Goal: Task Accomplishment & Management: Use online tool/utility

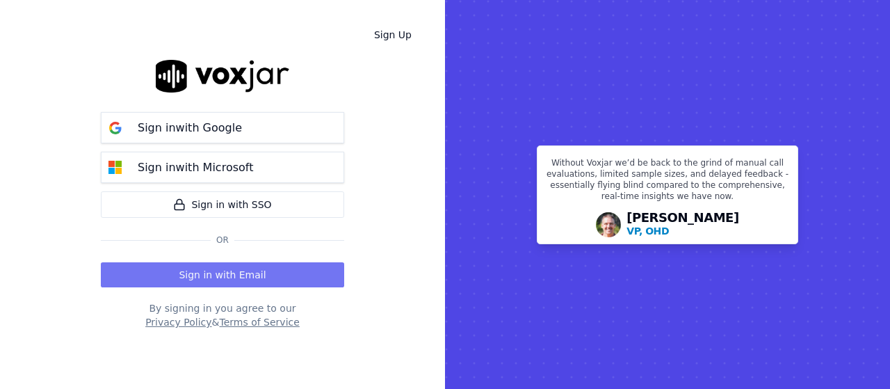
click at [280, 266] on button "Sign in with Email" at bounding box center [222, 274] width 243 height 25
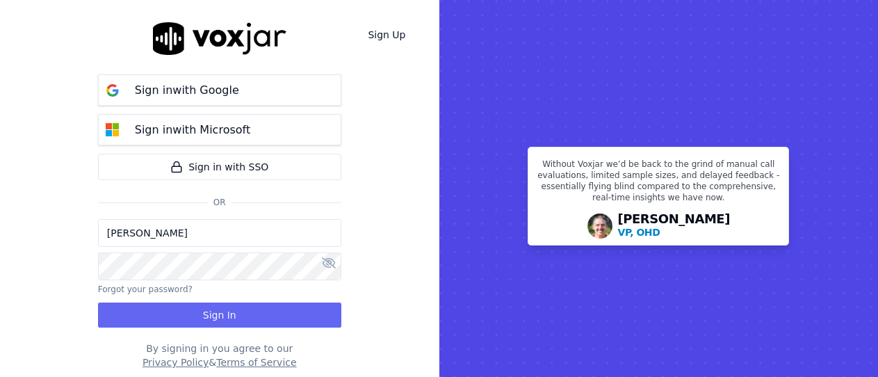
click at [217, 234] on input "[PERSON_NAME]" at bounding box center [219, 233] width 243 height 28
click at [162, 236] on input "[PERSON_NAME][EMAIL_ADDRESS][DOMAIN_NAME]" at bounding box center [219, 233] width 243 height 28
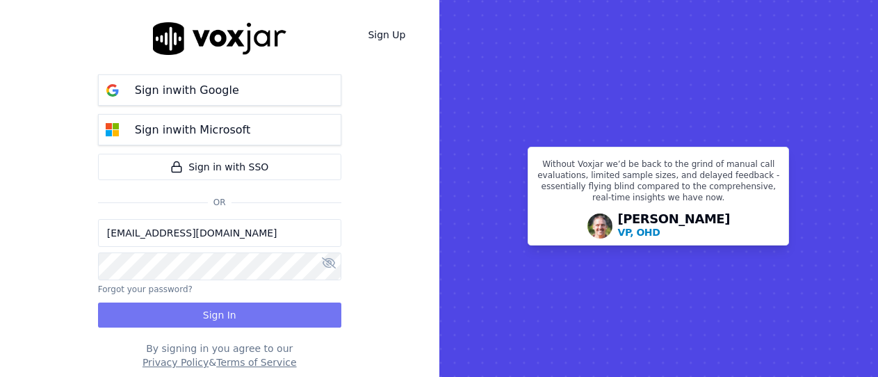
type input "[EMAIL_ADDRESS][DOMAIN_NAME]"
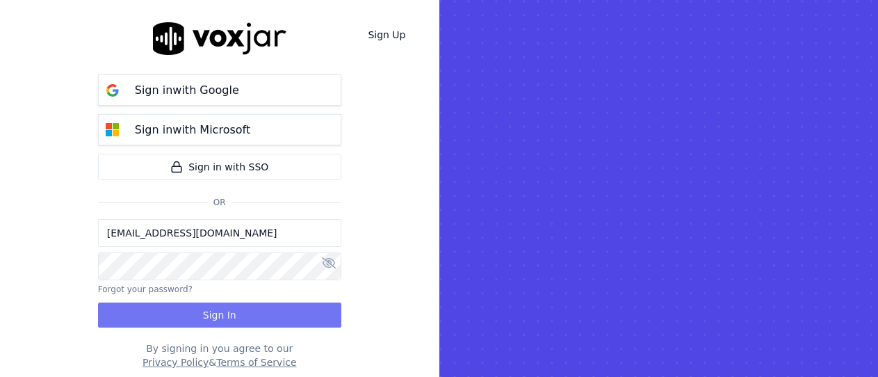
click at [232, 303] on button "Sign In" at bounding box center [219, 314] width 243 height 25
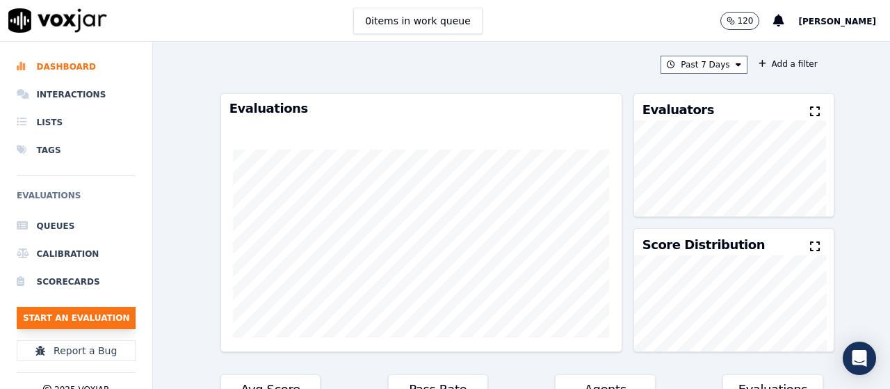
click at [108, 311] on button "Start an Evaluation" at bounding box center [76, 318] width 119 height 22
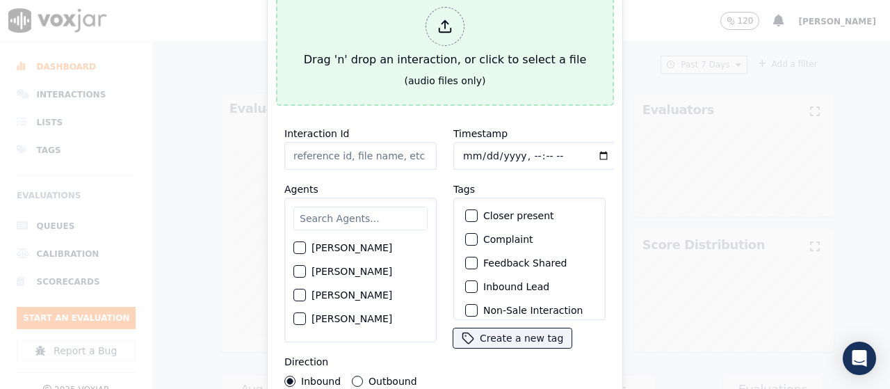
click at [453, 39] on div "Drag 'n' drop an interaction, or click to select a file" at bounding box center [444, 37] width 293 height 72
type input "20250903-121201_2675301661-all.mp3"
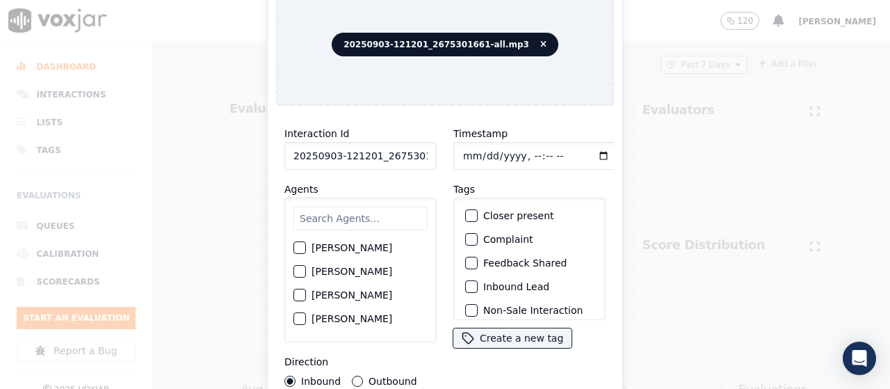
click at [364, 214] on input "text" at bounding box center [360, 219] width 134 height 24
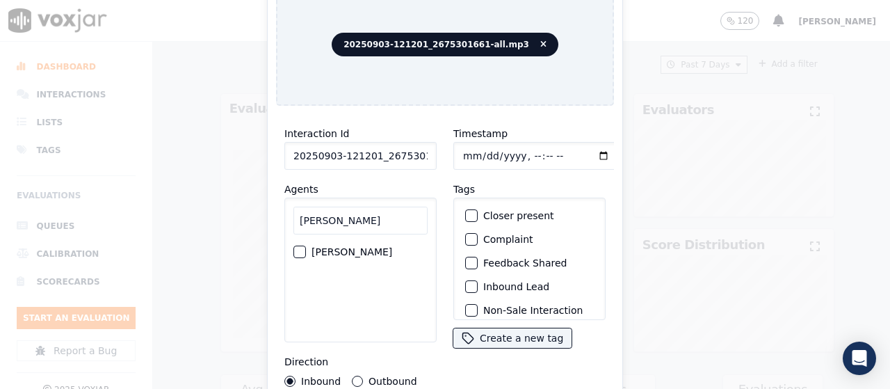
type input "JOS"
click at [364, 247] on label "JOSE LOZANO" at bounding box center [352, 252] width 81 height 10
click at [306, 245] on button "JOSE LOZANO" at bounding box center [299, 251] width 13 height 13
click at [460, 150] on input "Timestamp" at bounding box center [536, 156] width 166 height 28
type input "2025-09-03T14:16"
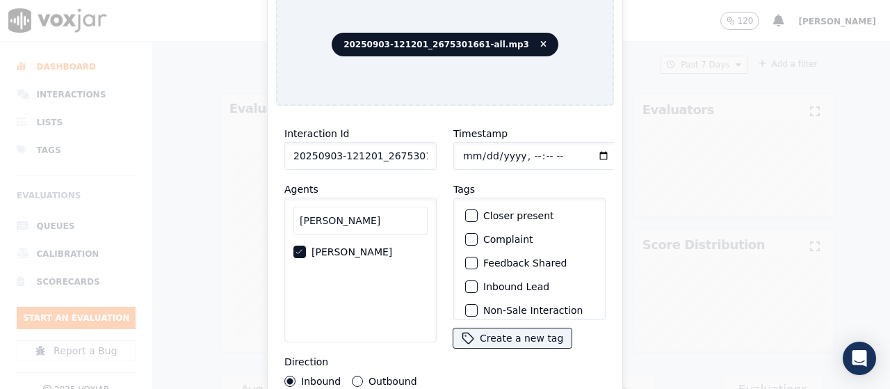
scroll to position [131, 0]
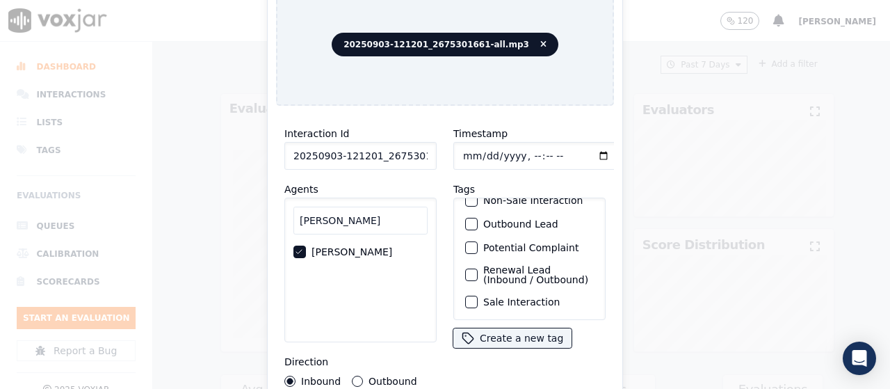
click at [516, 297] on label "Sale Interaction" at bounding box center [521, 302] width 76 height 10
click at [478, 296] on button "Sale Interaction" at bounding box center [471, 302] width 13 height 13
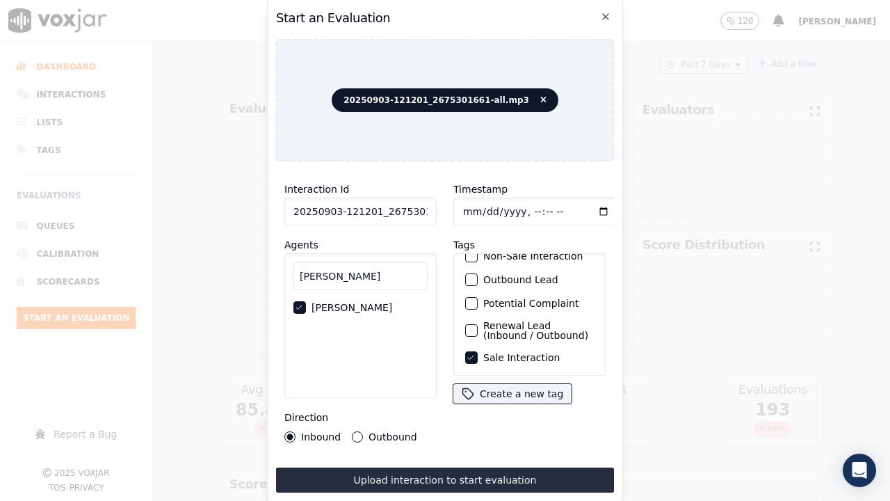
click at [491, 388] on button "Upload interaction to start evaluation" at bounding box center [445, 479] width 338 height 25
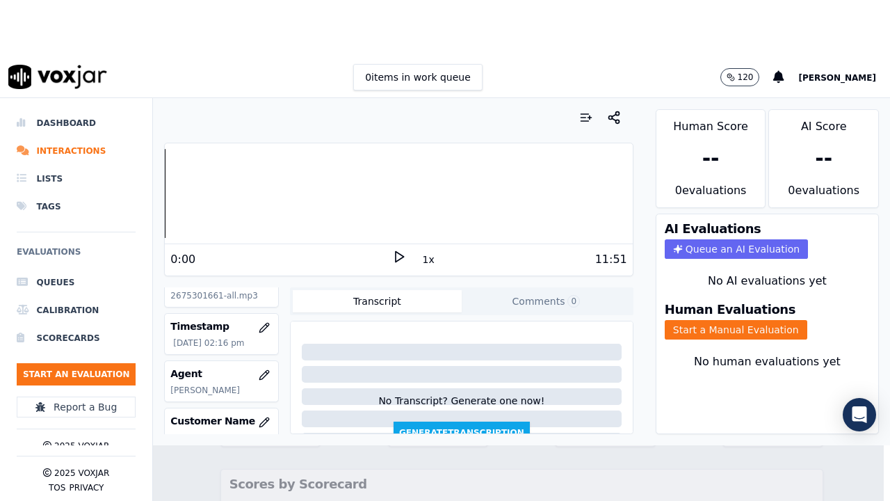
scroll to position [139, 0]
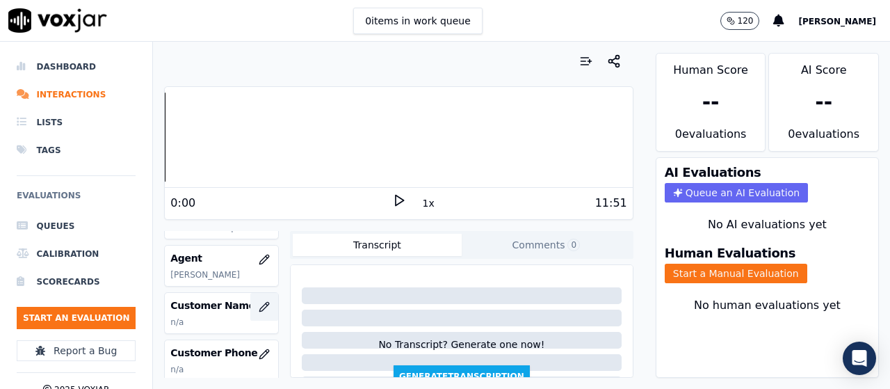
click at [259, 305] on icon "button" at bounding box center [264, 306] width 11 height 11
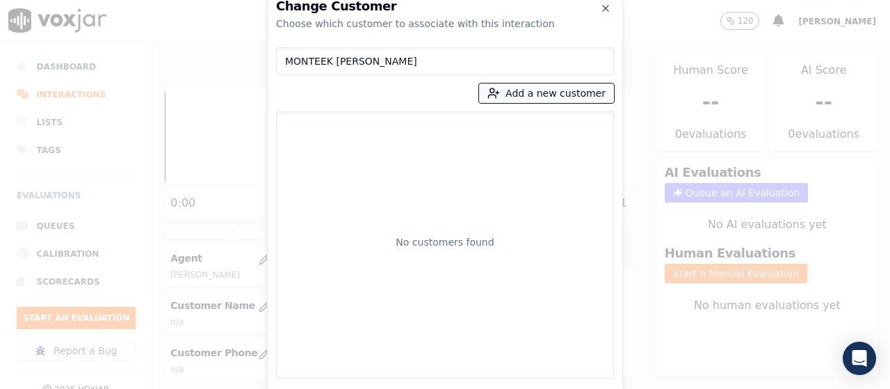
type input "MONTEEK BROADNAX"
click at [560, 89] on button "Add a new customer" at bounding box center [546, 92] width 135 height 19
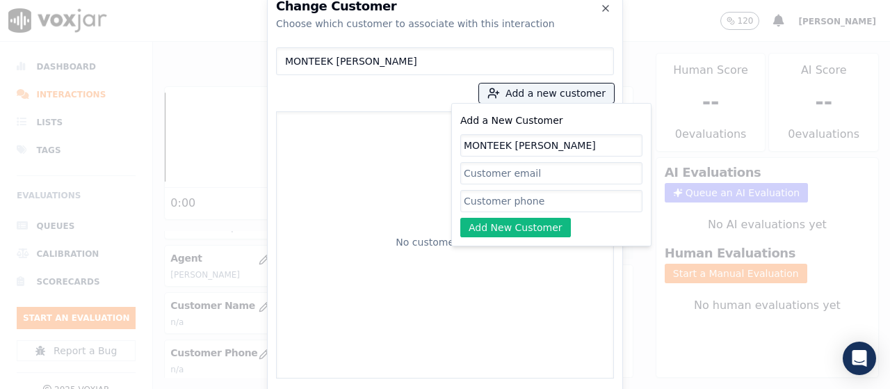
type input "MONTEEK BROADNAX"
click at [566, 204] on input "Add a New Customer" at bounding box center [551, 201] width 182 height 22
paste input "2675301661"
type input "2675301661"
click at [500, 221] on button "Add New Customer" at bounding box center [515, 227] width 111 height 19
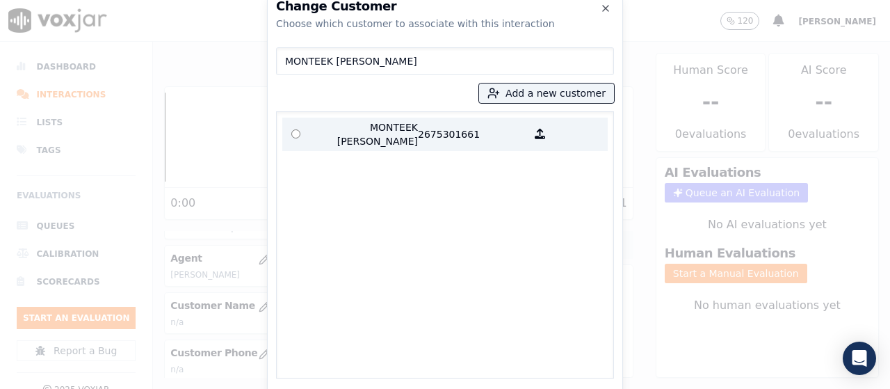
click at [340, 127] on p "MONTEEK BROADNAX" at bounding box center [363, 134] width 108 height 28
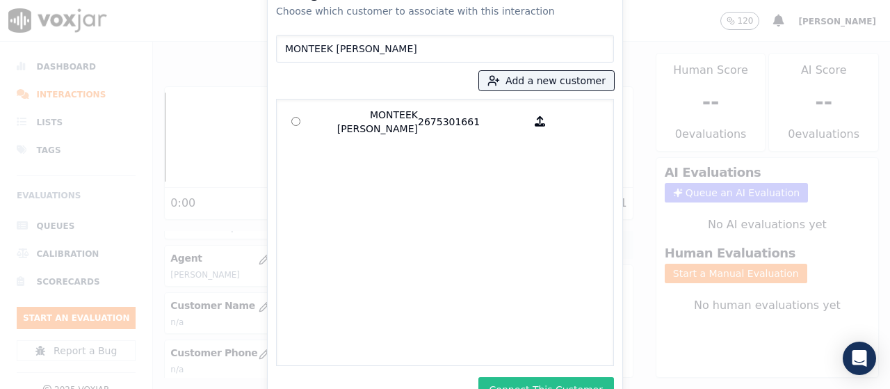
click at [558, 379] on button "Connect This Customer" at bounding box center [546, 389] width 136 height 25
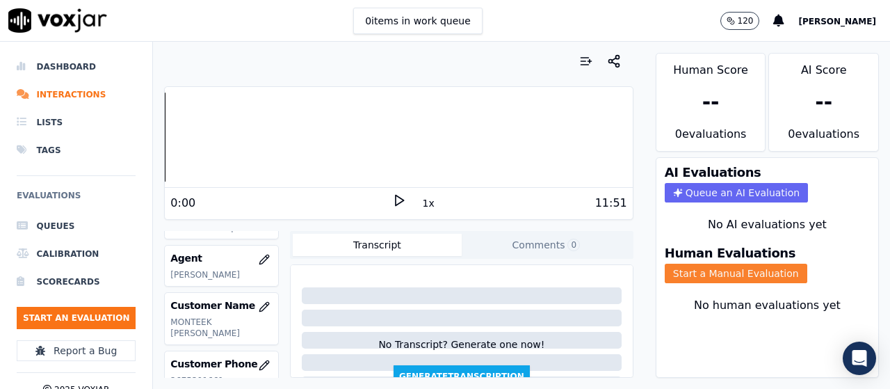
click at [713, 276] on button "Start a Manual Evaluation" at bounding box center [736, 273] width 143 height 19
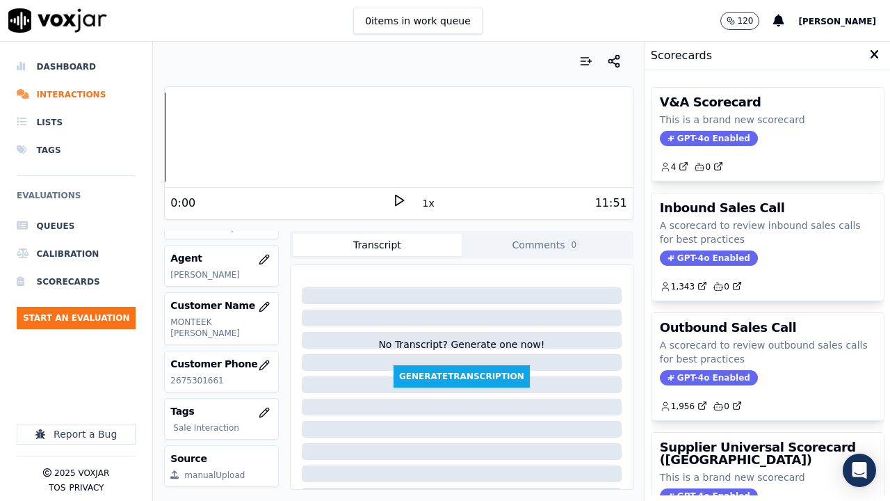
drag, startPoint x: 718, startPoint y: 446, endPoint x: 700, endPoint y: 431, distance: 23.7
click at [718, 388] on h3 "Supplier Universal Scorecard (Colombia)" at bounding box center [768, 453] width 216 height 25
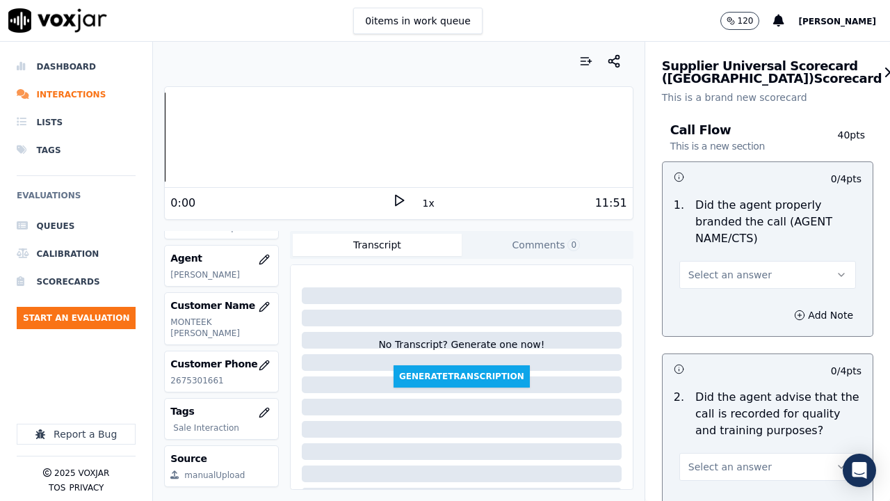
click at [734, 271] on span "Select an answer" at bounding box center [729, 275] width 83 height 14
click at [710, 303] on div "Yes" at bounding box center [742, 306] width 150 height 22
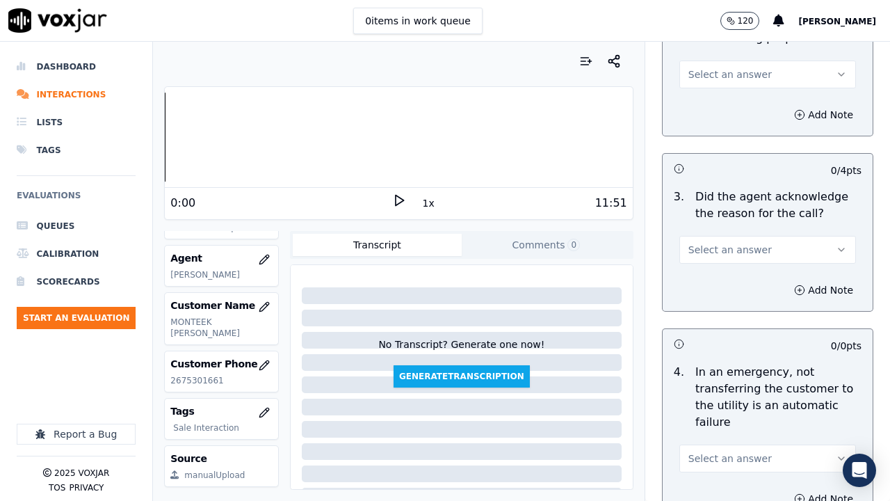
scroll to position [417, 0]
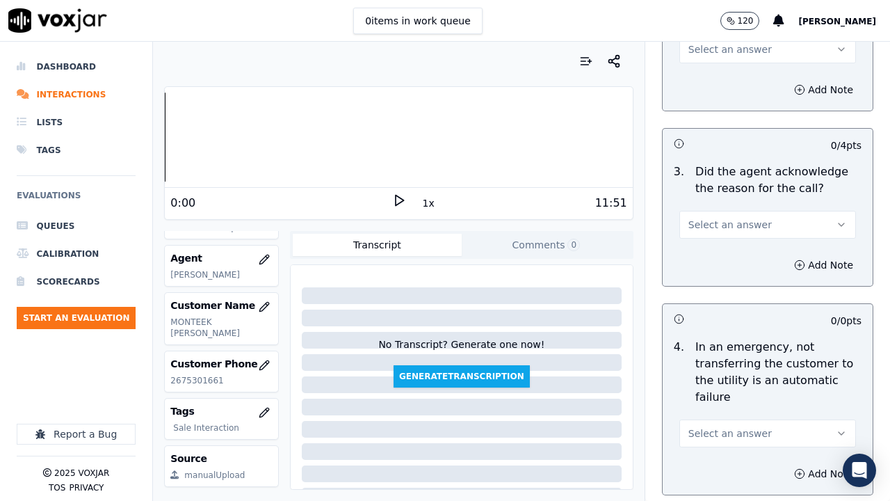
click at [716, 49] on span "Select an answer" at bounding box center [729, 49] width 83 height 14
click at [719, 83] on div "Yes" at bounding box center [742, 81] width 150 height 22
click at [737, 221] on span "Select an answer" at bounding box center [729, 225] width 83 height 14
click at [716, 256] on div "Yes" at bounding box center [742, 256] width 150 height 22
click at [714, 388] on span "Select an answer" at bounding box center [729, 433] width 83 height 14
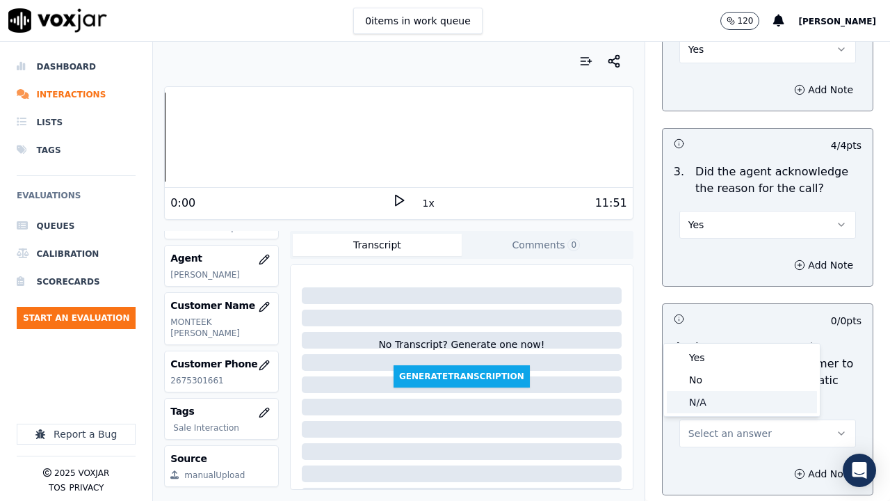
click at [708, 388] on div "N/A" at bounding box center [742, 402] width 150 height 22
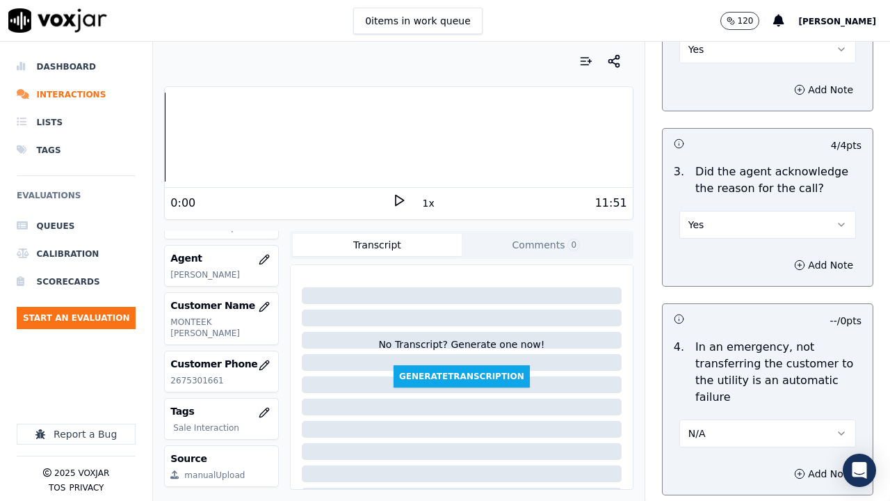
scroll to position [904, 0]
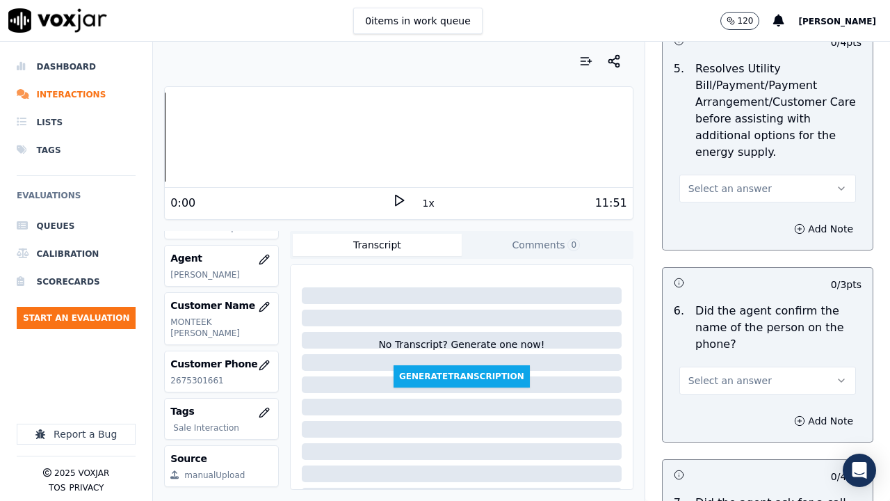
click at [725, 189] on span "Select an answer" at bounding box center [729, 188] width 83 height 14
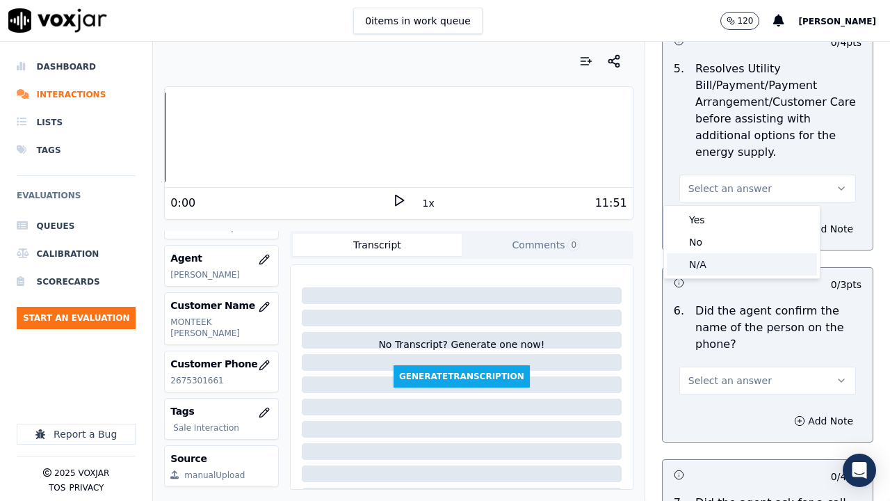
click at [720, 260] on div "N/A" at bounding box center [742, 264] width 150 height 22
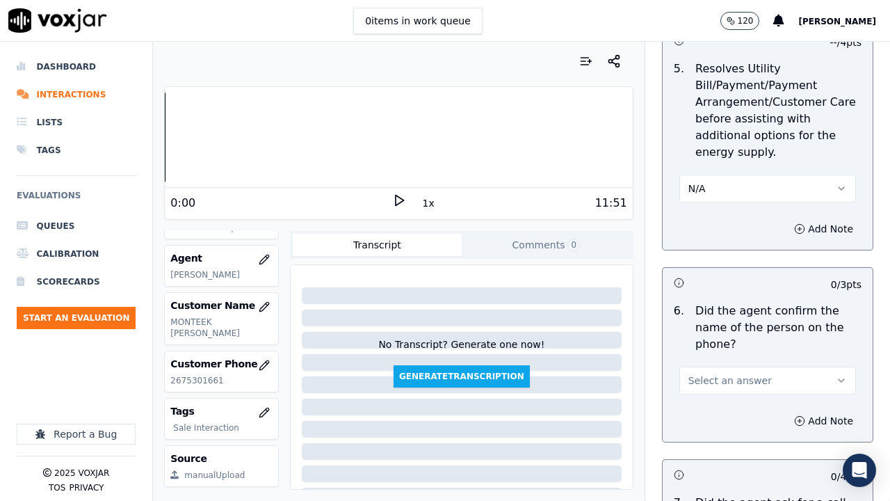
click at [714, 381] on span "Select an answer" at bounding box center [729, 380] width 83 height 14
click at [701, 388] on div "Yes" at bounding box center [742, 412] width 150 height 22
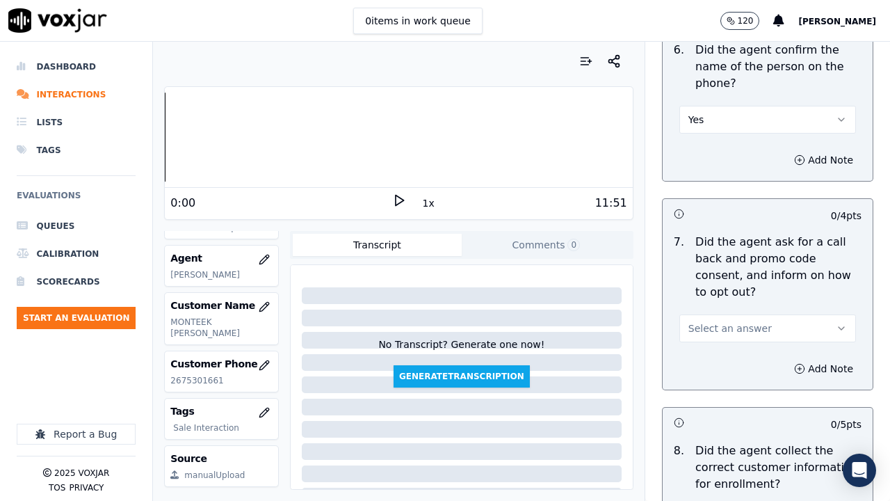
scroll to position [1252, 0]
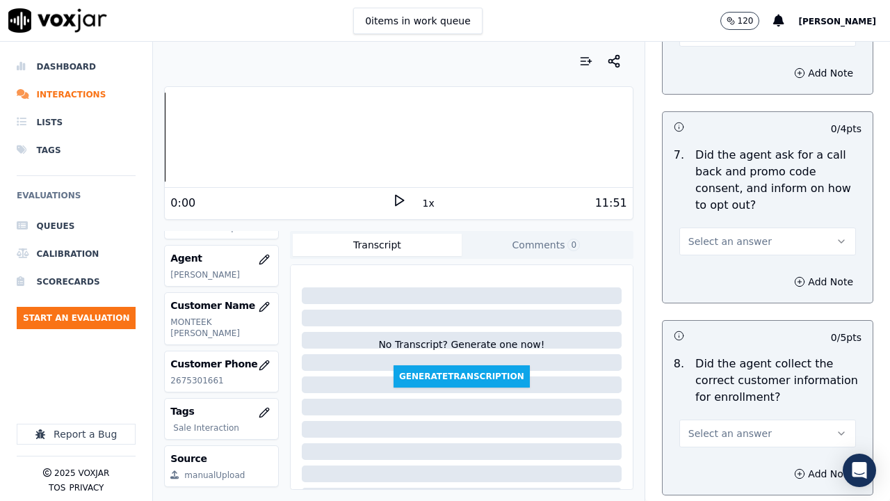
click at [712, 243] on span "Select an answer" at bounding box center [729, 241] width 83 height 14
click at [716, 278] on div "Yes" at bounding box center [742, 272] width 150 height 22
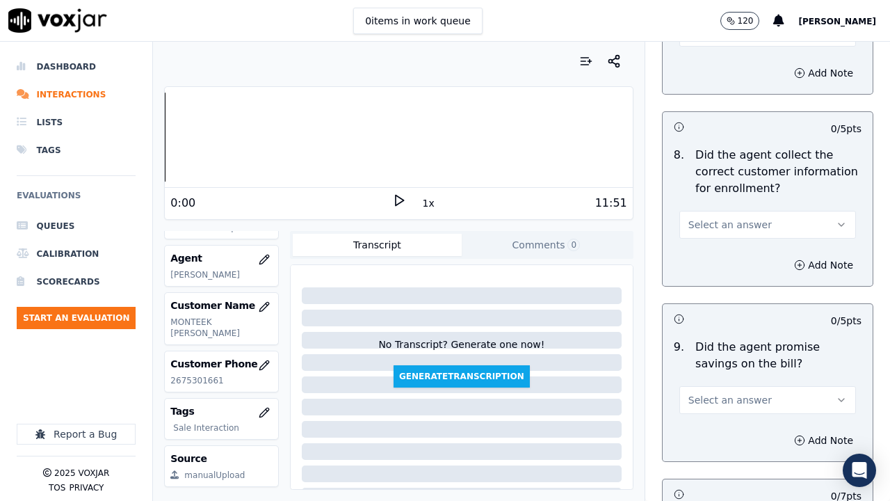
click at [707, 223] on span "Select an answer" at bounding box center [729, 225] width 83 height 14
click at [708, 259] on div "Yes" at bounding box center [742, 256] width 150 height 22
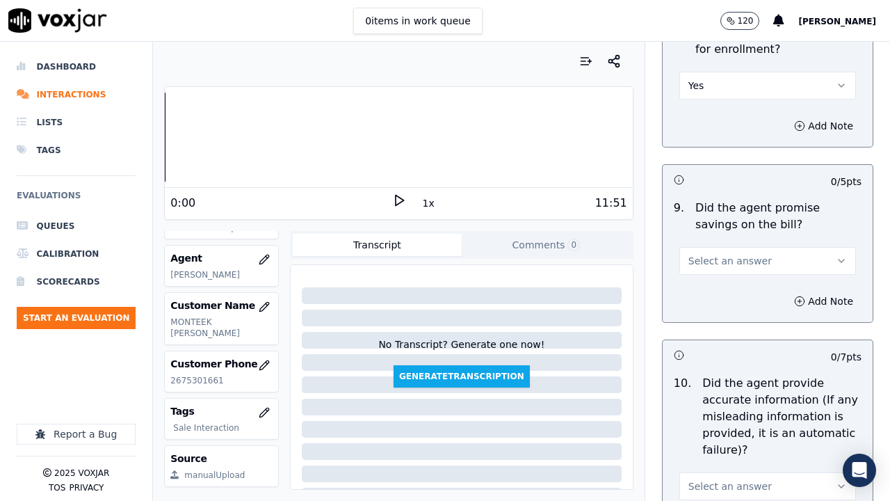
click at [707, 258] on span "Select an answer" at bounding box center [729, 261] width 83 height 14
click at [707, 282] on div "Yes" at bounding box center [742, 292] width 150 height 22
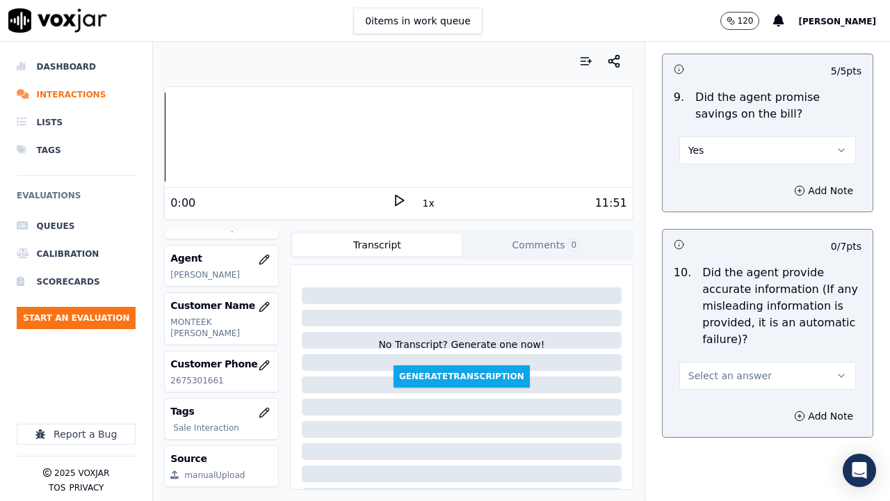
scroll to position [1947, 0]
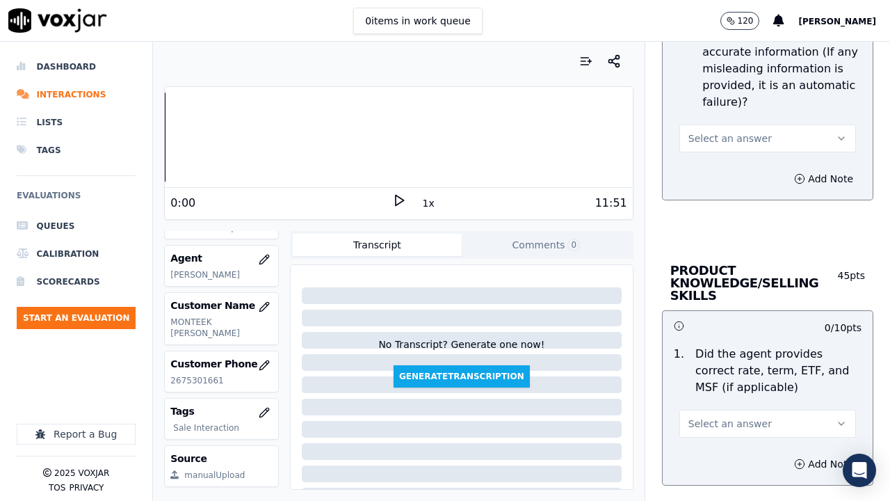
click at [725, 137] on span "Select an answer" at bounding box center [729, 138] width 83 height 14
click at [725, 169] on div "Yes" at bounding box center [742, 170] width 150 height 22
click at [711, 388] on span "Select an answer" at bounding box center [729, 424] width 83 height 14
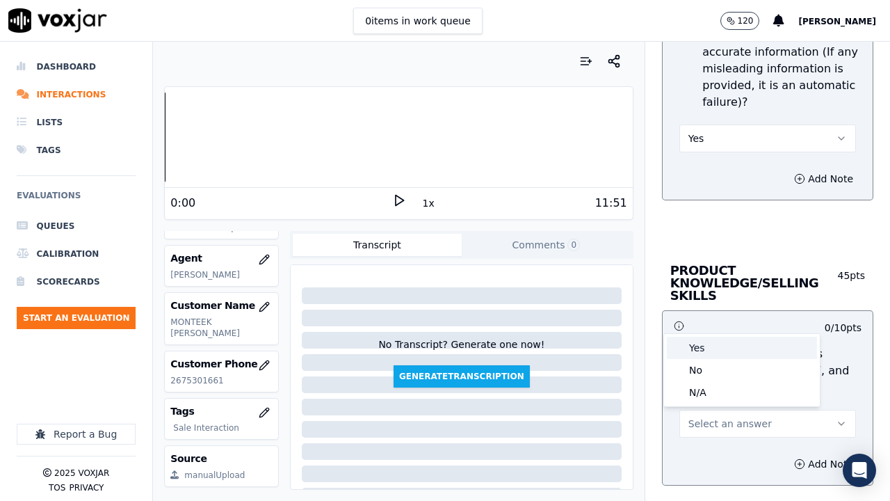
click at [713, 350] on div "Yes" at bounding box center [742, 348] width 150 height 22
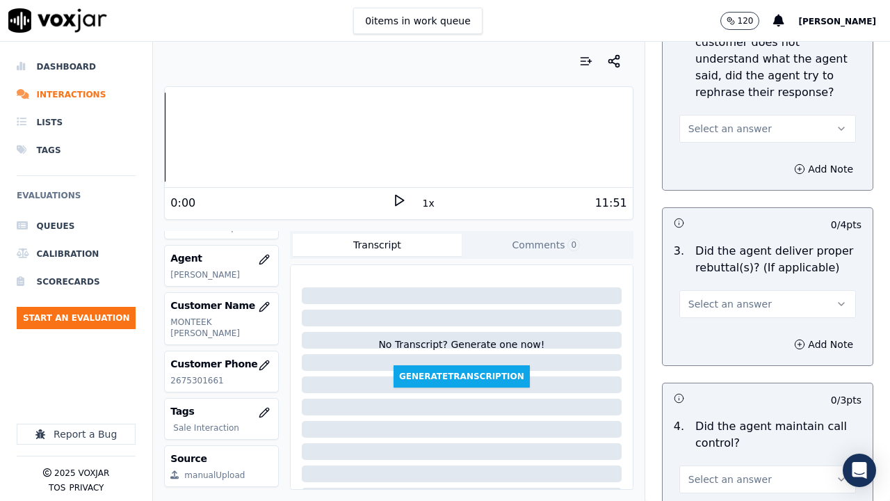
scroll to position [2503, 0]
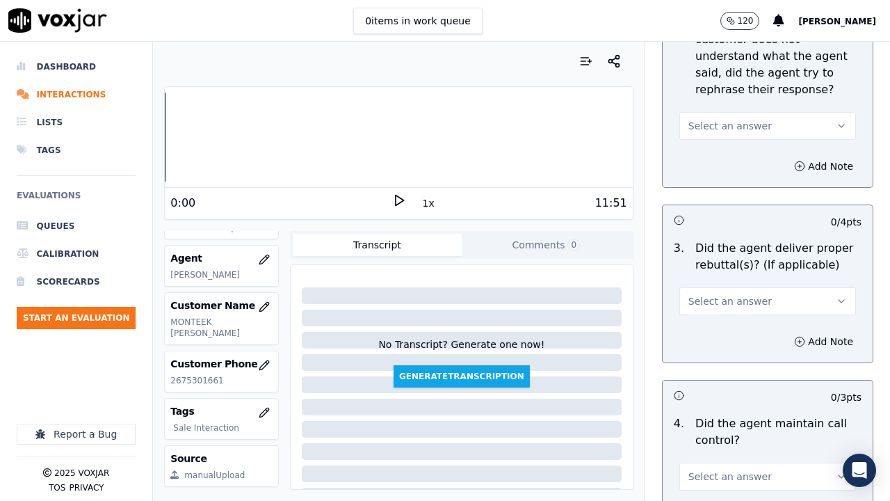
click at [714, 122] on span "Select an answer" at bounding box center [729, 126] width 83 height 14
click at [720, 154] on div "Yes" at bounding box center [742, 157] width 150 height 22
click at [709, 305] on span "Select an answer" at bounding box center [729, 301] width 83 height 14
click at [703, 336] on div "Yes" at bounding box center [742, 332] width 150 height 22
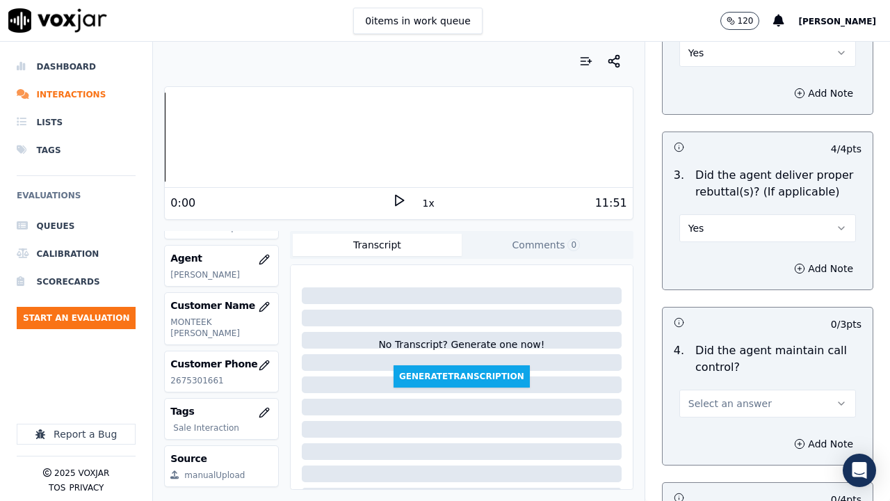
scroll to position [2712, 0]
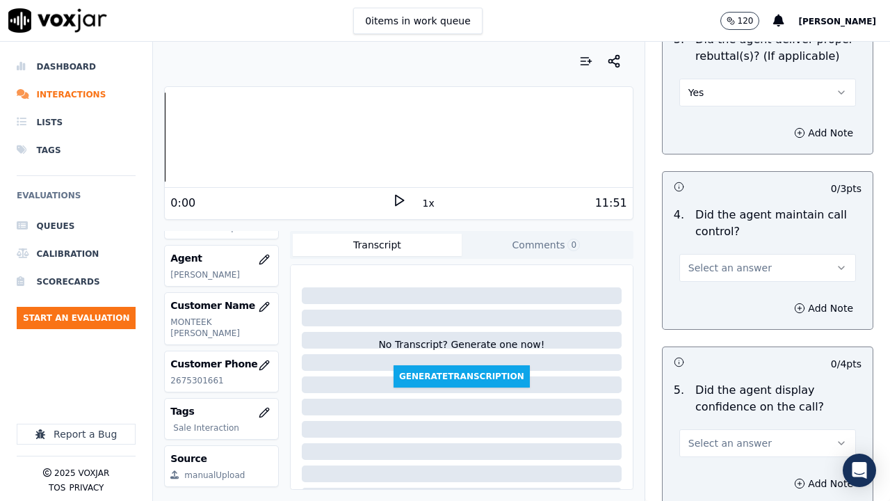
drag, startPoint x: 704, startPoint y: 264, endPoint x: 703, endPoint y: 279, distance: 15.4
click at [704, 264] on span "Select an answer" at bounding box center [729, 268] width 83 height 14
click at [703, 303] on div "Yes" at bounding box center [742, 299] width 150 height 22
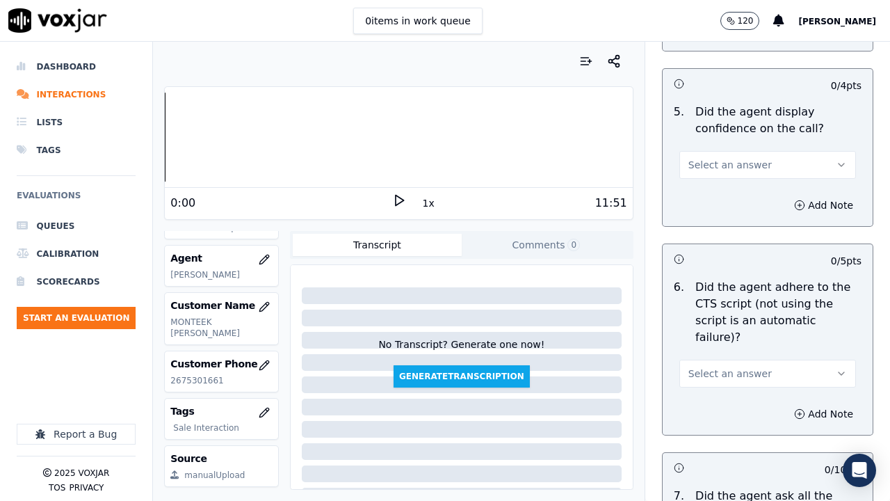
click at [703, 167] on span "Select an answer" at bounding box center [729, 165] width 83 height 14
click at [704, 200] on div "Yes" at bounding box center [742, 196] width 150 height 22
click at [704, 366] on span "Select an answer" at bounding box center [729, 373] width 83 height 14
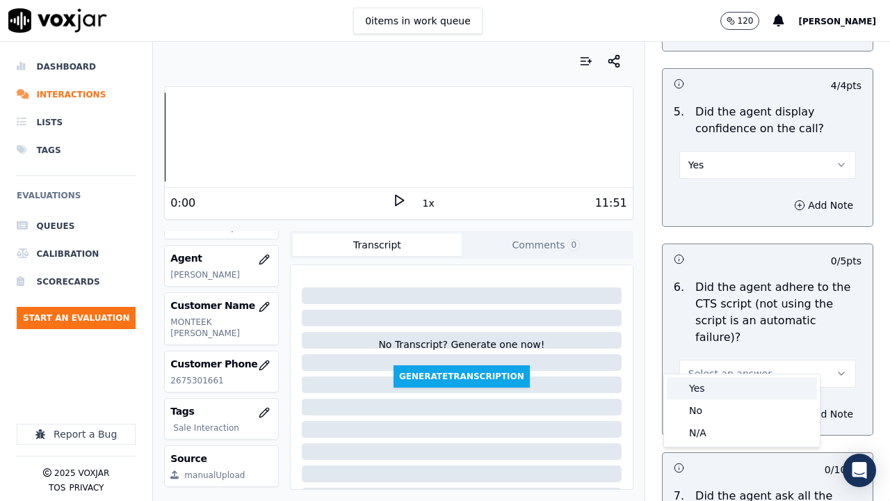
click at [693, 387] on div "Yes" at bounding box center [742, 388] width 150 height 22
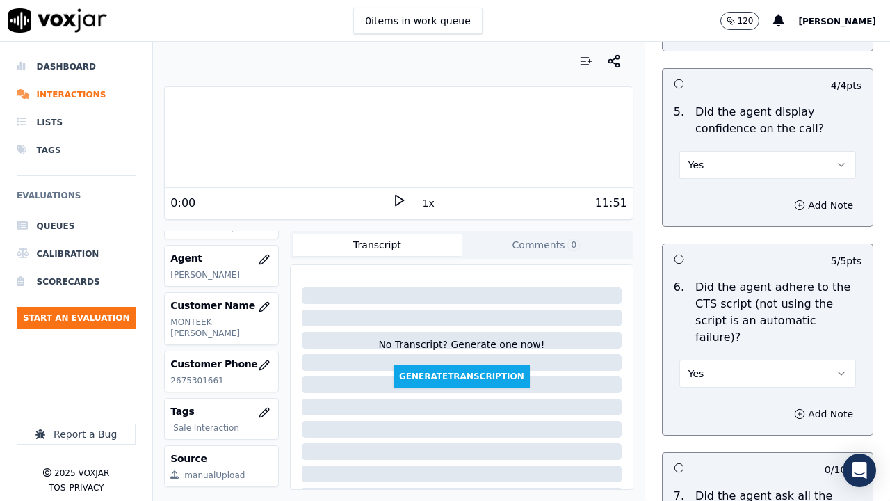
scroll to position [3407, 0]
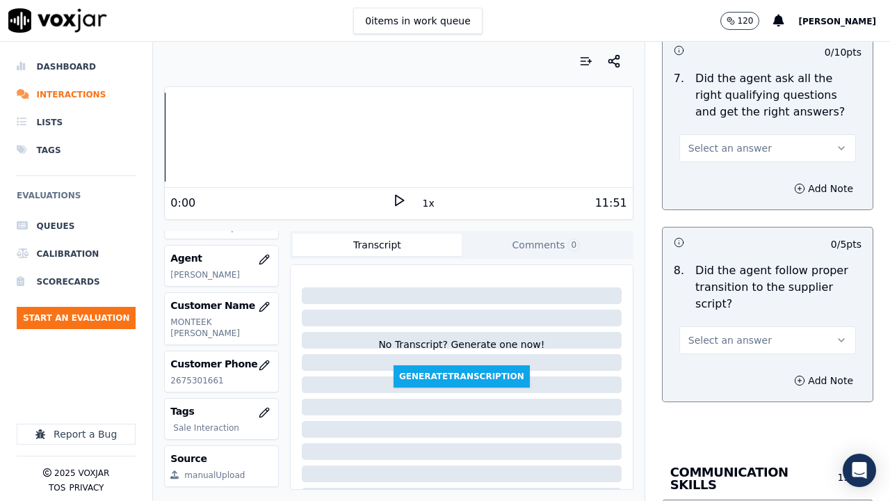
click at [699, 141] on span "Select an answer" at bounding box center [729, 148] width 83 height 14
click at [697, 163] on div "Yes" at bounding box center [742, 163] width 150 height 22
click at [707, 333] on span "Select an answer" at bounding box center [729, 340] width 83 height 14
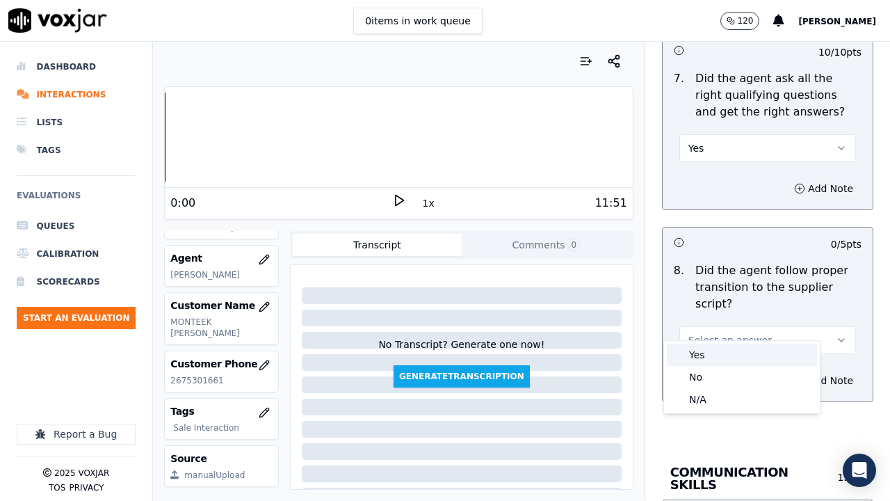
click at [700, 356] on div "Yes" at bounding box center [742, 355] width 150 height 22
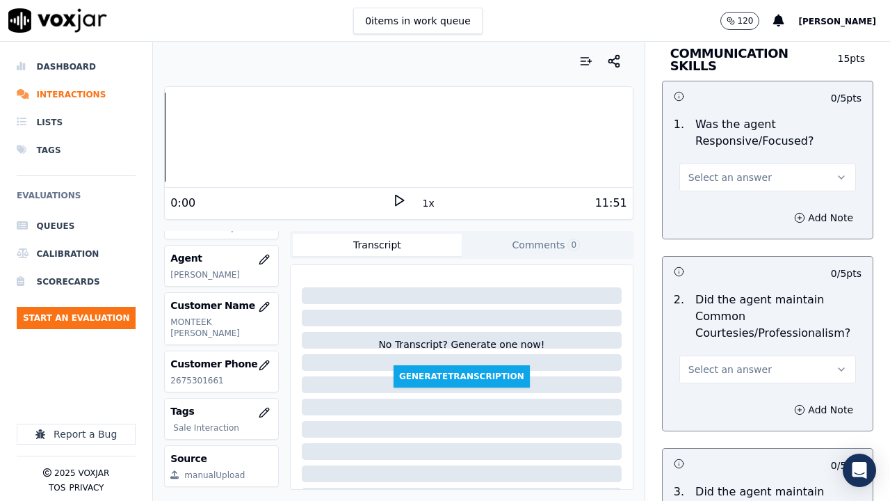
scroll to position [3894, 0]
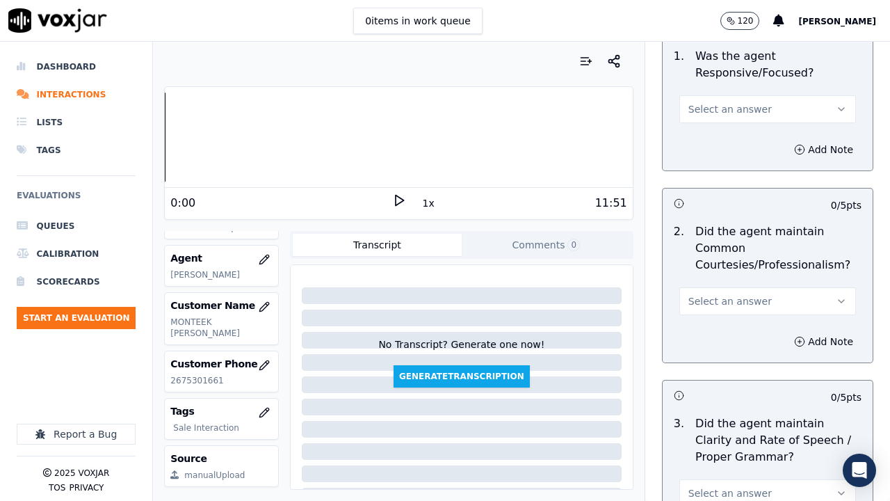
click at [709, 102] on span "Select an answer" at bounding box center [729, 109] width 83 height 14
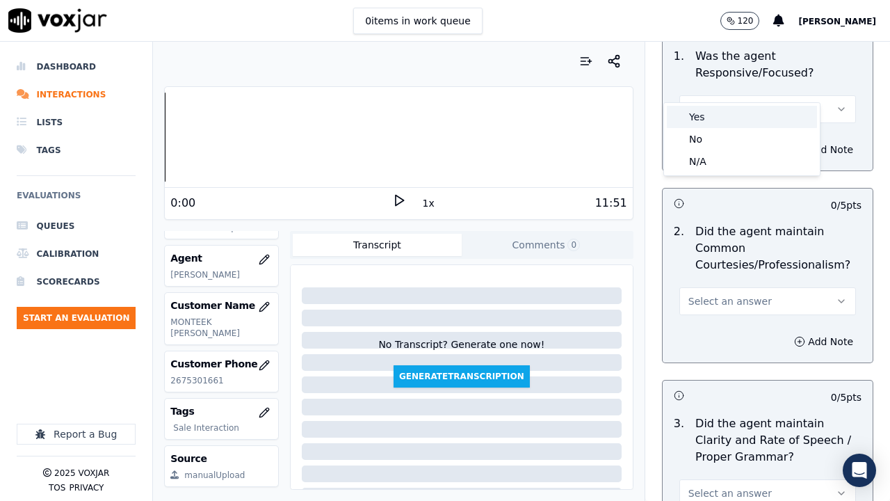
click at [715, 114] on div "Yes" at bounding box center [742, 117] width 150 height 22
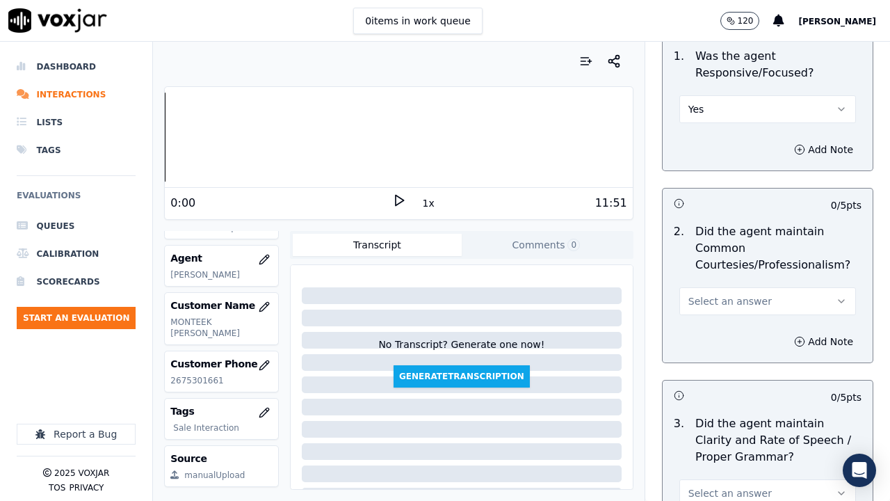
click at [723, 294] on span "Select an answer" at bounding box center [729, 301] width 83 height 14
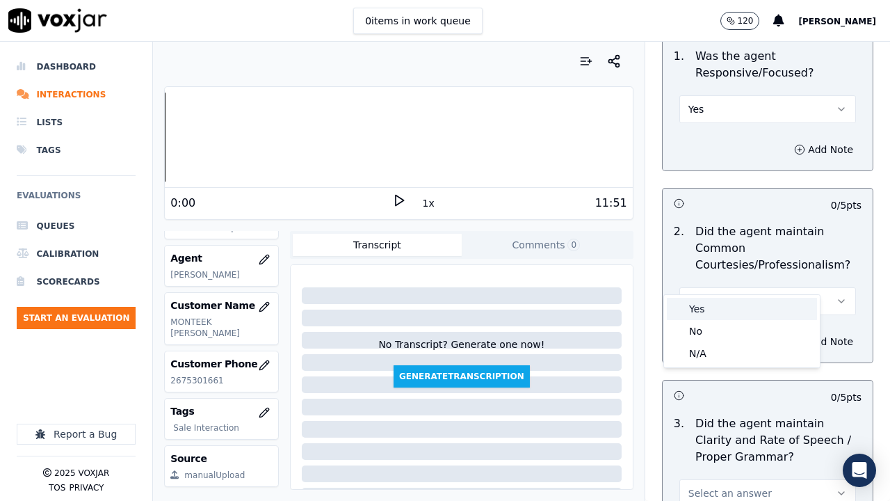
click at [689, 311] on div "Yes" at bounding box center [742, 309] width 150 height 22
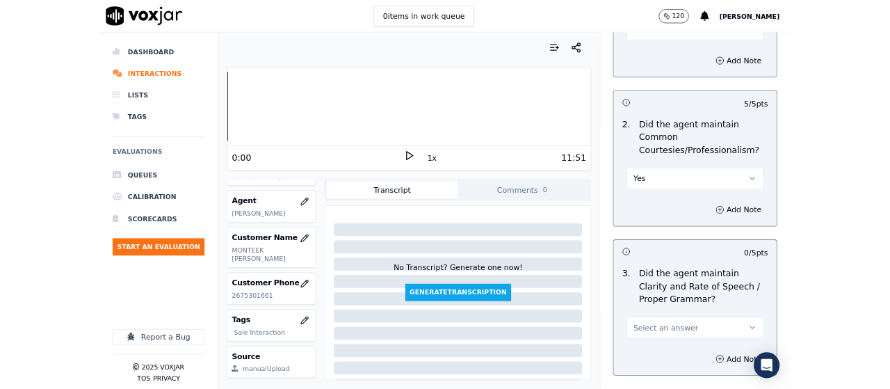
scroll to position [4044, 0]
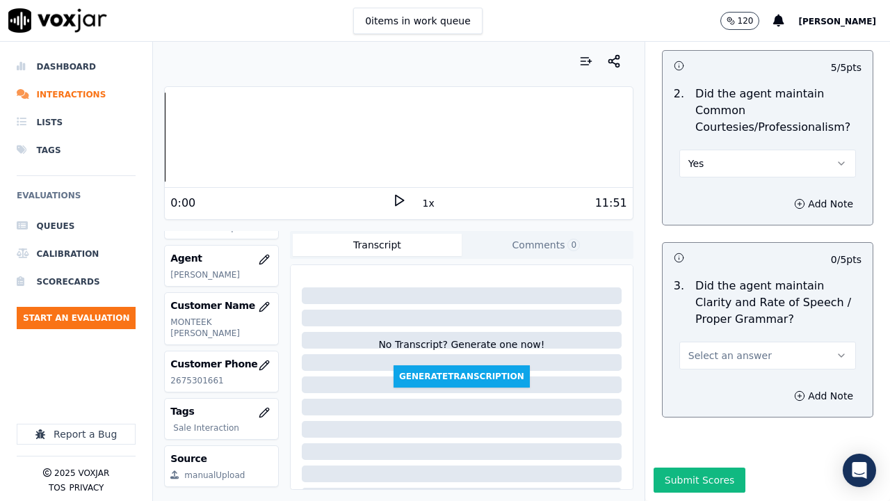
click at [720, 348] on span "Select an answer" at bounding box center [729, 355] width 83 height 14
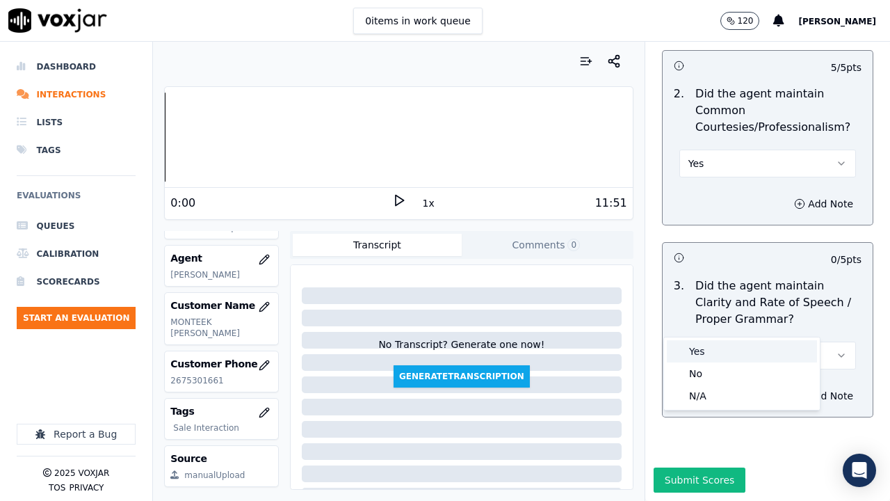
click at [726, 349] on div "Yes" at bounding box center [742, 351] width 150 height 22
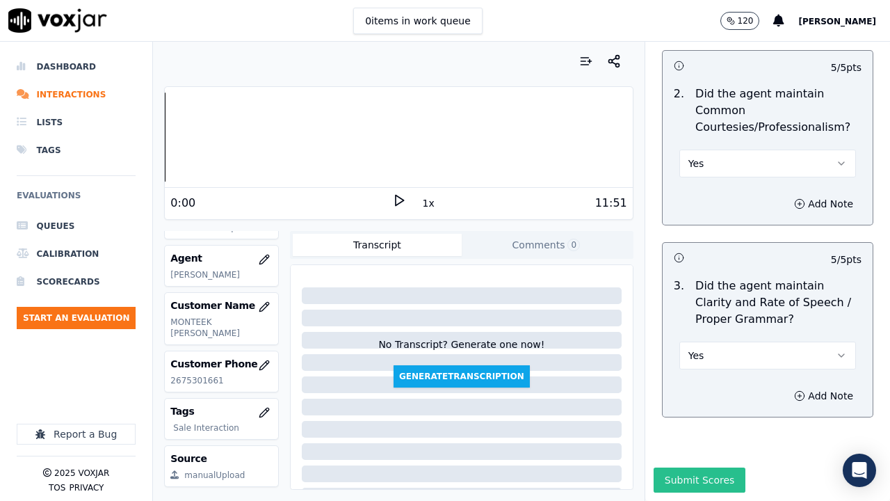
click at [705, 388] on button "Submit Scores" at bounding box center [700, 479] width 92 height 25
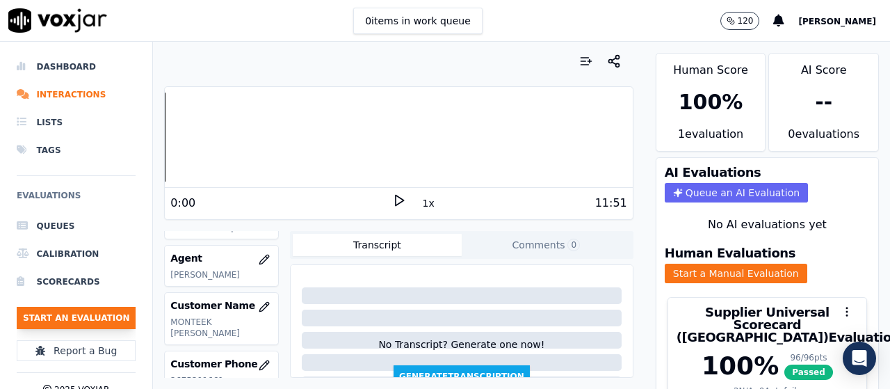
click at [103, 311] on button "Start an Evaluation" at bounding box center [76, 318] width 119 height 22
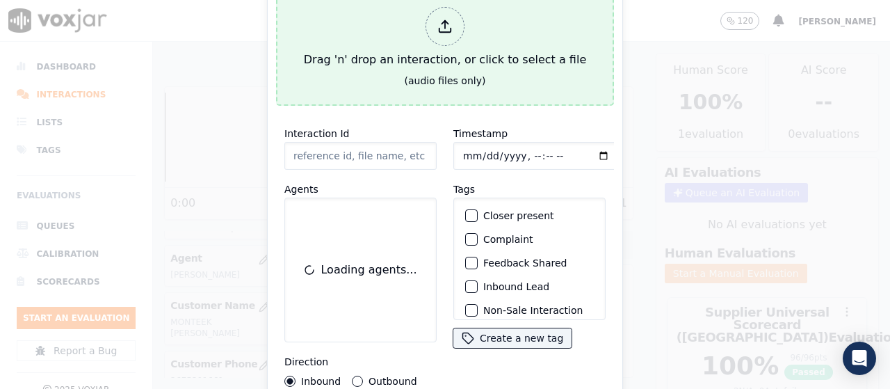
click at [394, 58] on div "Drag 'n' drop an interaction, or click to select a file" at bounding box center [444, 37] width 293 height 72
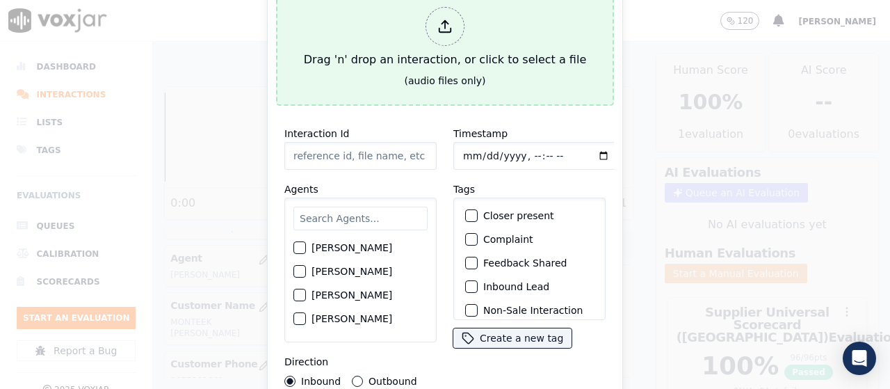
type input "20250903-150858_8482771491-all.mp3"
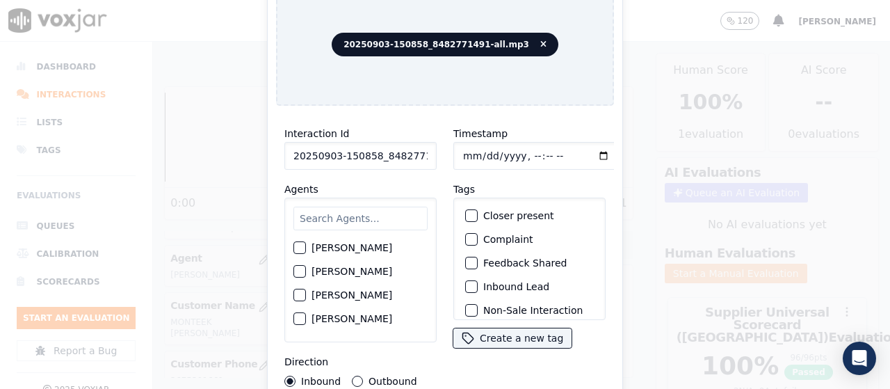
click at [393, 218] on input "text" at bounding box center [360, 219] width 134 height 24
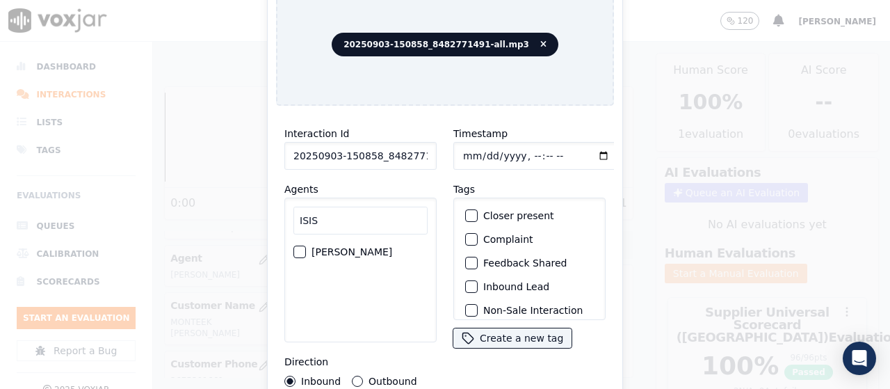
type input "ISIS"
click at [335, 247] on label "ISIS ALZATE" at bounding box center [352, 252] width 81 height 10
click at [306, 245] on button "ISIS ALZATE" at bounding box center [299, 251] width 13 height 13
click at [467, 150] on input "Timestamp" at bounding box center [536, 156] width 166 height 28
type input "2025-09-03T14:33"
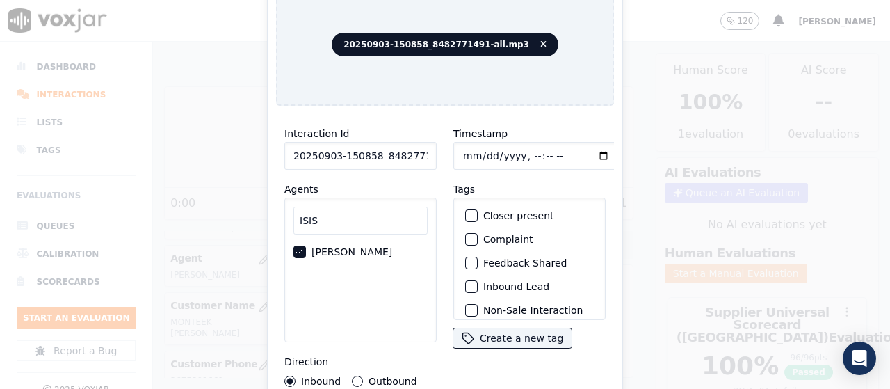
scroll to position [131, 0]
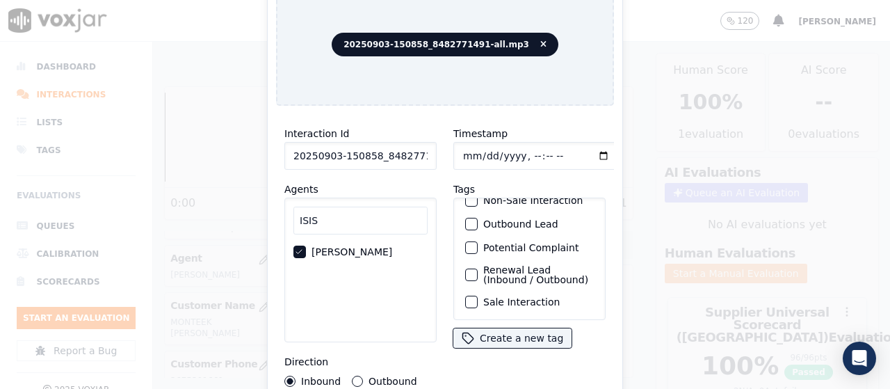
click at [537, 297] on label "Sale Interaction" at bounding box center [521, 302] width 76 height 10
click at [478, 296] on button "Sale Interaction" at bounding box center [471, 302] width 13 height 13
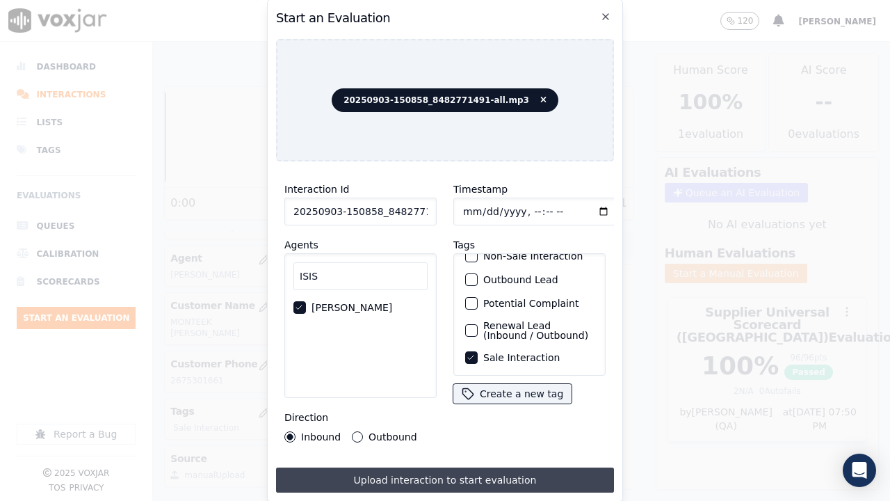
click at [542, 388] on button "Upload interaction to start evaluation" at bounding box center [445, 479] width 338 height 25
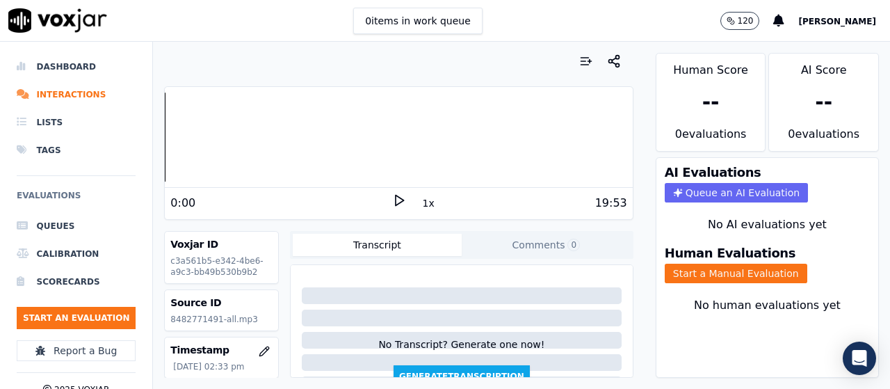
scroll to position [209, 0]
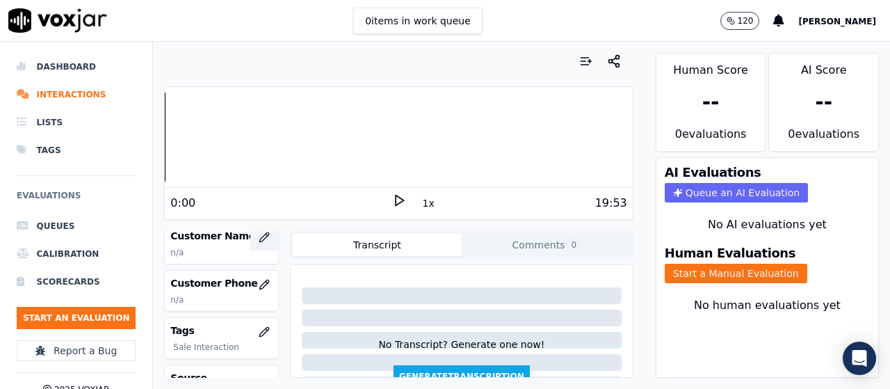
click at [259, 236] on icon "button" at bounding box center [264, 237] width 11 height 11
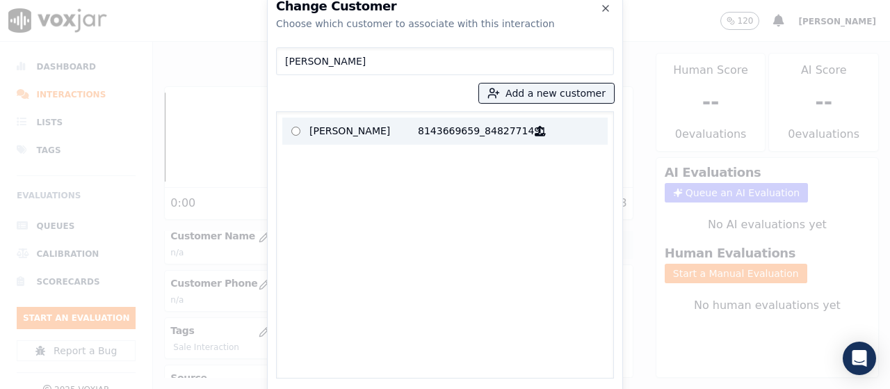
type input "DENISE JOHNSON"
click at [381, 124] on p "DENISE JOHNSON" at bounding box center [363, 131] width 108 height 22
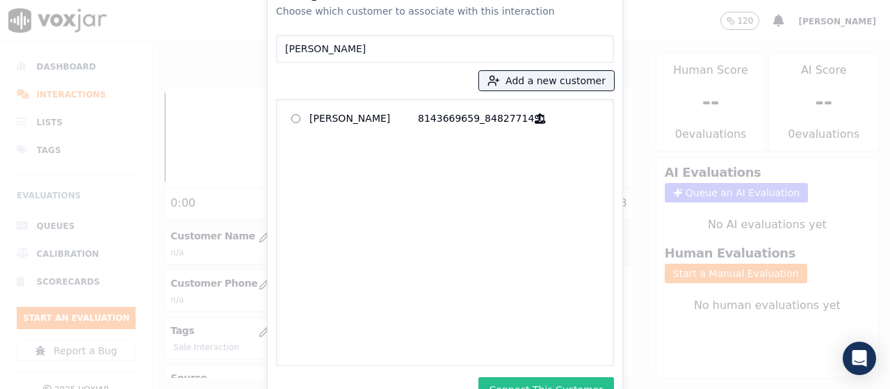
click at [544, 382] on button "Connect This Customer" at bounding box center [546, 389] width 136 height 25
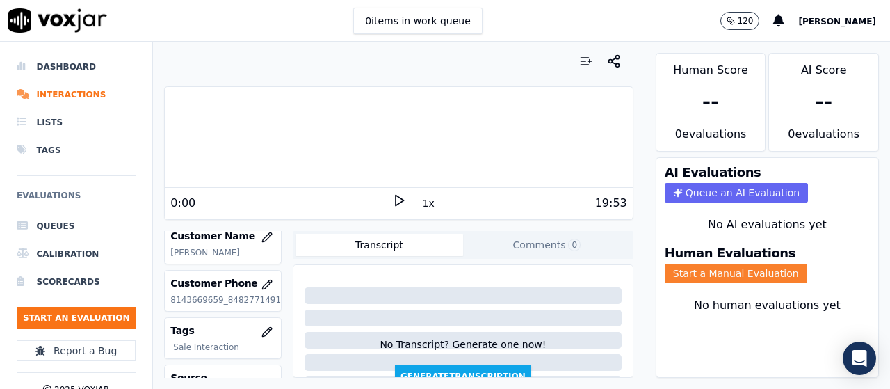
click at [738, 273] on button "Start a Manual Evaluation" at bounding box center [736, 273] width 143 height 19
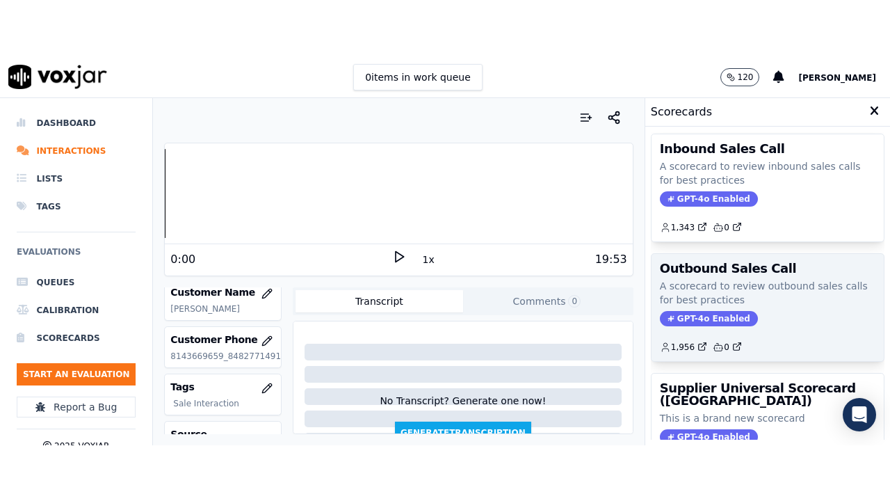
scroll to position [341, 0]
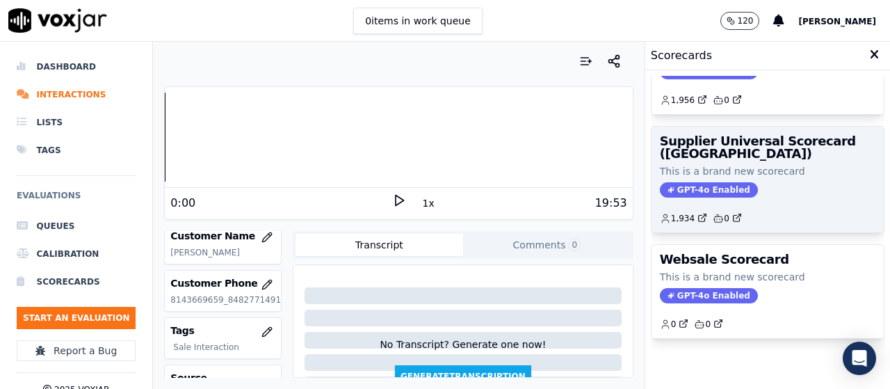
click at [750, 143] on div "Supplier Universal Scorecard (Colombia) This is a brand new scorecard GPT-4o En…" at bounding box center [768, 180] width 232 height 106
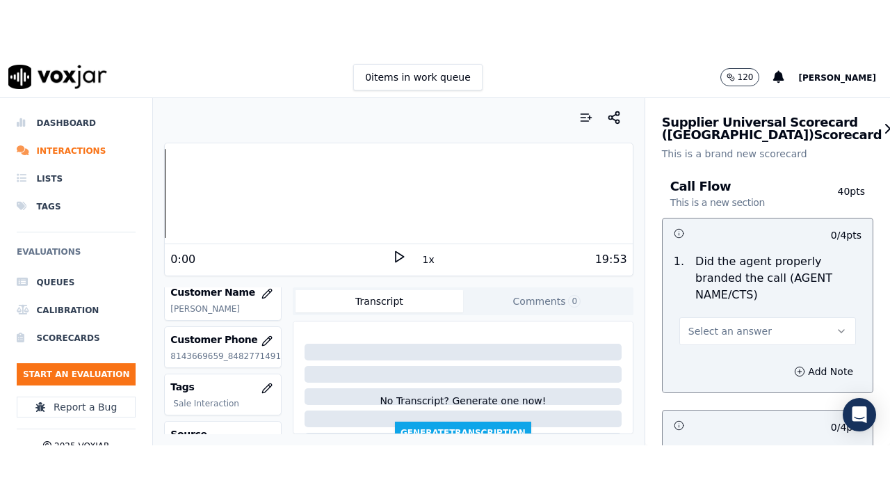
scroll to position [208, 0]
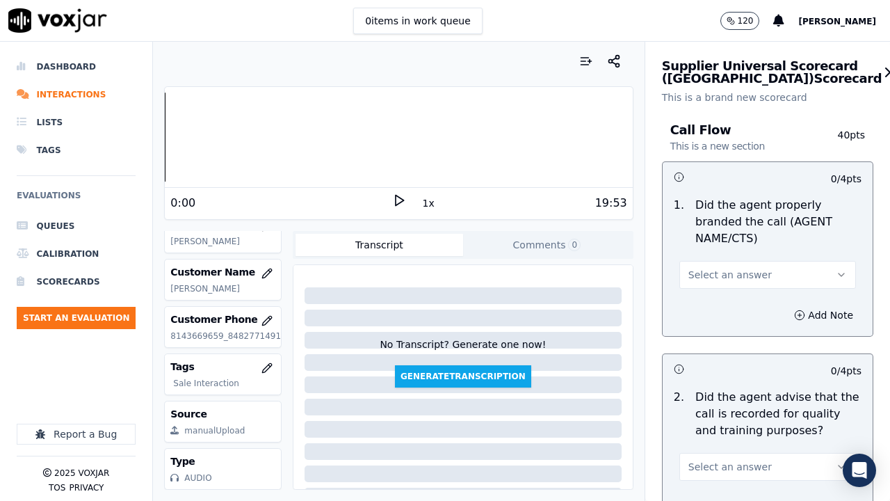
click at [720, 273] on span "Select an answer" at bounding box center [729, 275] width 83 height 14
click at [721, 306] on div "Yes" at bounding box center [742, 306] width 150 height 22
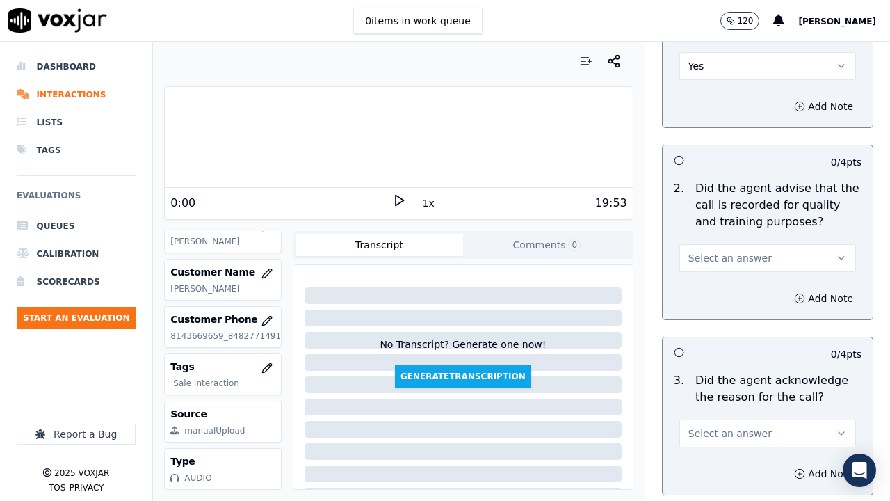
scroll to position [417, 0]
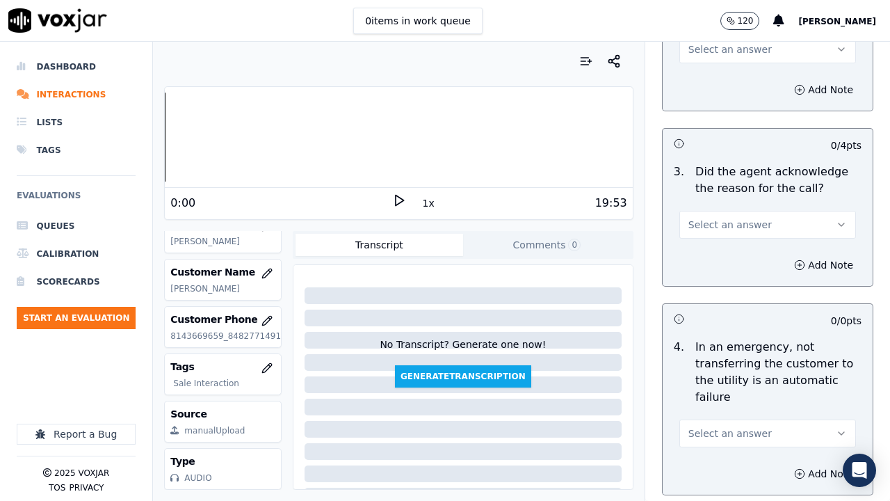
click at [717, 51] on span "Select an answer" at bounding box center [729, 49] width 83 height 14
click at [724, 73] on div "Yes" at bounding box center [742, 81] width 150 height 22
click at [736, 220] on span "Select an answer" at bounding box center [729, 225] width 83 height 14
click at [723, 259] on div "Yes" at bounding box center [742, 256] width 150 height 22
click at [732, 388] on span "Select an answer" at bounding box center [729, 433] width 83 height 14
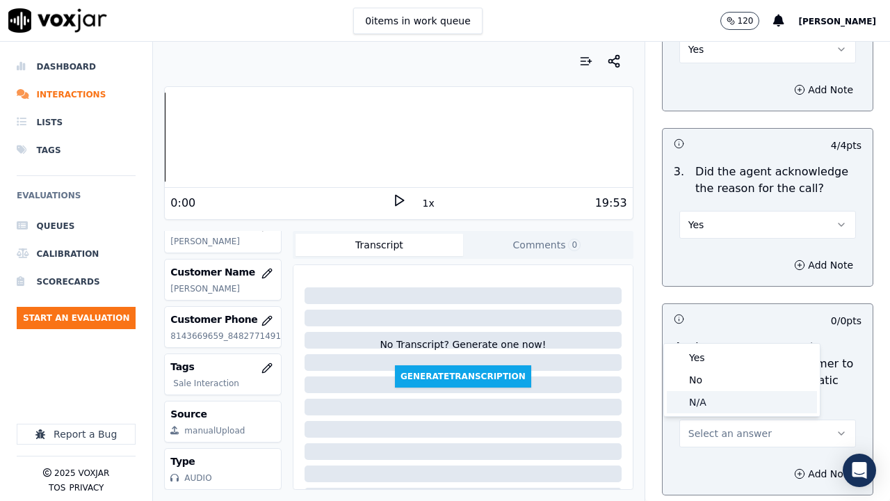
click at [704, 388] on div "N/A" at bounding box center [742, 402] width 150 height 22
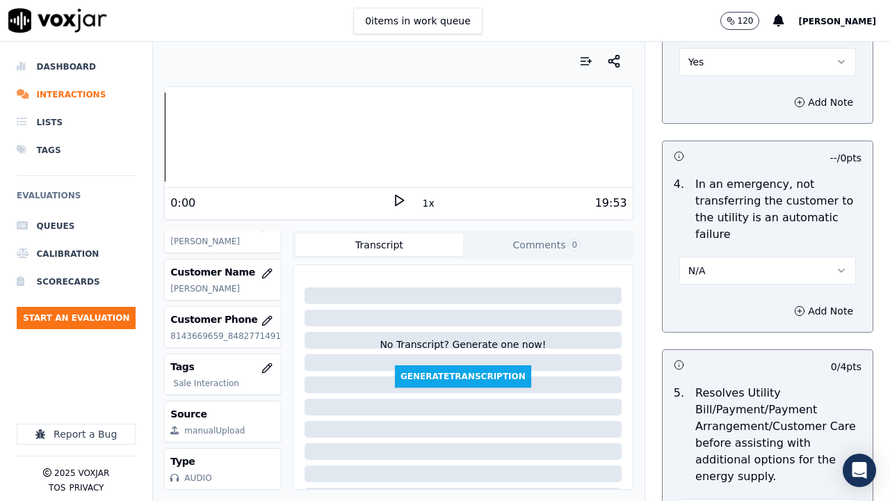
scroll to position [834, 0]
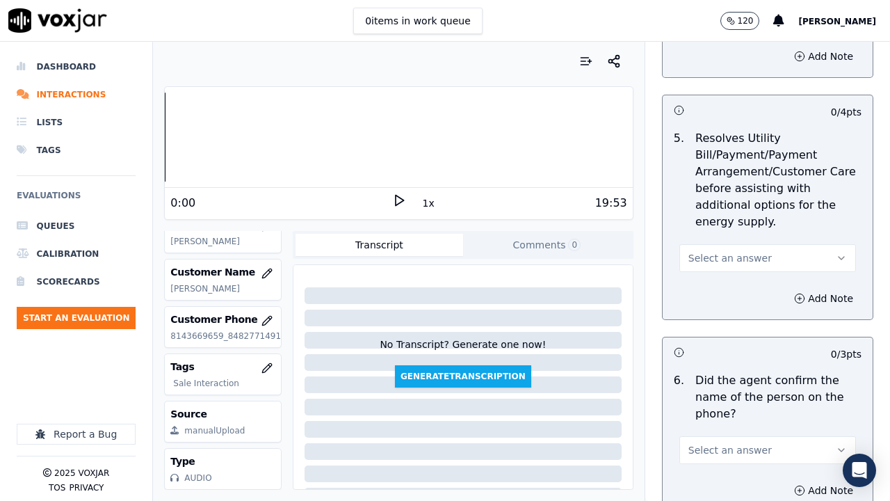
click at [727, 256] on span "Select an answer" at bounding box center [729, 258] width 83 height 14
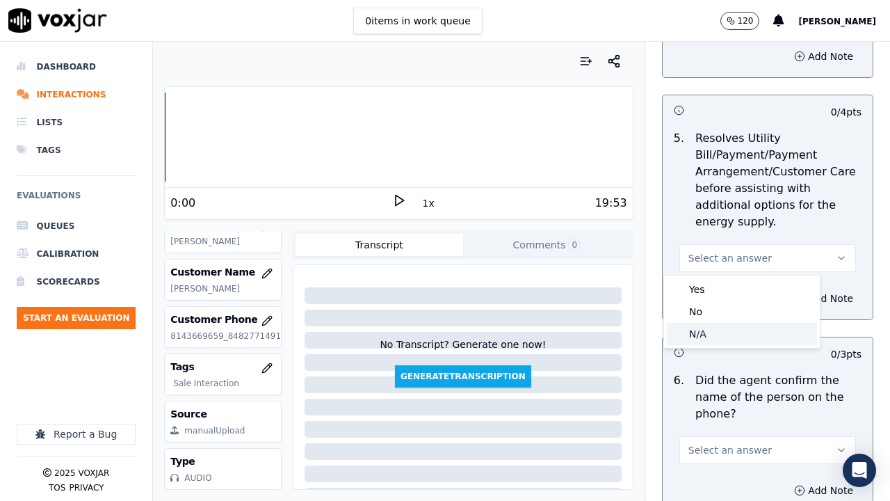
click at [741, 337] on div "N/A" at bounding box center [742, 334] width 150 height 22
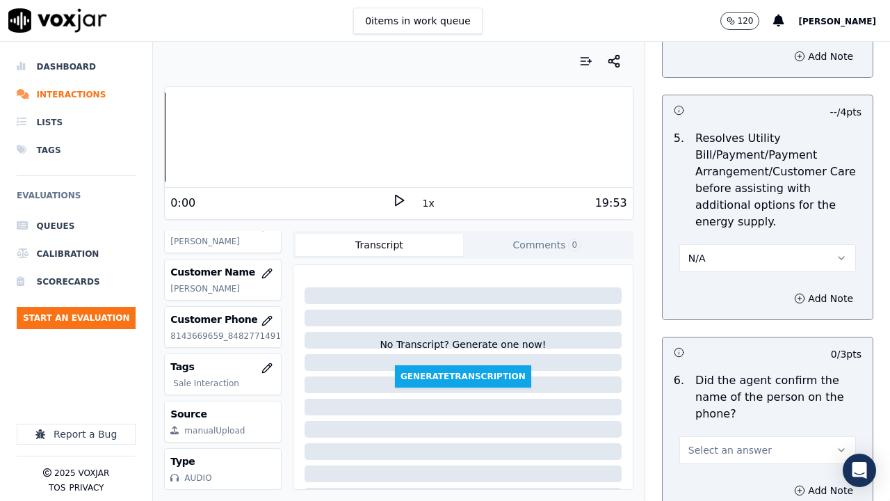
click at [733, 388] on span "Select an answer" at bounding box center [729, 450] width 83 height 14
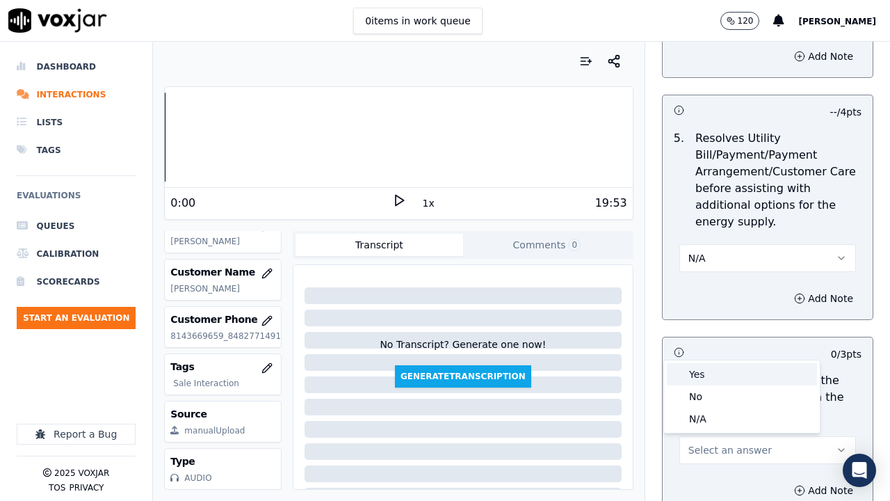
click at [704, 378] on div "Yes" at bounding box center [742, 374] width 150 height 22
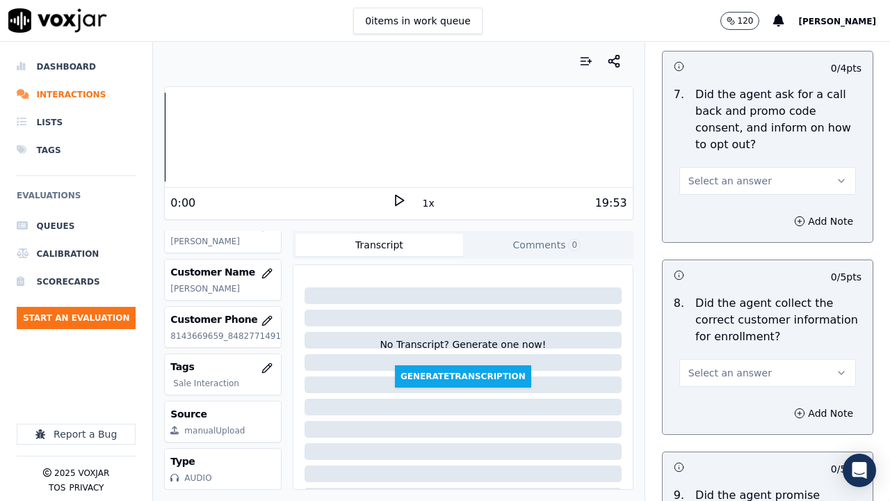
scroll to position [1321, 0]
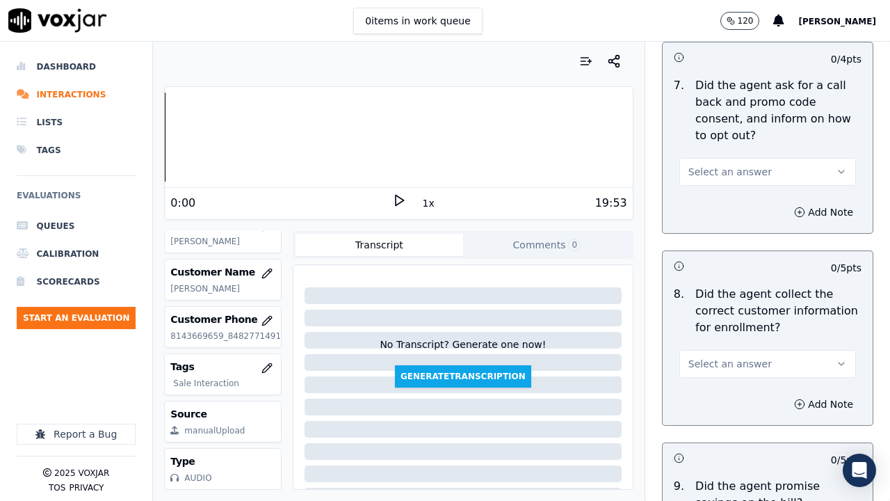
click at [719, 175] on span "Select an answer" at bounding box center [729, 172] width 83 height 14
click at [723, 201] on div "Yes" at bounding box center [742, 203] width 150 height 22
click at [732, 364] on span "Select an answer" at bounding box center [729, 364] width 83 height 14
click at [729, 388] on div "Yes" at bounding box center [742, 395] width 150 height 22
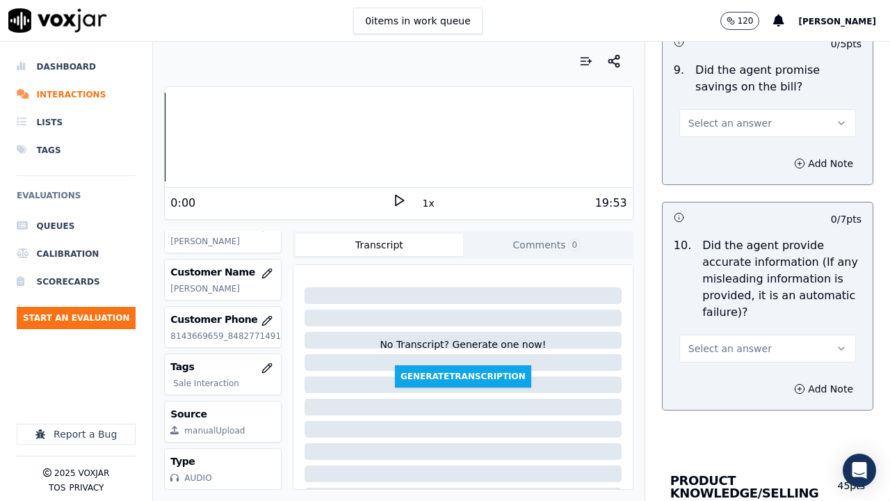
scroll to position [1738, 0]
click at [709, 120] on span "Select an answer" at bounding box center [729, 122] width 83 height 14
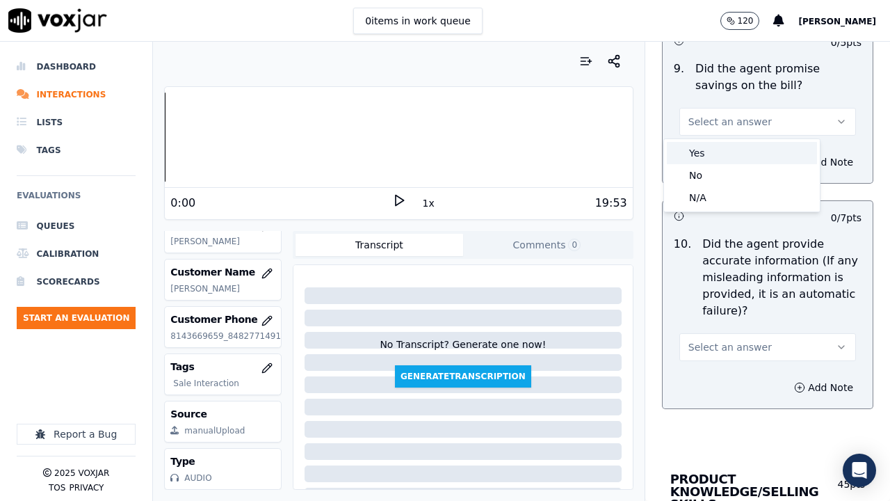
click at [719, 149] on div "Yes" at bounding box center [742, 153] width 150 height 22
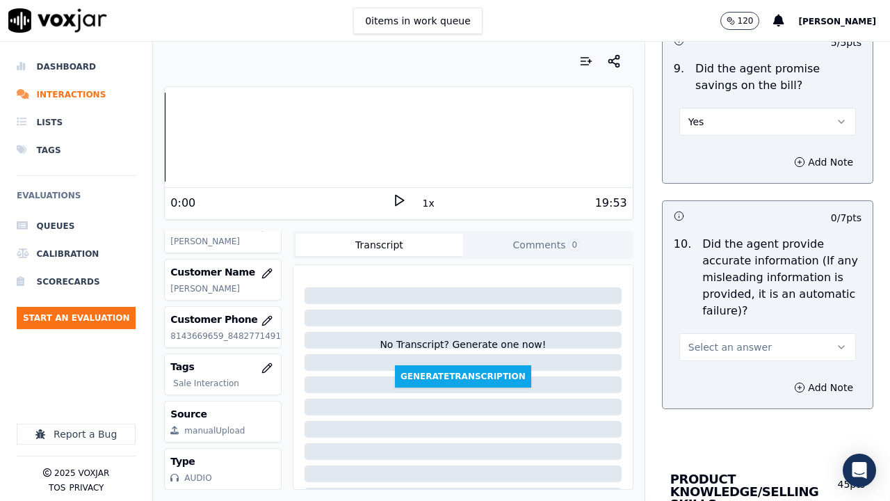
click at [733, 352] on span "Select an answer" at bounding box center [729, 347] width 83 height 14
click at [733, 378] on div "Yes" at bounding box center [742, 378] width 150 height 22
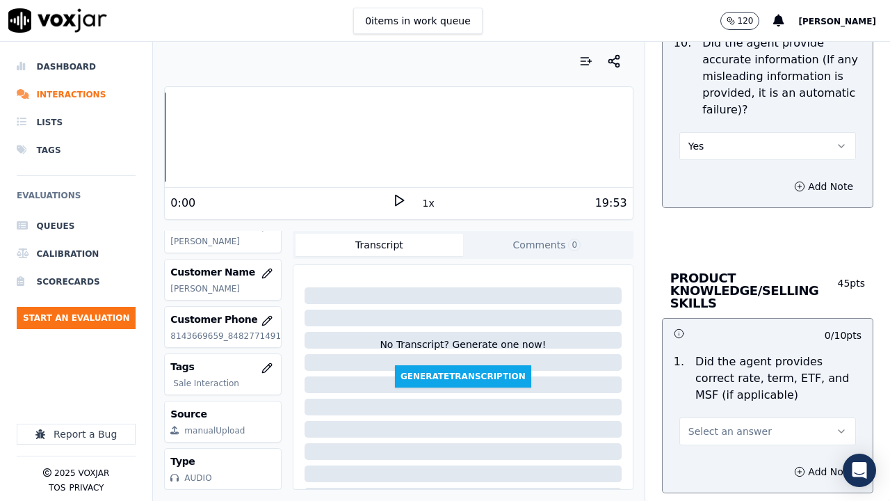
scroll to position [2086, 0]
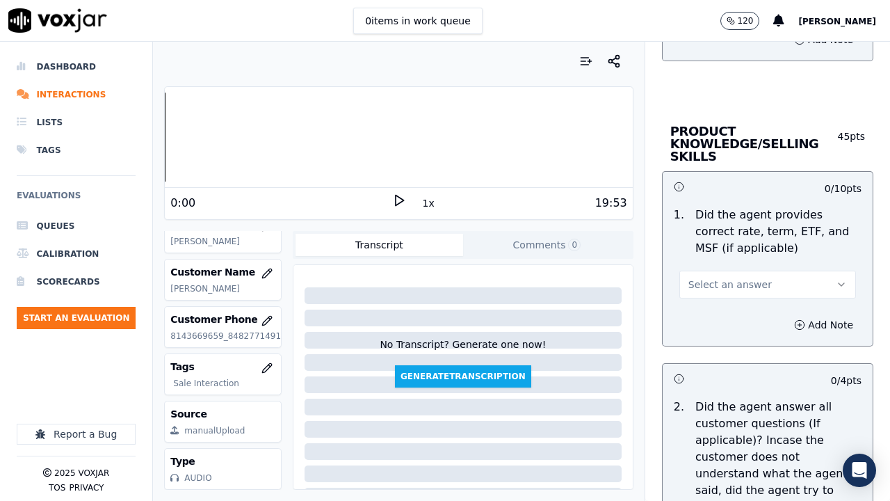
click at [716, 290] on span "Select an answer" at bounding box center [729, 284] width 83 height 14
click at [712, 310] on div "Yes" at bounding box center [742, 316] width 150 height 22
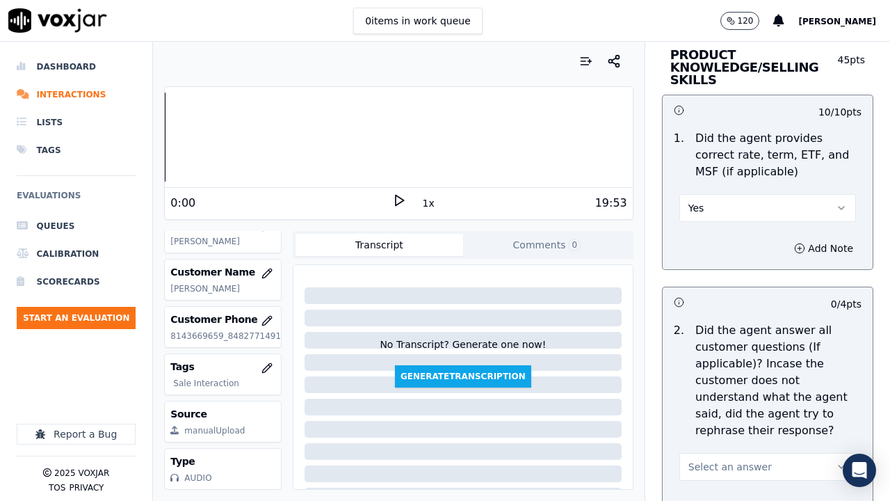
scroll to position [2434, 0]
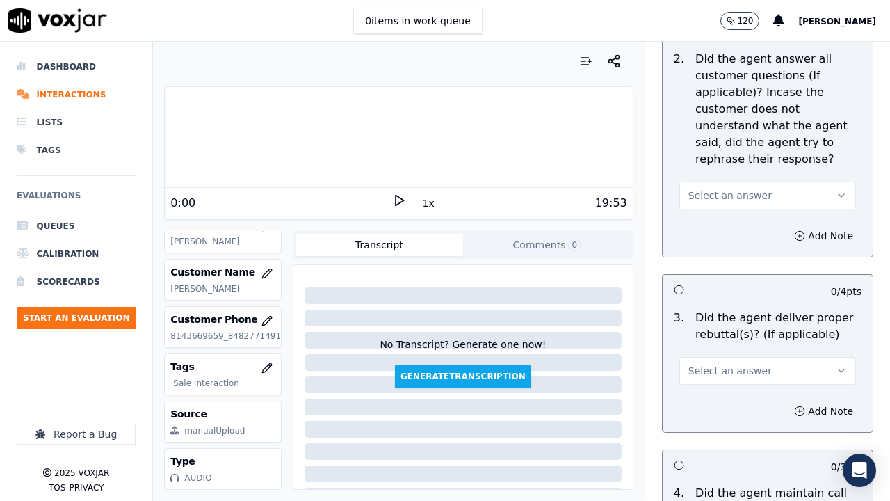
click at [716, 193] on span "Select an answer" at bounding box center [729, 195] width 83 height 14
click at [726, 225] on div "Yes" at bounding box center [742, 227] width 150 height 22
click at [732, 370] on span "Select an answer" at bounding box center [729, 371] width 83 height 14
click at [713, 388] on div "Yes" at bounding box center [742, 402] width 150 height 22
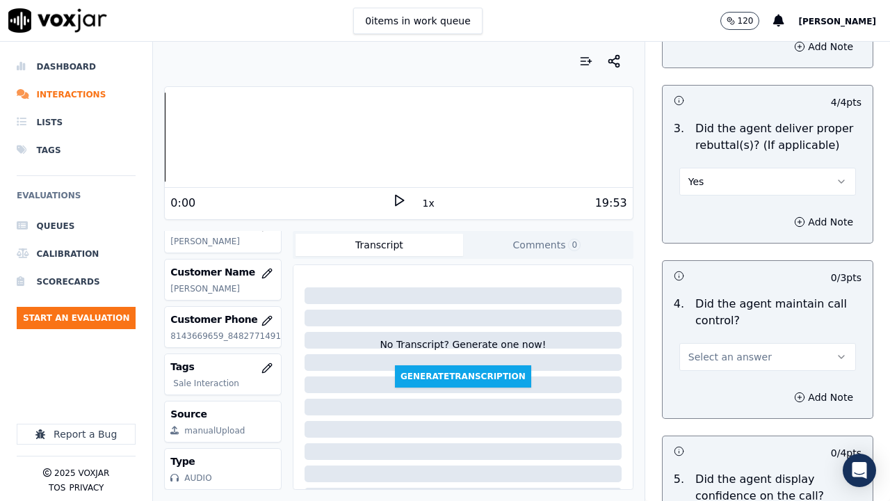
scroll to position [2851, 0]
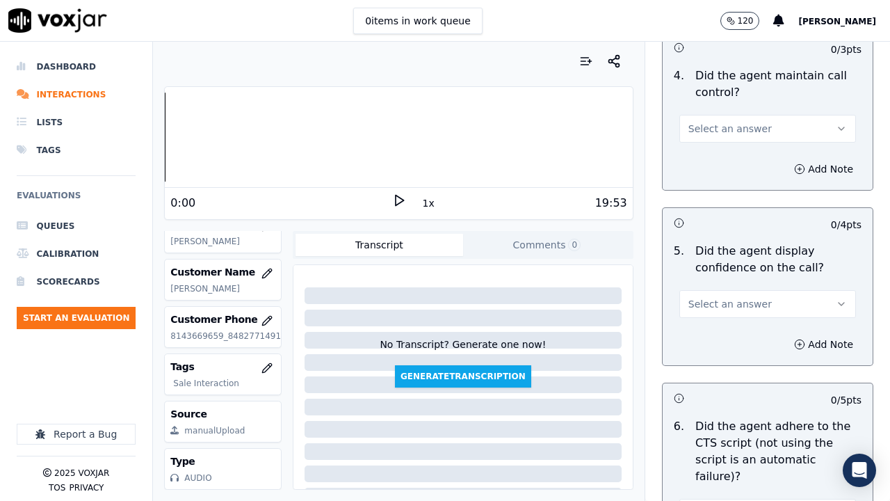
click at [705, 126] on span "Select an answer" at bounding box center [729, 129] width 83 height 14
click at [711, 156] on div "Yes" at bounding box center [742, 160] width 150 height 22
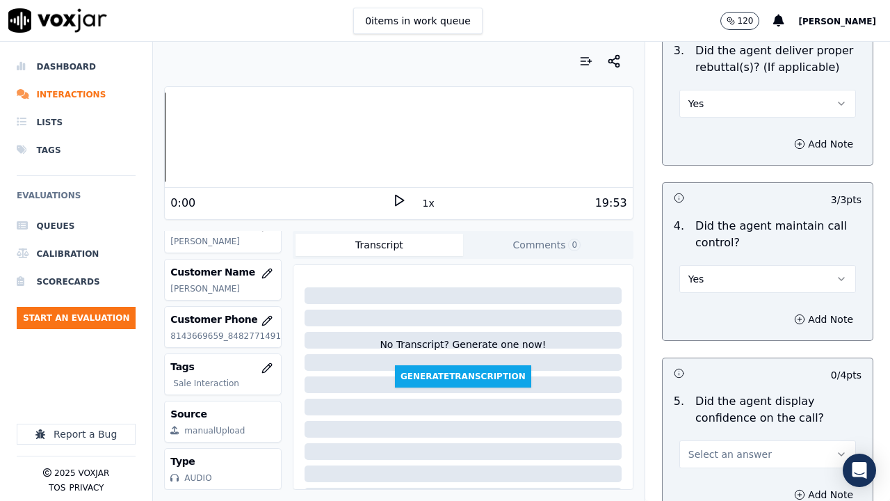
scroll to position [2921, 0]
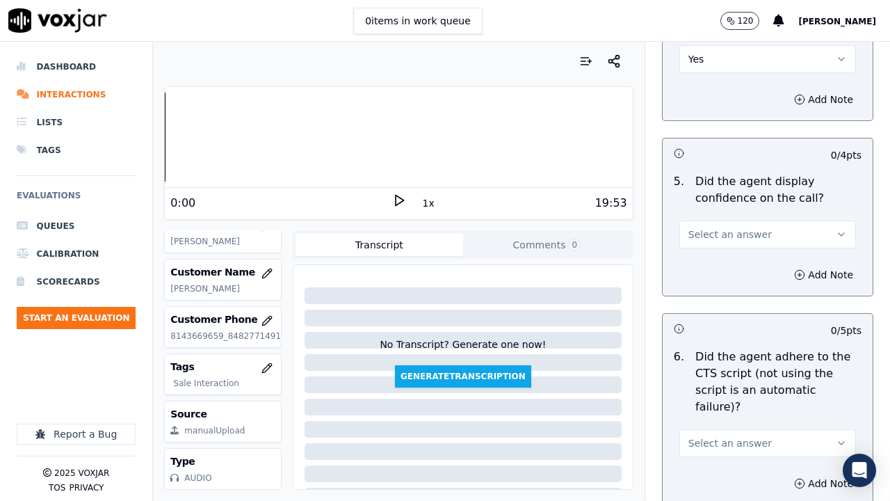
click at [736, 235] on span "Select an answer" at bounding box center [729, 234] width 83 height 14
click at [741, 268] on div "Yes" at bounding box center [742, 266] width 150 height 22
click at [740, 388] on span "Select an answer" at bounding box center [729, 443] width 83 height 14
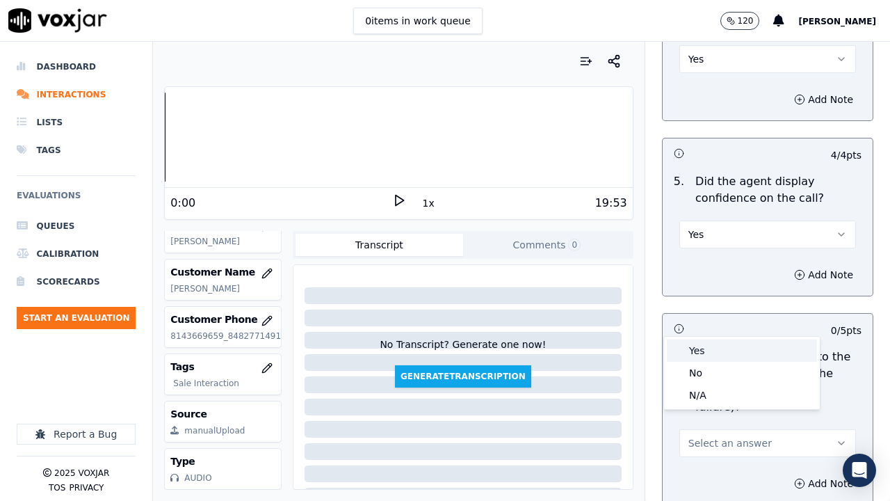
click at [705, 350] on div "Yes" at bounding box center [742, 350] width 150 height 22
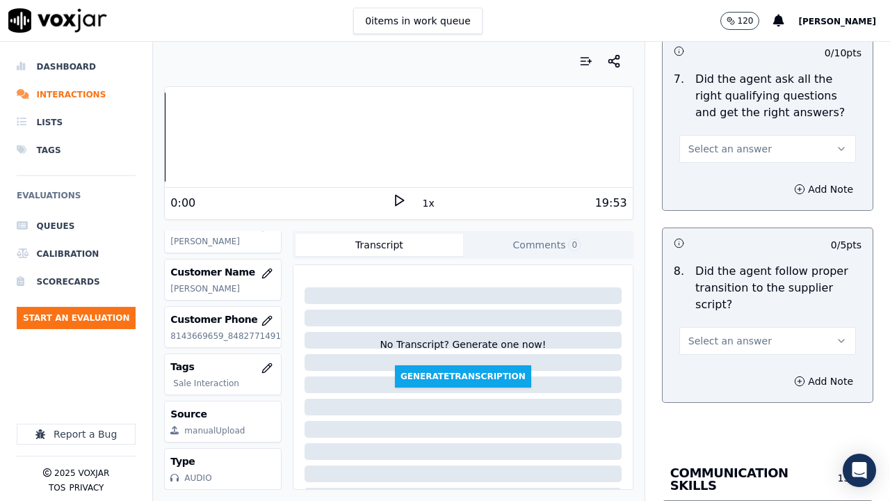
scroll to position [3407, 0]
click at [720, 333] on span "Select an answer" at bounding box center [729, 340] width 83 height 14
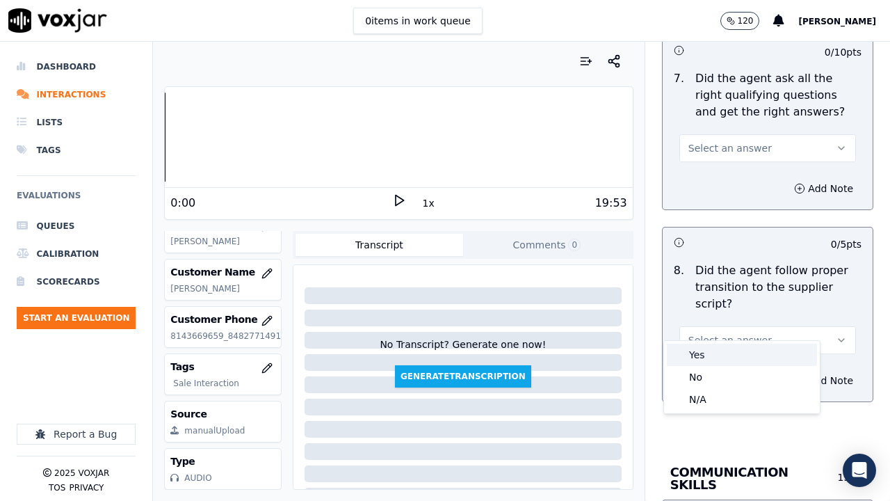
click at [717, 357] on div "Yes" at bounding box center [742, 355] width 150 height 22
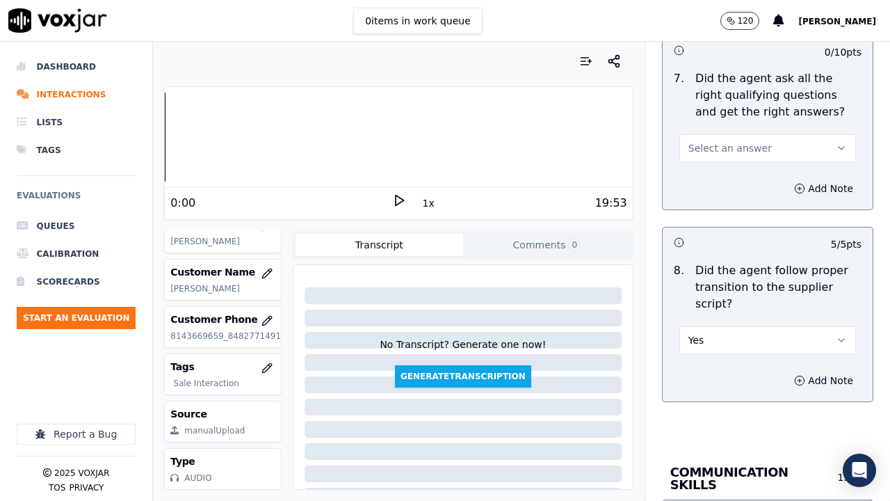
click at [709, 141] on span "Select an answer" at bounding box center [729, 148] width 83 height 14
click at [716, 161] on div "Yes" at bounding box center [742, 163] width 150 height 22
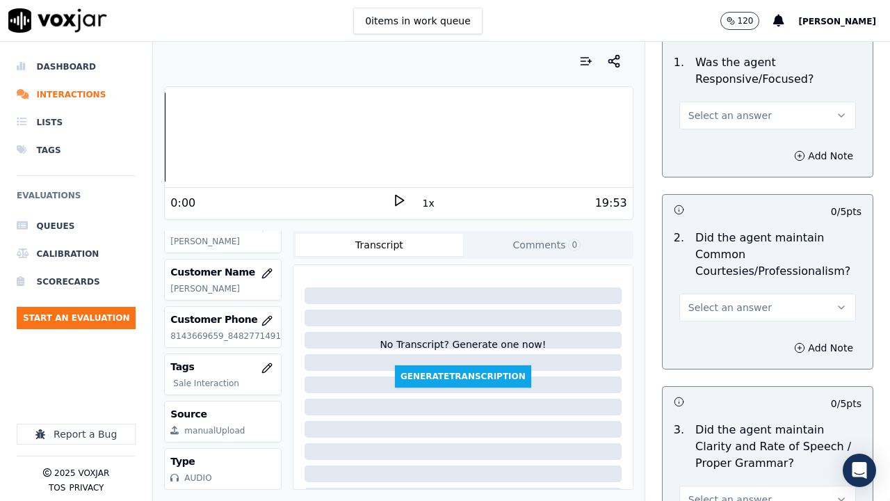
scroll to position [3894, 0]
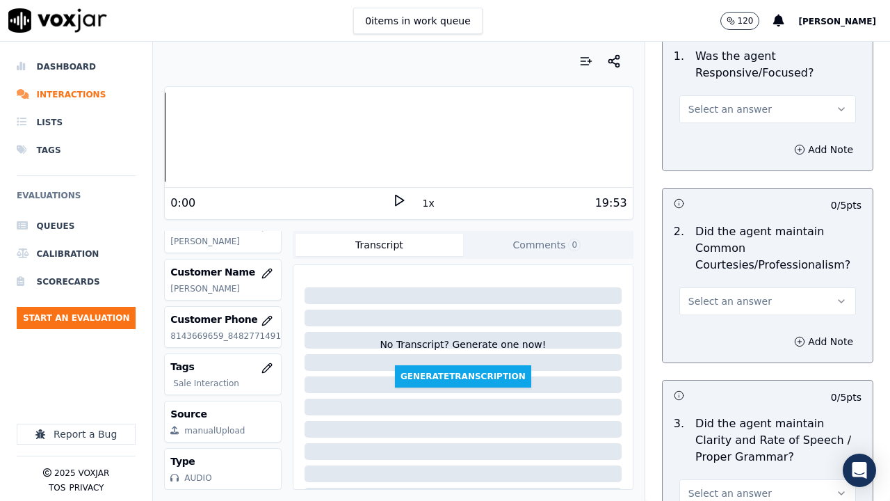
click at [719, 102] on span "Select an answer" at bounding box center [729, 109] width 83 height 14
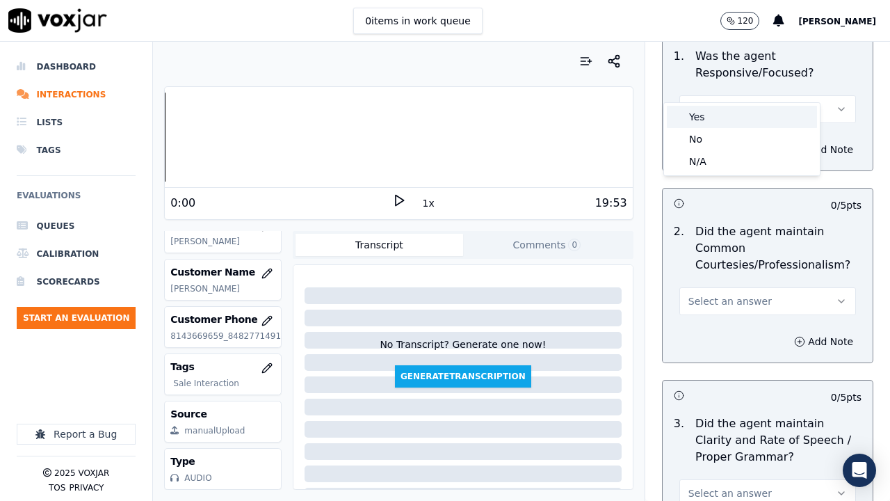
click at [736, 113] on div "Yes" at bounding box center [742, 117] width 150 height 22
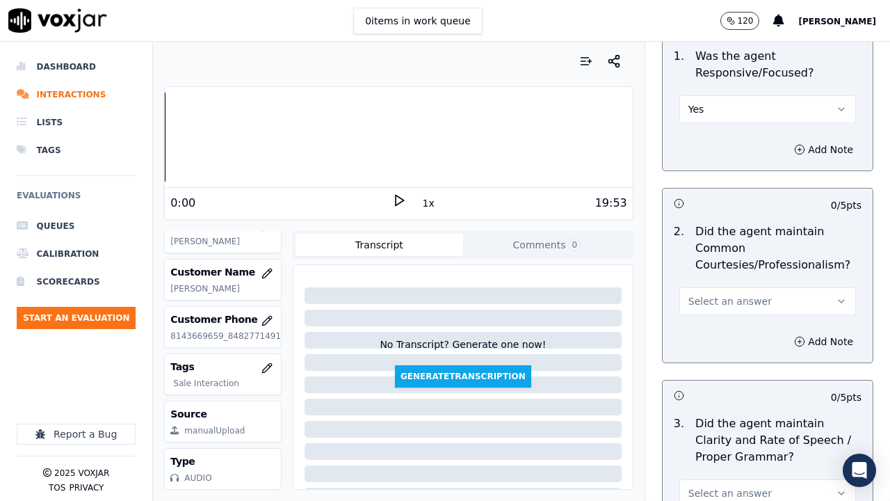
click at [728, 287] on button "Select an answer" at bounding box center [767, 301] width 177 height 28
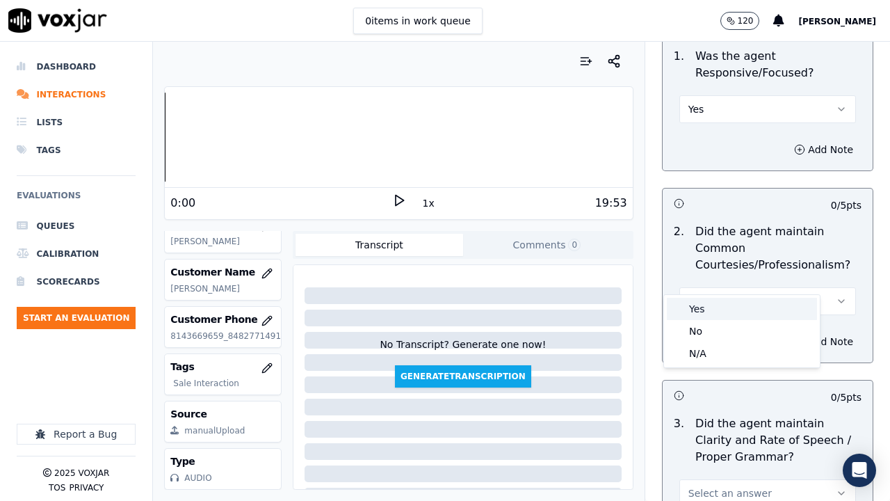
click at [729, 308] on div "Yes" at bounding box center [742, 309] width 150 height 22
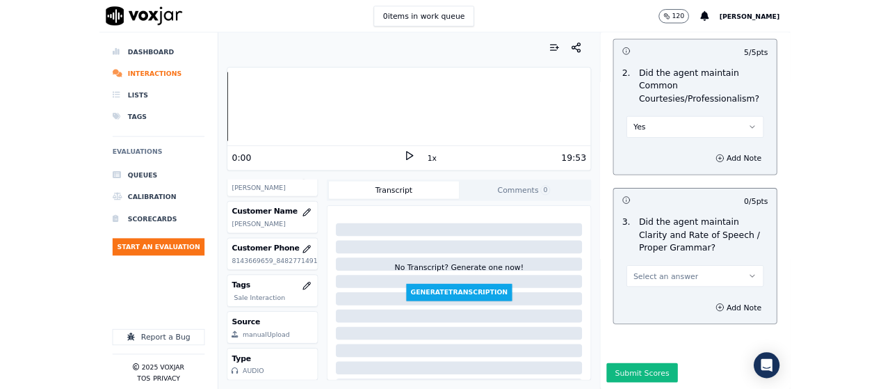
scroll to position [4044, 0]
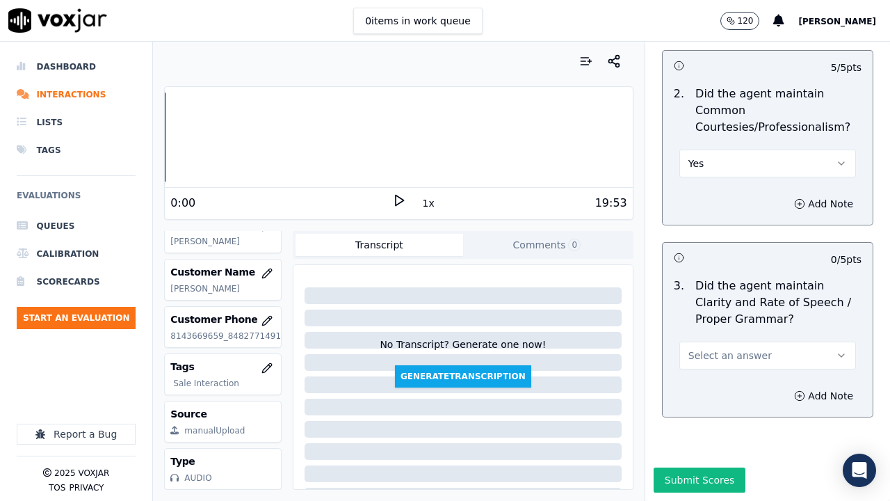
click at [718, 348] on span "Select an answer" at bounding box center [729, 355] width 83 height 14
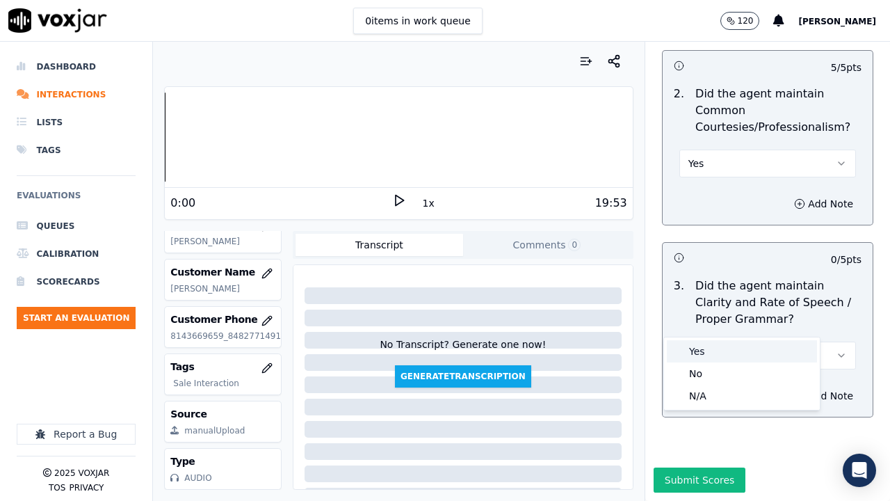
click at [718, 343] on div "Yes" at bounding box center [742, 351] width 150 height 22
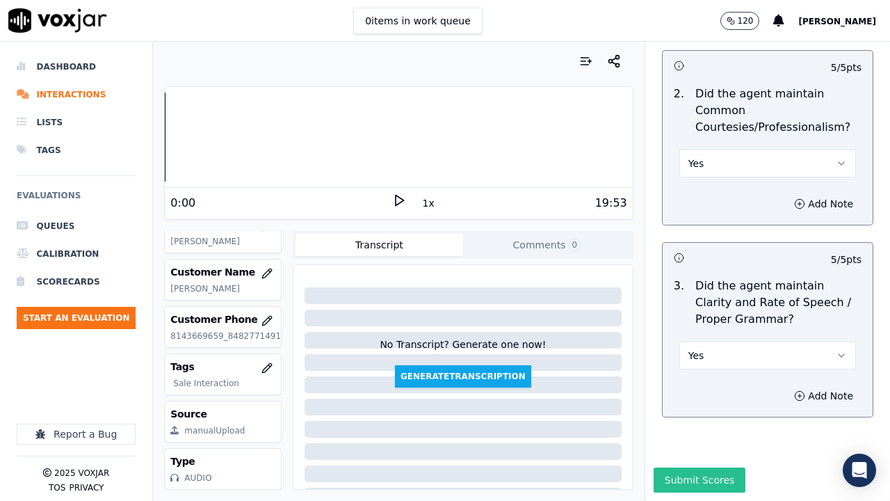
click at [708, 388] on button "Submit Scores" at bounding box center [700, 479] width 92 height 25
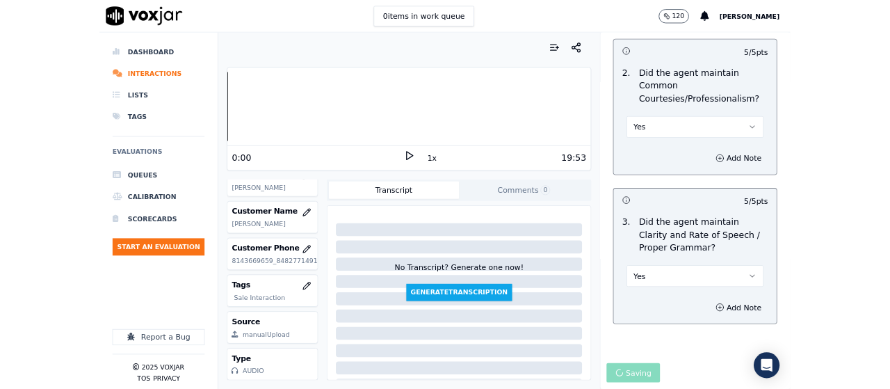
scroll to position [209, 0]
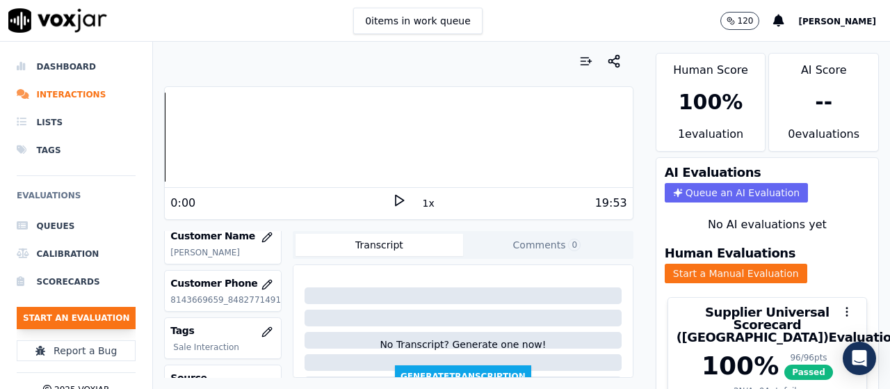
click at [114, 311] on button "Start an Evaluation" at bounding box center [76, 318] width 119 height 22
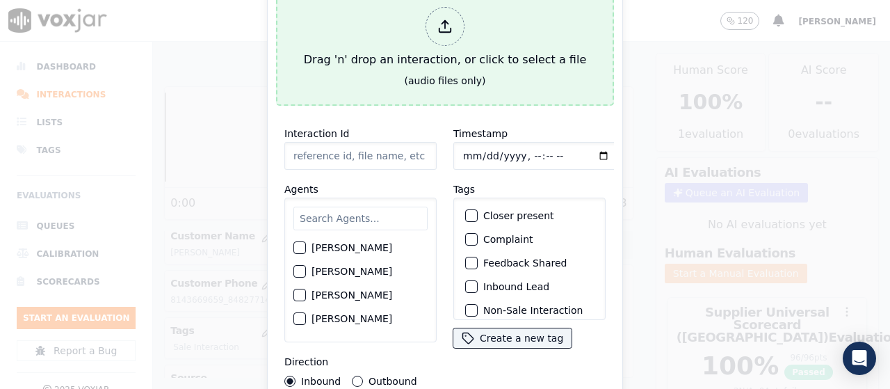
click at [363, 65] on div "Drag 'n' drop an interaction, or click to select a file" at bounding box center [444, 37] width 293 height 72
type input "20250903-132237_7178701039-all.mp3"
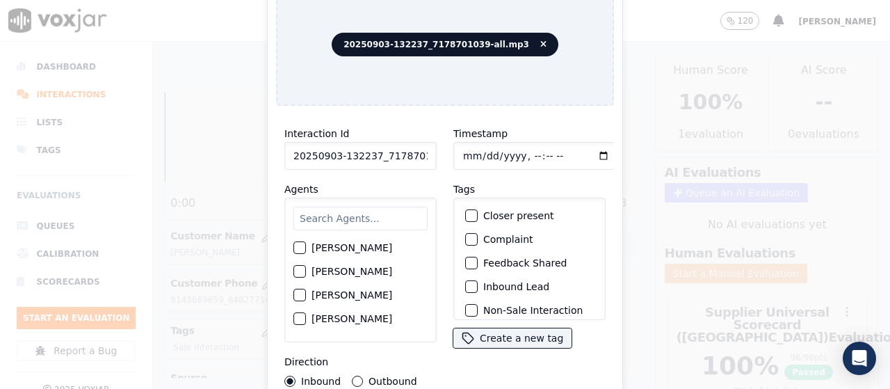
click at [461, 152] on input "Timestamp" at bounding box center [536, 156] width 166 height 28
type input "2025-09-03T14:49"
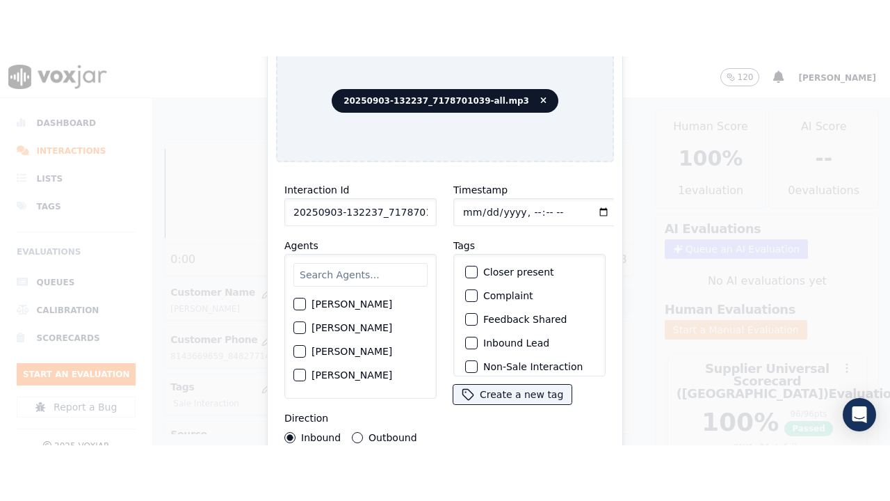
scroll to position [131, 0]
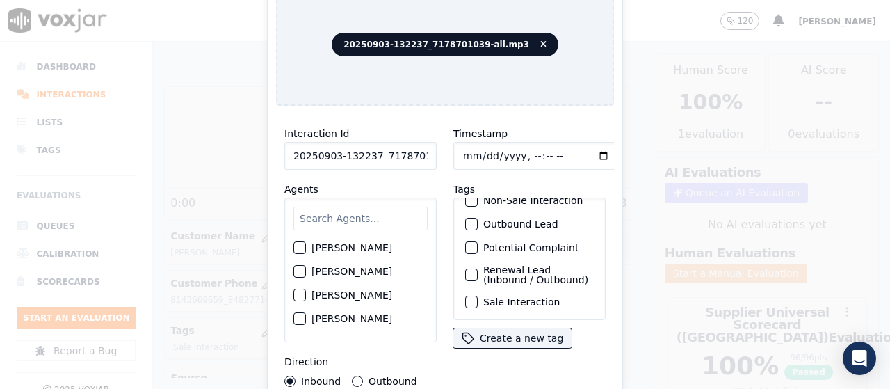
click at [526, 297] on label "Sale Interaction" at bounding box center [521, 302] width 76 height 10
click at [478, 296] on button "Sale Interaction" at bounding box center [471, 302] width 13 height 13
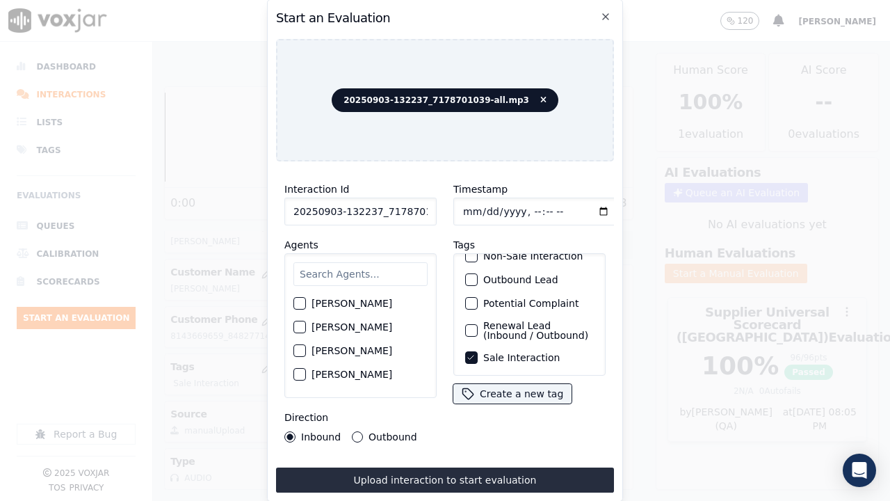
click at [369, 263] on input "text" at bounding box center [360, 274] width 134 height 24
type input "MI"
click at [348, 357] on label "MICHELLE MARRERO" at bounding box center [352, 352] width 81 height 10
click at [306, 357] on button "MICHELLE MARRERO" at bounding box center [299, 352] width 13 height 13
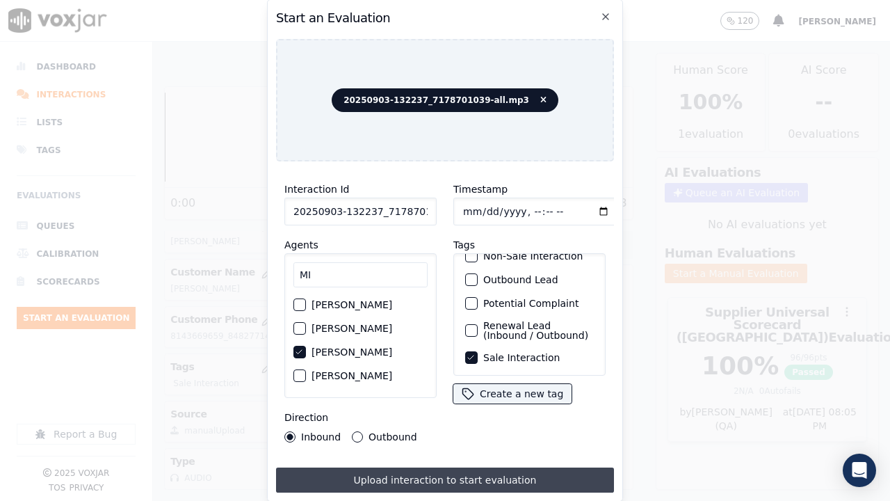
click at [389, 388] on button "Upload interaction to start evaluation" at bounding box center [445, 479] width 338 height 25
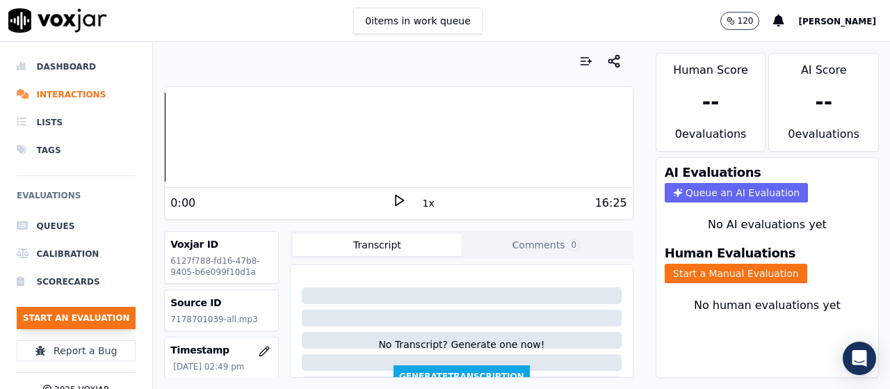
click at [103, 313] on button "Start an Evaluation" at bounding box center [76, 318] width 119 height 22
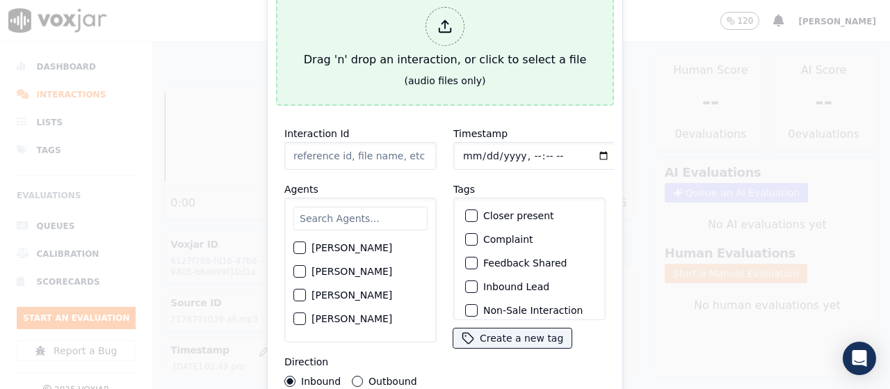
click at [401, 59] on div "Drag 'n' drop an interaction, or click to select a file" at bounding box center [444, 37] width 293 height 72
type input "20250903-171215_7175729134-all.mp3"
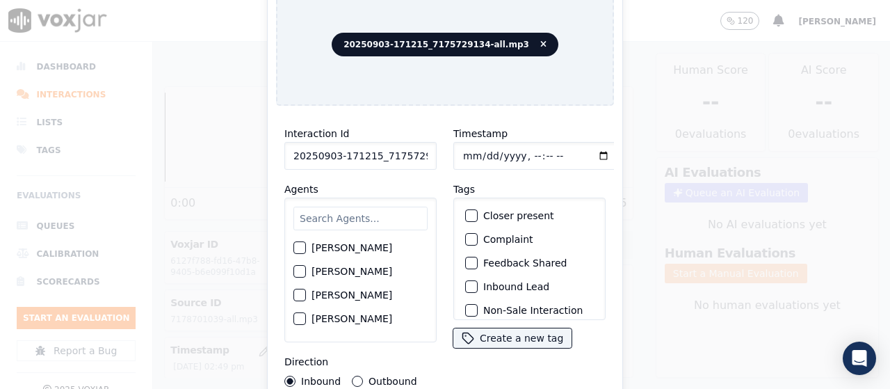
click at [352, 220] on input "text" at bounding box center [360, 219] width 134 height 24
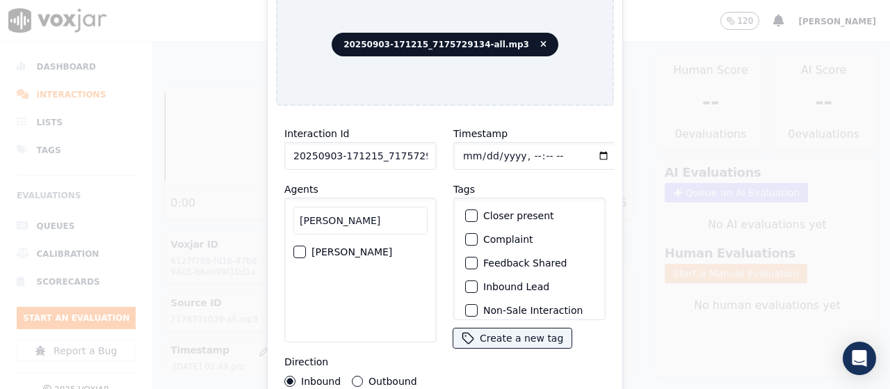
type input "JOS"
click at [336, 247] on label "JOSE LOZANO" at bounding box center [352, 252] width 81 height 10
click at [306, 246] on button "JOSE LOZANO" at bounding box center [299, 251] width 13 height 13
drag, startPoint x: 460, startPoint y: 147, endPoint x: 517, endPoint y: 167, distance: 60.5
click at [460, 146] on input "Timestamp" at bounding box center [536, 156] width 166 height 28
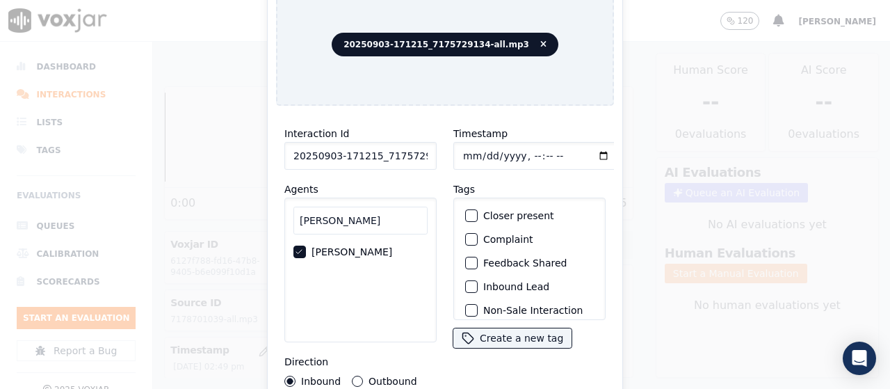
type input "2025-09-03T15:13"
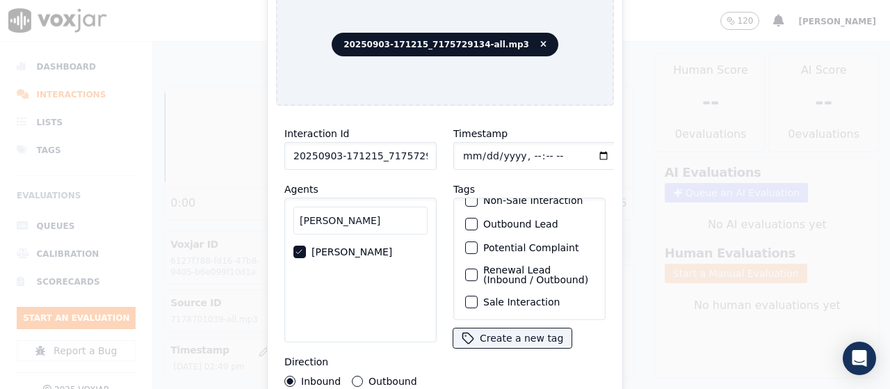
click at [533, 297] on label "Sale Interaction" at bounding box center [521, 302] width 76 height 10
click at [478, 296] on button "Sale Interaction" at bounding box center [471, 302] width 13 height 13
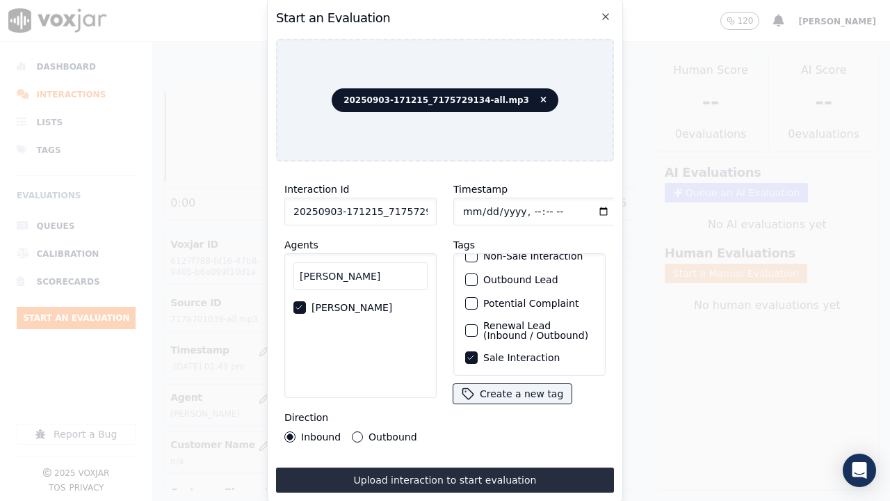
click at [520, 388] on button "Upload interaction to start evaluation" at bounding box center [445, 479] width 338 height 25
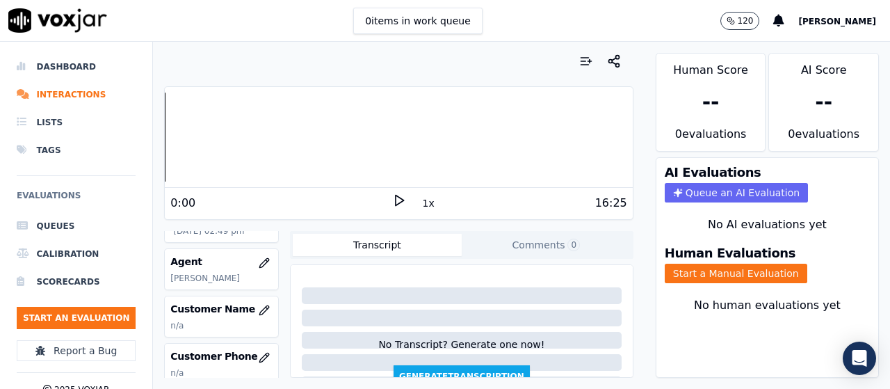
scroll to position [139, 0]
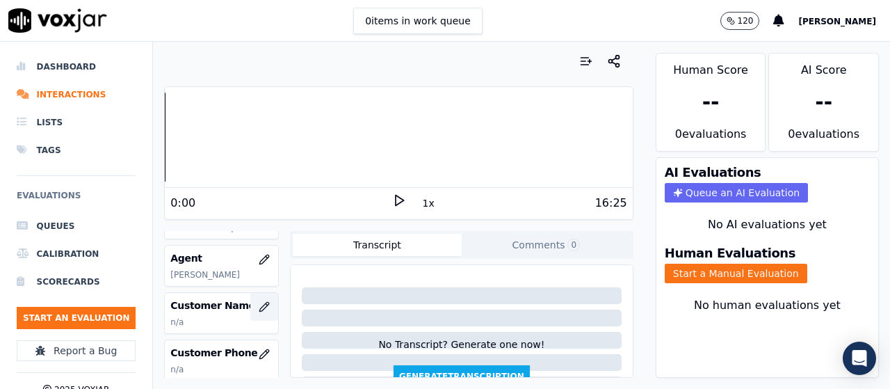
click at [259, 305] on icon "button" at bounding box center [264, 306] width 11 height 11
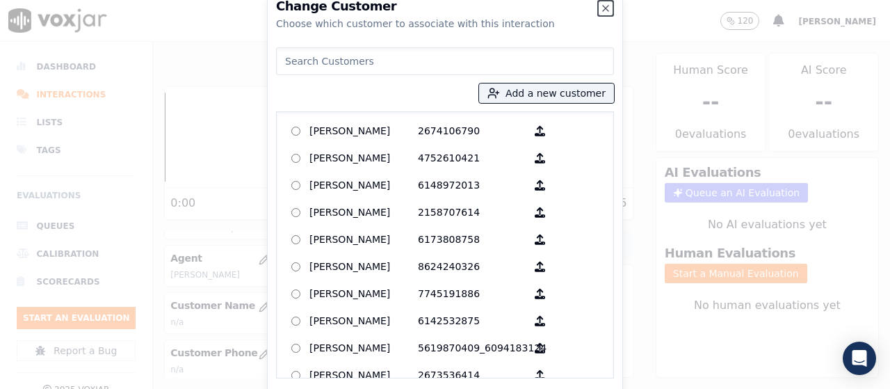
drag, startPoint x: 602, startPoint y: 10, endPoint x: 586, endPoint y: 40, distance: 34.2
click at [602, 9] on icon "button" at bounding box center [605, 8] width 11 height 11
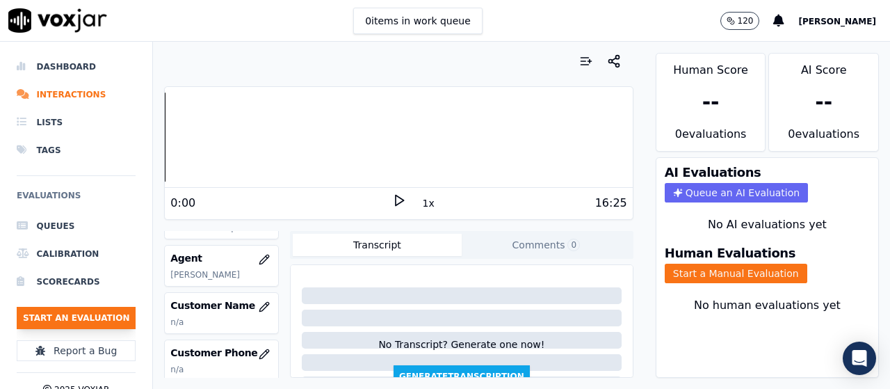
click at [79, 318] on button "Start an Evaluation" at bounding box center [76, 318] width 119 height 22
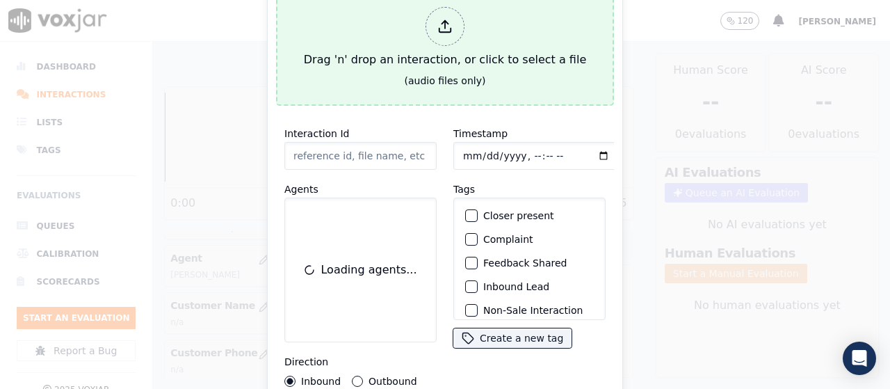
click at [430, 27] on div at bounding box center [445, 26] width 39 height 39
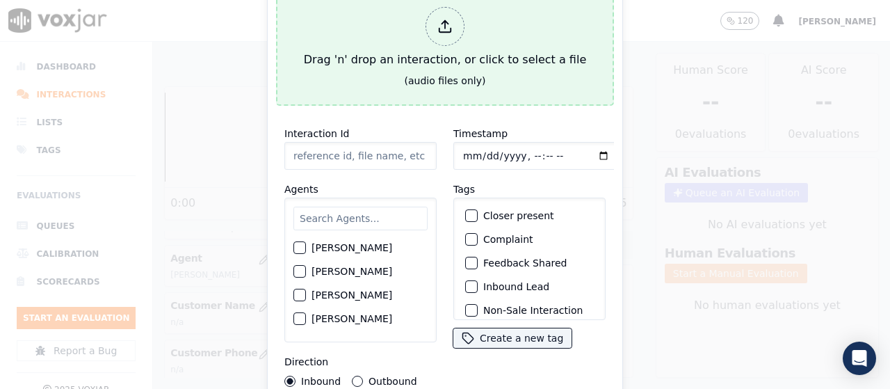
type input "20250903-171215_7175729134-all.mp3"
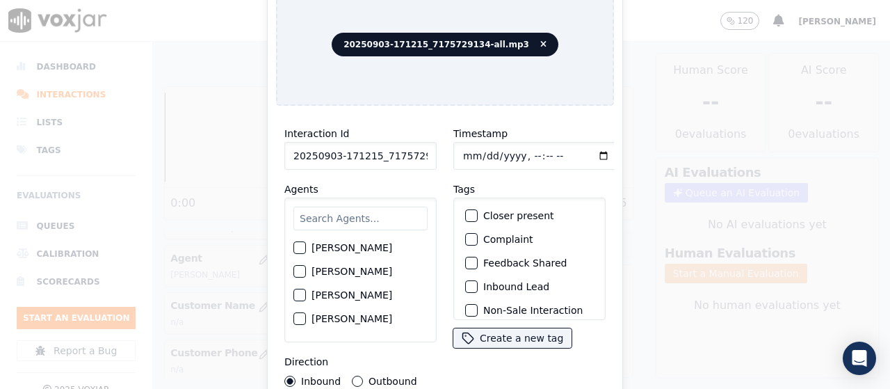
click at [366, 216] on input "text" at bounding box center [360, 219] width 134 height 24
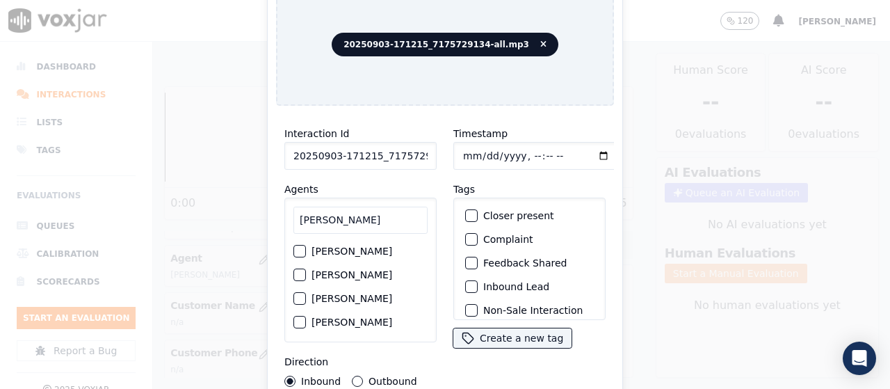
type input "JO"
click at [351, 246] on label "JOSE LOZANO" at bounding box center [352, 251] width 81 height 10
click at [306, 245] on button "JOSE LOZANO" at bounding box center [299, 251] width 13 height 13
click at [462, 154] on input "Timestamp" at bounding box center [536, 156] width 166 height 28
type input "2025-09-03T15:14"
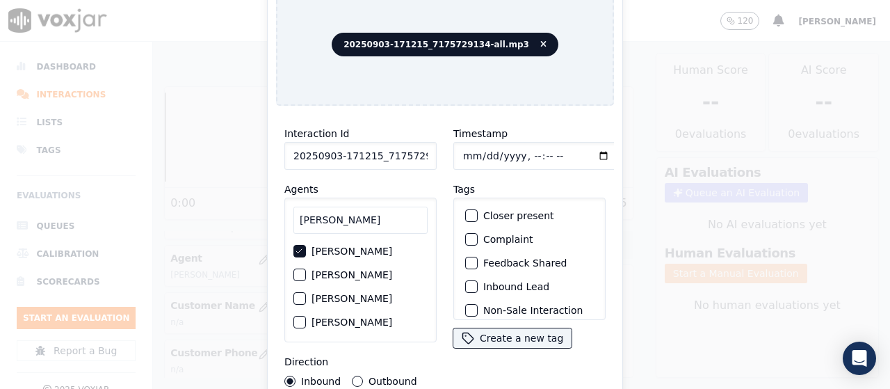
scroll to position [131, 0]
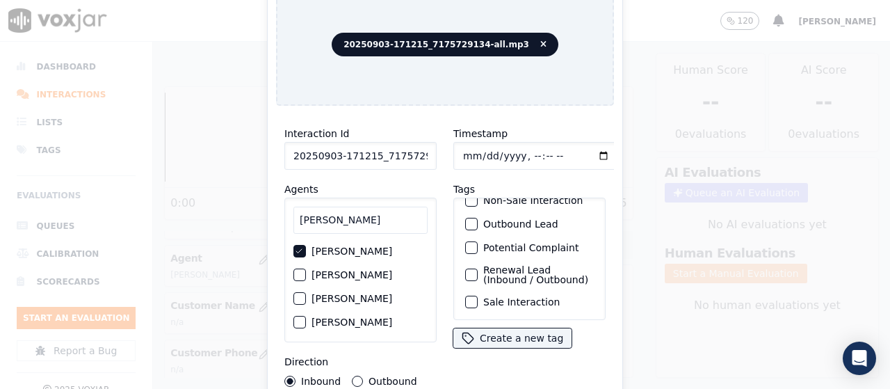
click at [526, 297] on label "Sale Interaction" at bounding box center [521, 302] width 76 height 10
click at [478, 296] on button "Sale Interaction" at bounding box center [471, 302] width 13 height 13
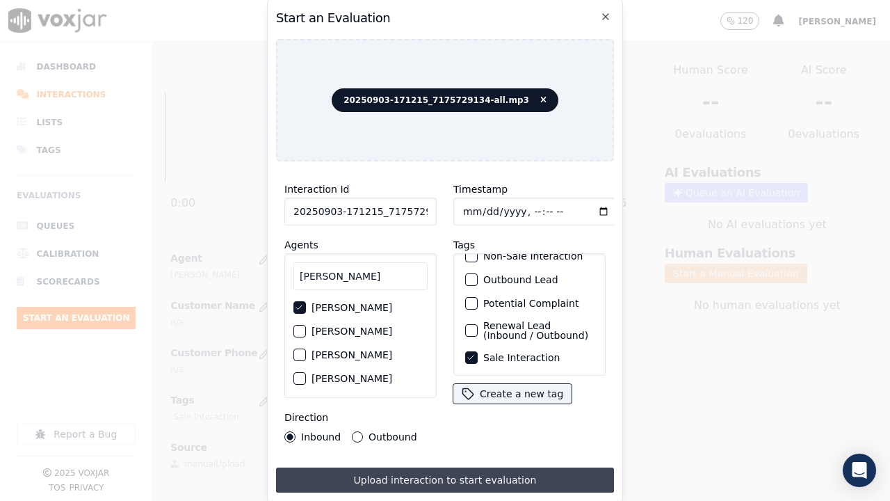
click at [471, 388] on button "Upload interaction to start evaluation" at bounding box center [445, 479] width 338 height 25
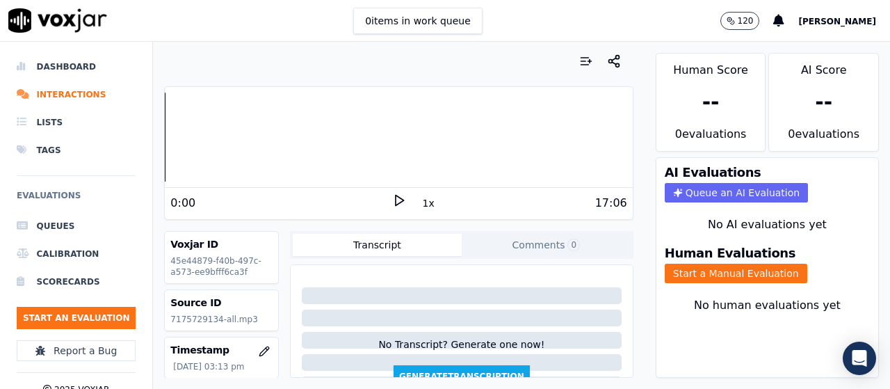
scroll to position [139, 0]
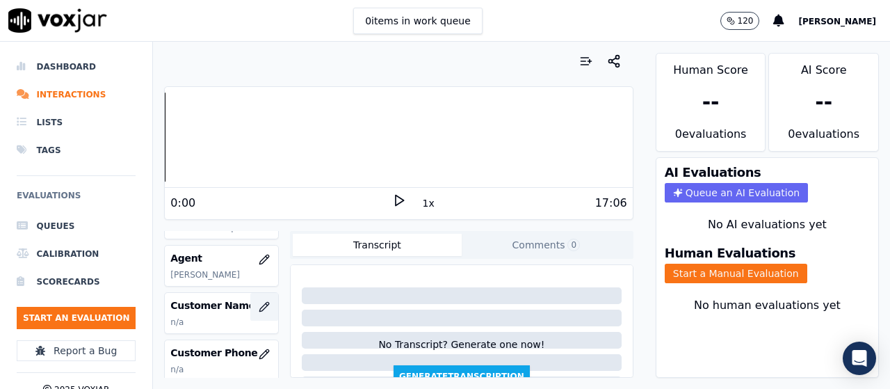
click at [259, 306] on icon "button" at bounding box center [264, 306] width 11 height 11
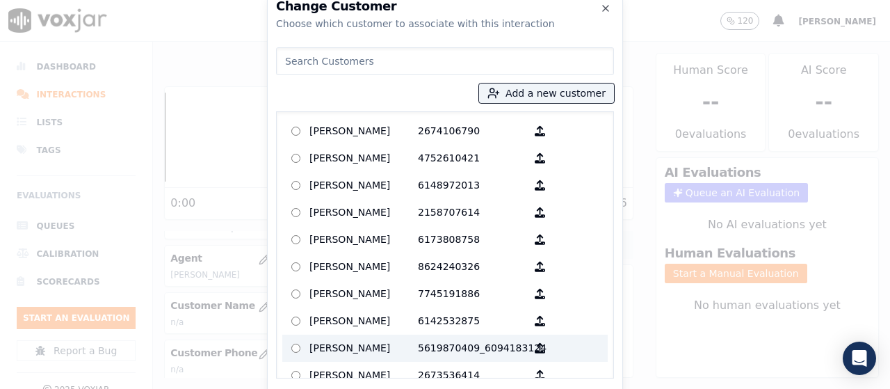
paste input "FRANCIS BYRNE"
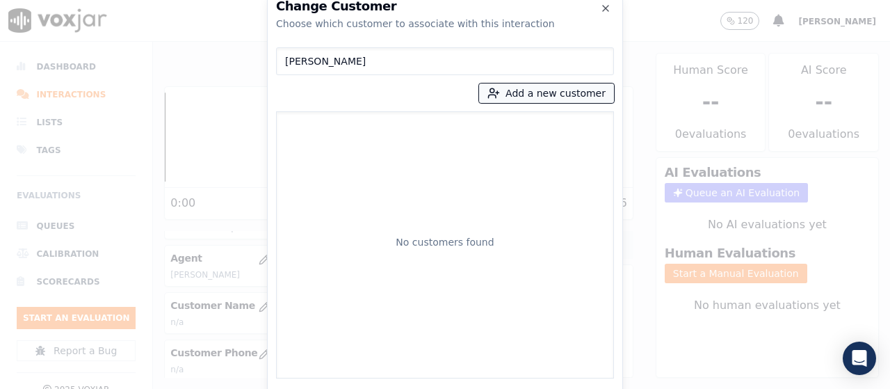
type input "FRANCIS BYRNE"
click at [555, 95] on button "Add a new customer" at bounding box center [546, 92] width 135 height 19
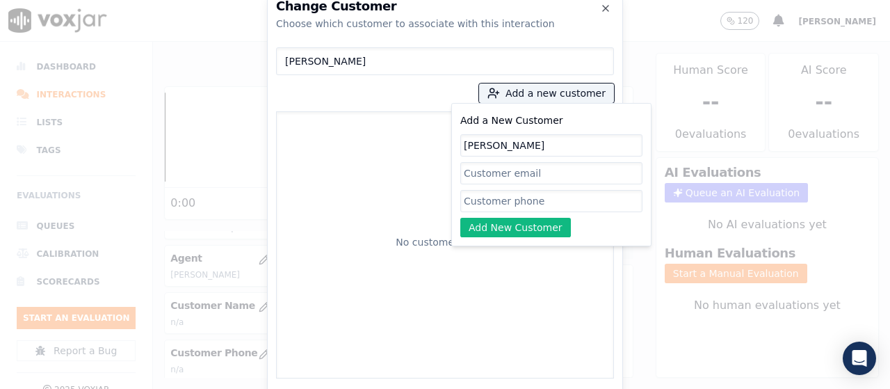
type input "FRANCIS BYRNE"
click at [504, 205] on input "Add a New Customer" at bounding box center [551, 201] width 182 height 22
paste input "7175729134"
paste input "7173973066"
type input "7175729134-7173973066"
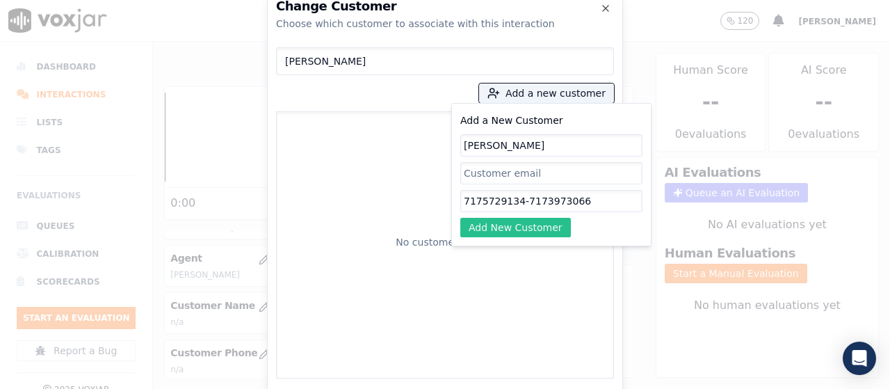
click at [553, 234] on button "Add New Customer" at bounding box center [515, 227] width 111 height 19
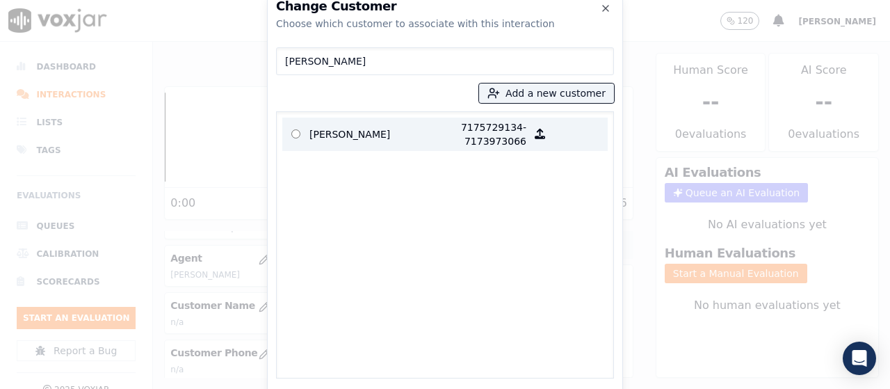
click at [351, 127] on p "FRANCIS BYRNE" at bounding box center [363, 134] width 108 height 28
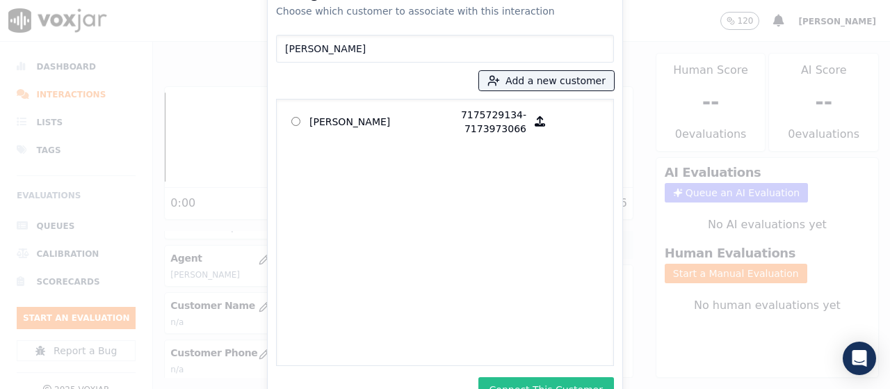
click at [593, 380] on button "Connect This Customer" at bounding box center [546, 389] width 136 height 25
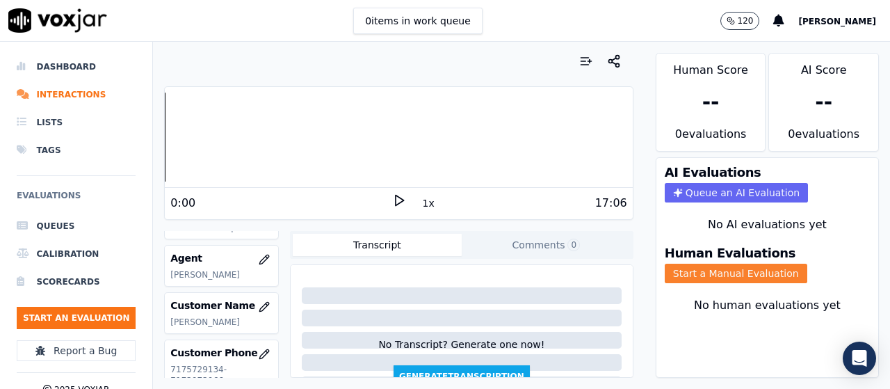
click at [681, 280] on button "Start a Manual Evaluation" at bounding box center [736, 273] width 143 height 19
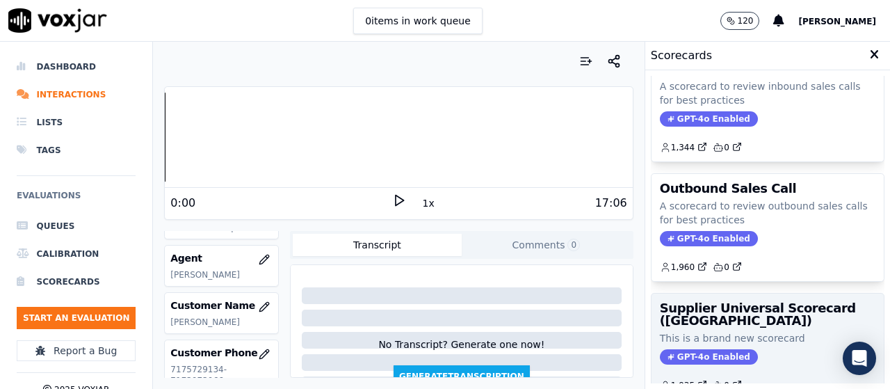
click at [726, 330] on div "Supplier Universal Scorecard (Colombia) This is a brand new scorecard GPT-4o En…" at bounding box center [768, 346] width 232 height 106
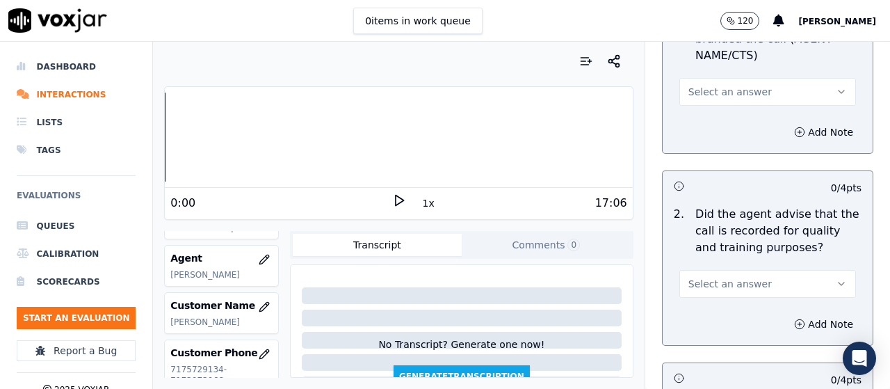
scroll to position [209, 0]
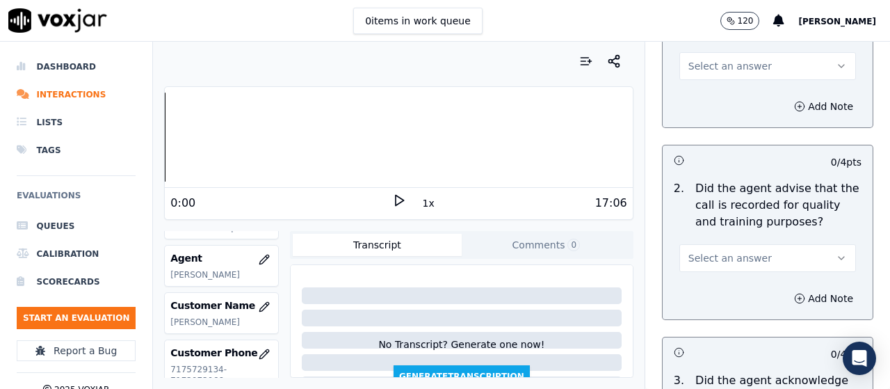
click at [730, 69] on span "Select an answer" at bounding box center [729, 66] width 83 height 14
click at [732, 92] on div "Yes" at bounding box center [742, 97] width 150 height 22
click at [727, 255] on span "Select an answer" at bounding box center [729, 258] width 83 height 14
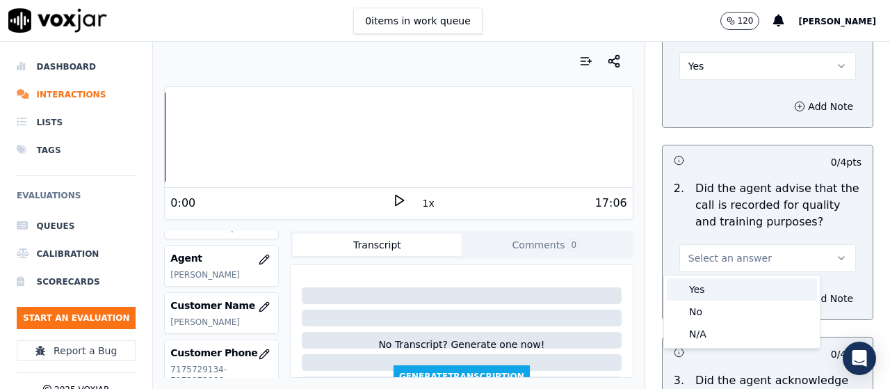
click at [716, 282] on div "Yes" at bounding box center [742, 289] width 150 height 22
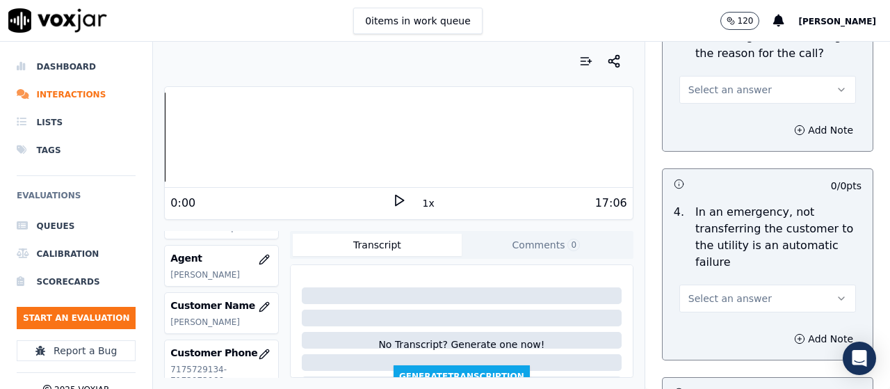
scroll to position [556, 0]
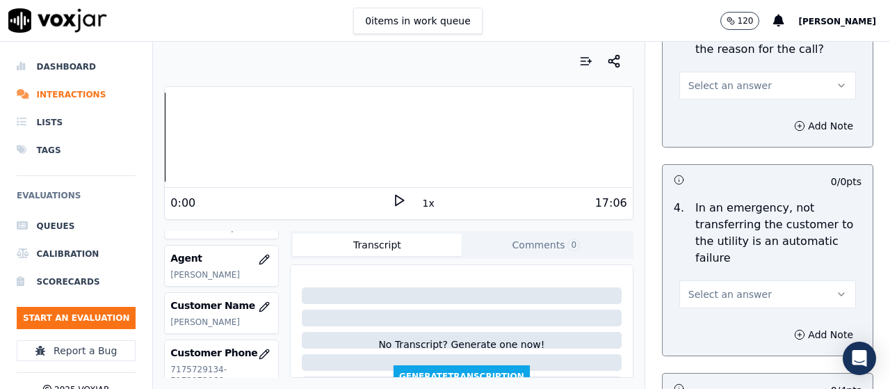
click at [720, 84] on span "Select an answer" at bounding box center [729, 86] width 83 height 14
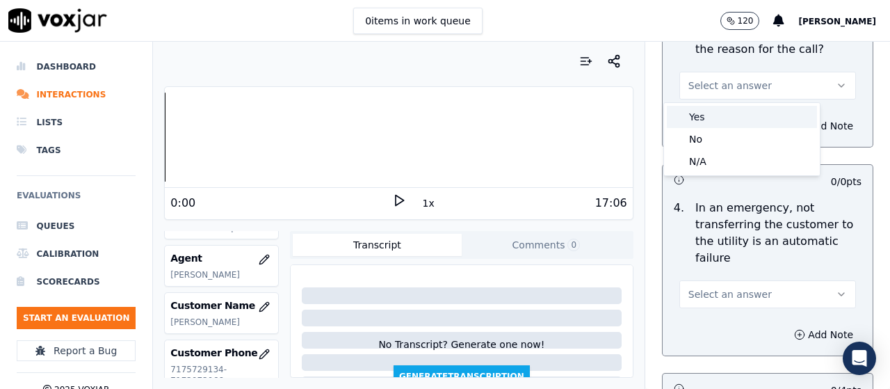
click at [716, 118] on div "Yes" at bounding box center [742, 117] width 150 height 22
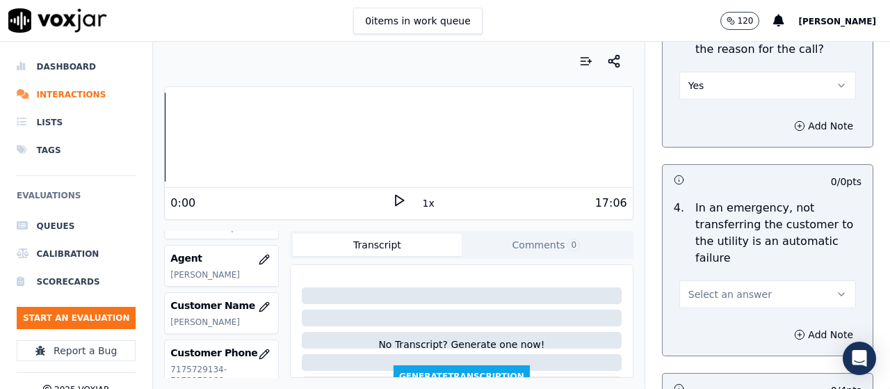
click at [732, 297] on span "Select an answer" at bounding box center [729, 294] width 83 height 14
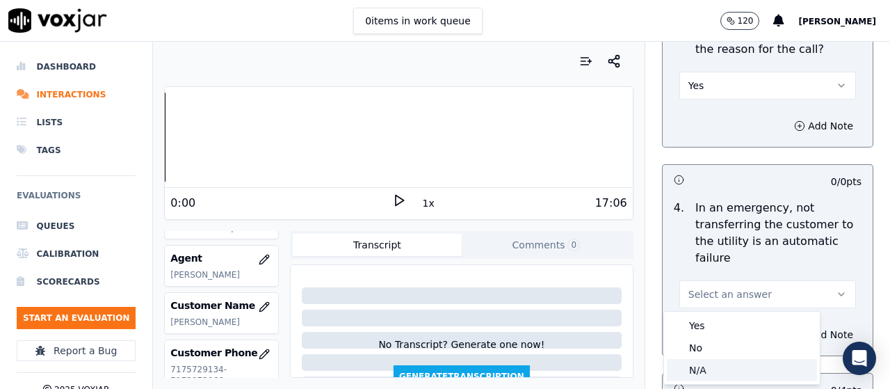
click at [711, 371] on div "N/A" at bounding box center [742, 370] width 150 height 22
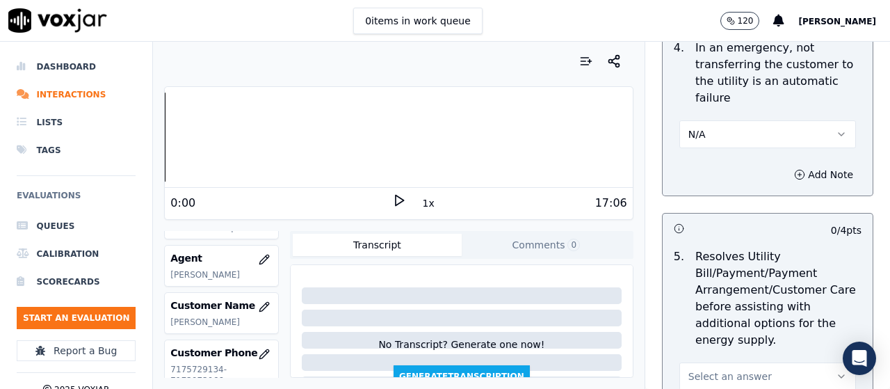
scroll to position [904, 0]
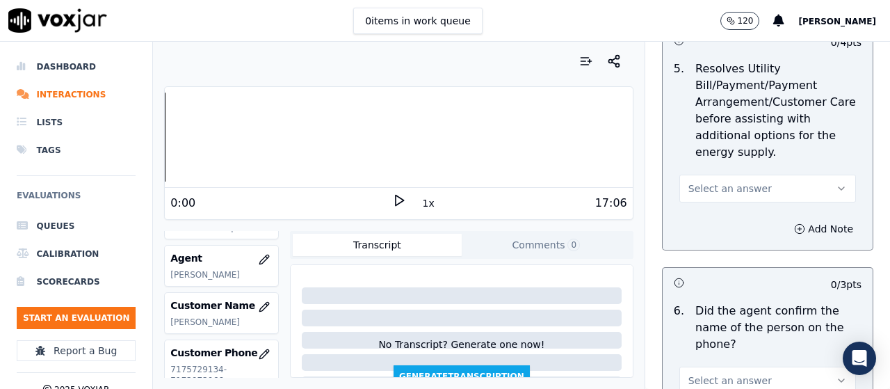
click at [725, 187] on span "Select an answer" at bounding box center [729, 188] width 83 height 14
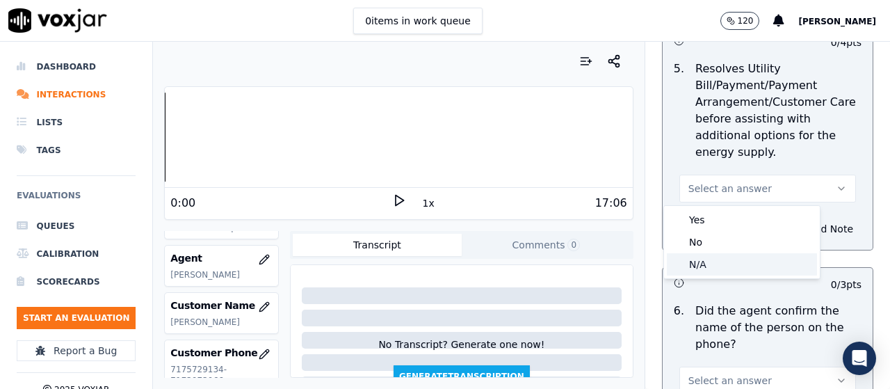
click at [724, 262] on div "N/A" at bounding box center [742, 264] width 150 height 22
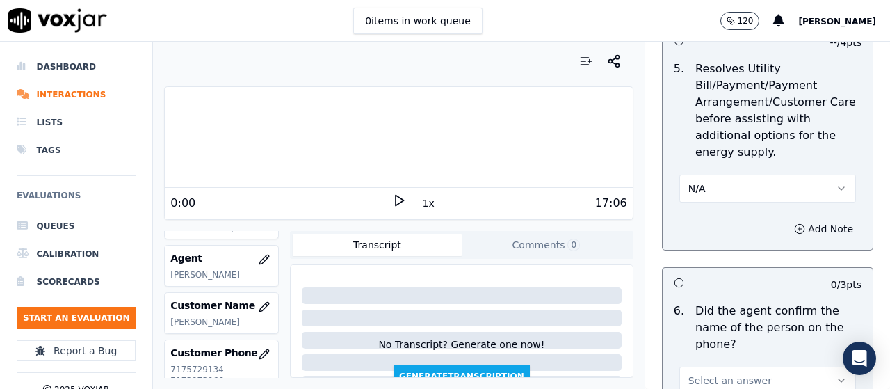
scroll to position [1252, 0]
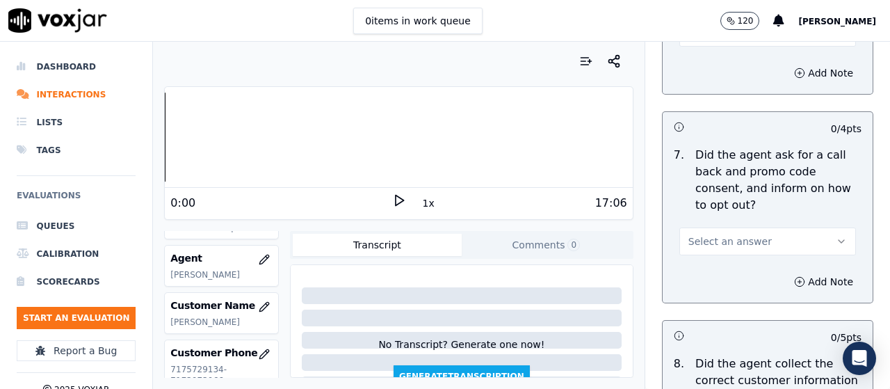
click at [696, 45] on button "Select an answer" at bounding box center [767, 33] width 177 height 28
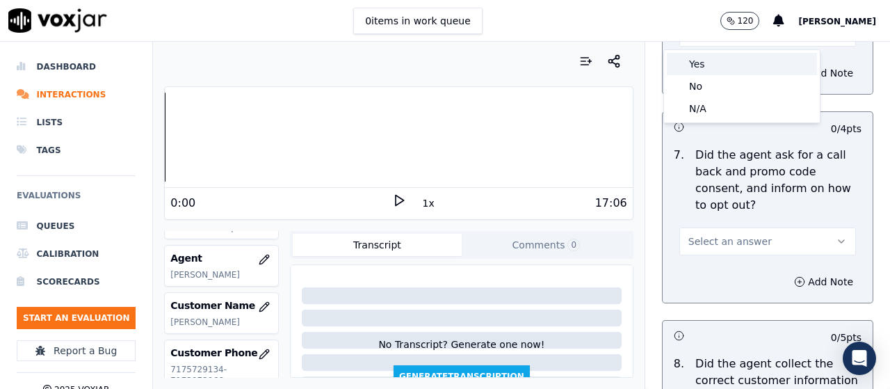
click at [695, 62] on div "Yes" at bounding box center [742, 64] width 150 height 22
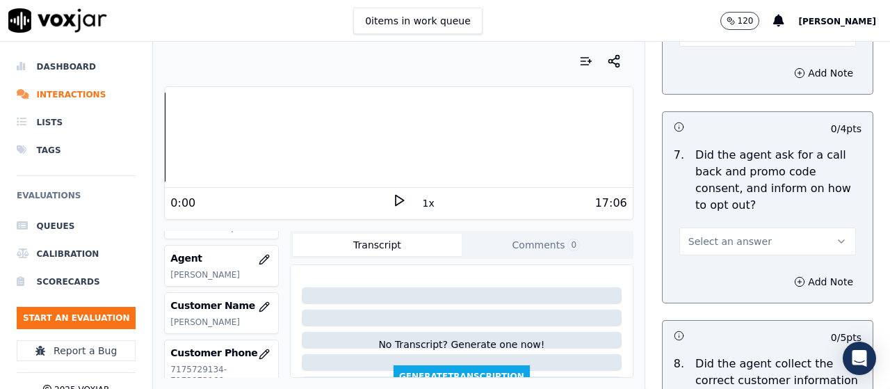
click at [716, 235] on span "Select an answer" at bounding box center [729, 241] width 83 height 14
click at [711, 271] on div "Yes" at bounding box center [742, 272] width 150 height 22
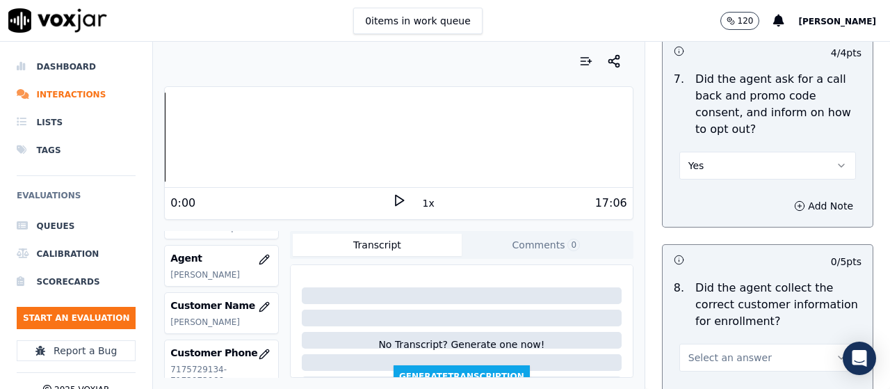
scroll to position [1599, 0]
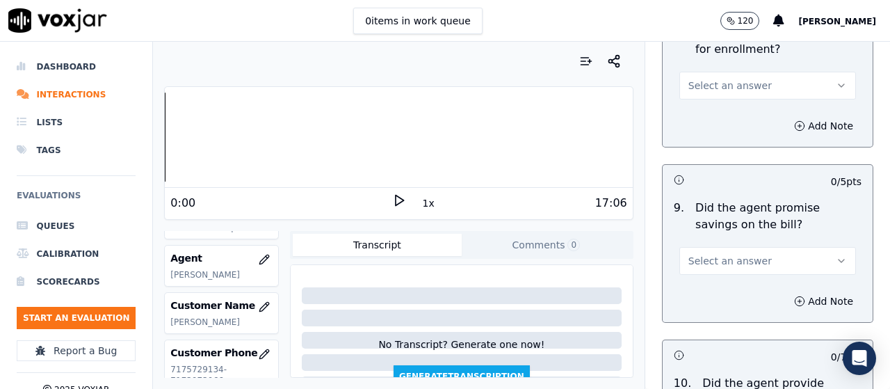
click at [725, 82] on span "Select an answer" at bounding box center [729, 86] width 83 height 14
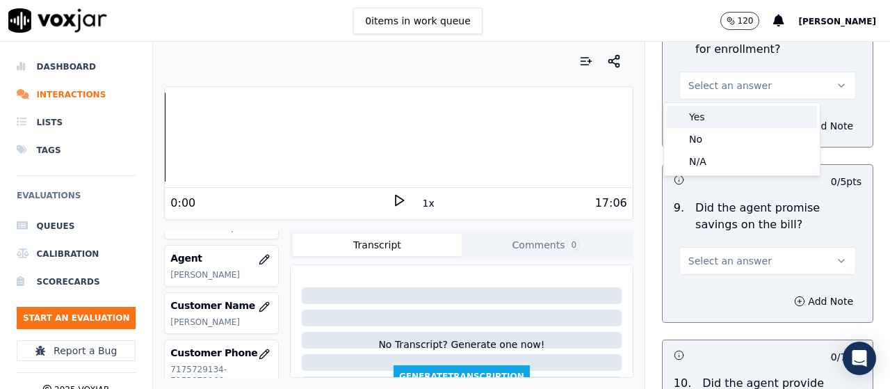
click at [725, 114] on div "Yes" at bounding box center [742, 117] width 150 height 22
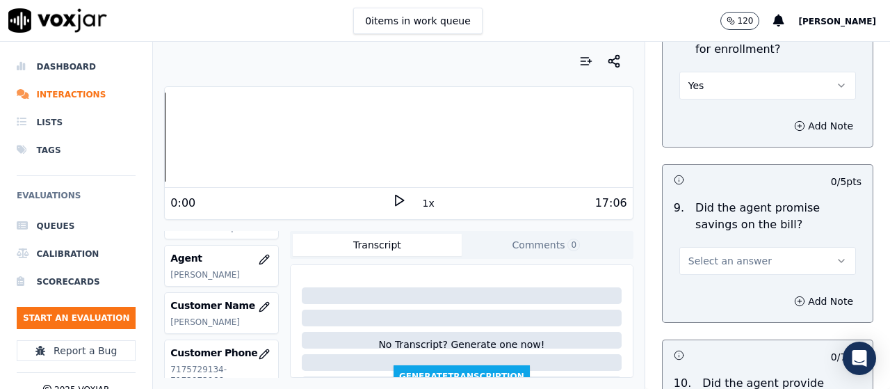
click at [710, 263] on span "Select an answer" at bounding box center [729, 261] width 83 height 14
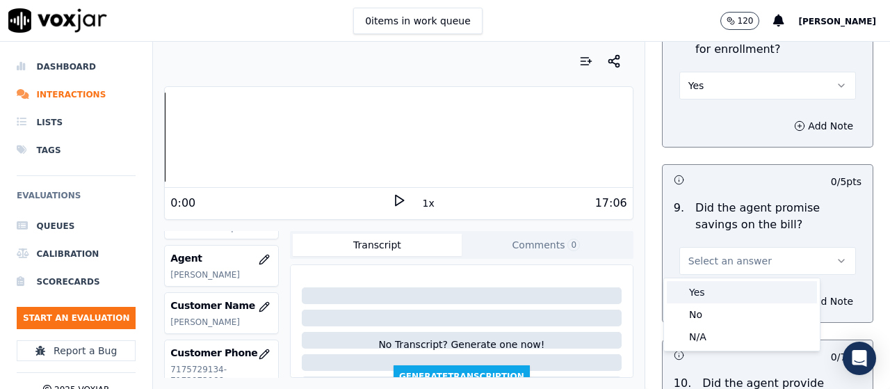
click at [703, 299] on div "Yes" at bounding box center [742, 292] width 150 height 22
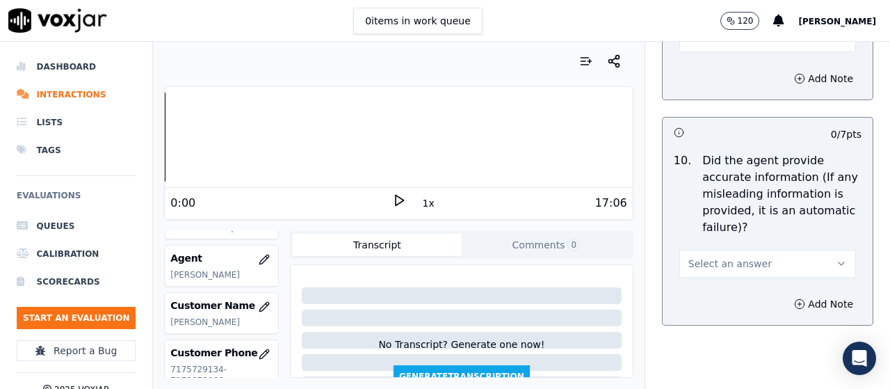
scroll to position [2017, 0]
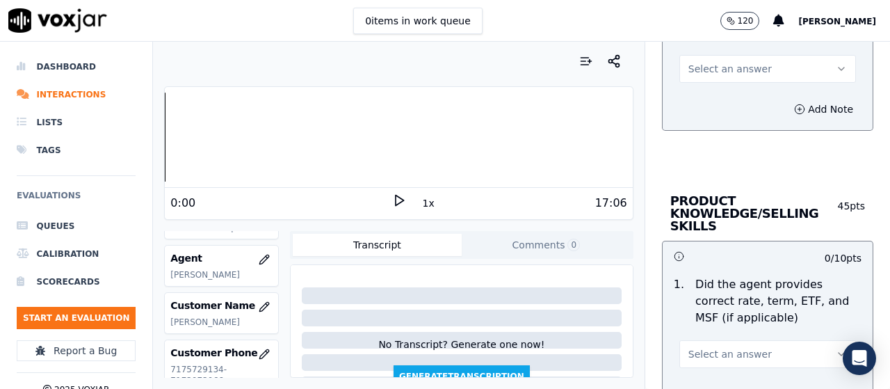
click at [701, 53] on div "Select an answer" at bounding box center [767, 67] width 177 height 31
click at [704, 70] on span "Select an answer" at bounding box center [729, 69] width 83 height 14
click at [704, 96] on div "Yes" at bounding box center [742, 100] width 150 height 22
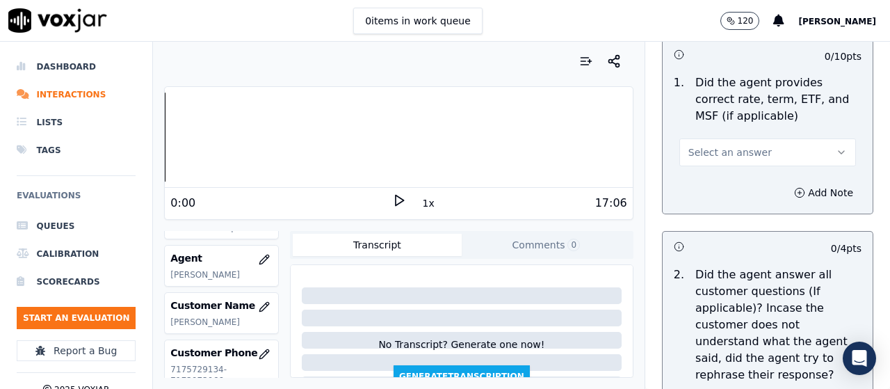
scroll to position [2225, 0]
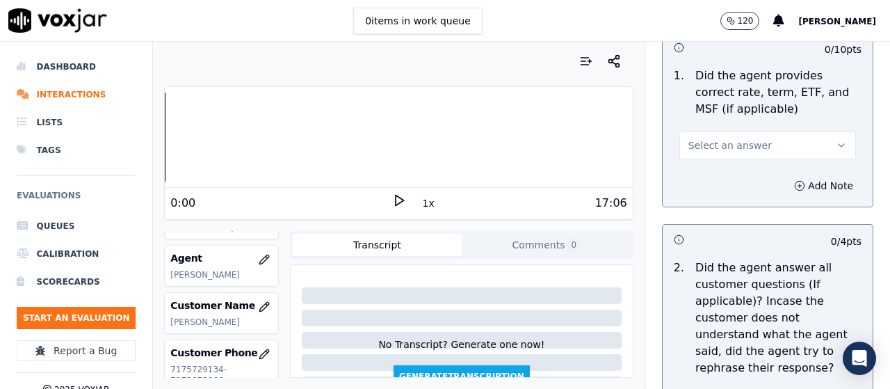
click at [718, 145] on span "Select an answer" at bounding box center [729, 145] width 83 height 14
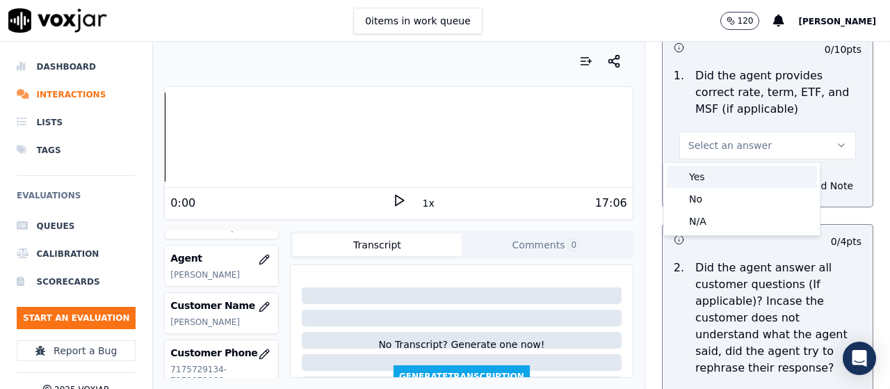
click at [719, 169] on div "Yes" at bounding box center [742, 177] width 150 height 22
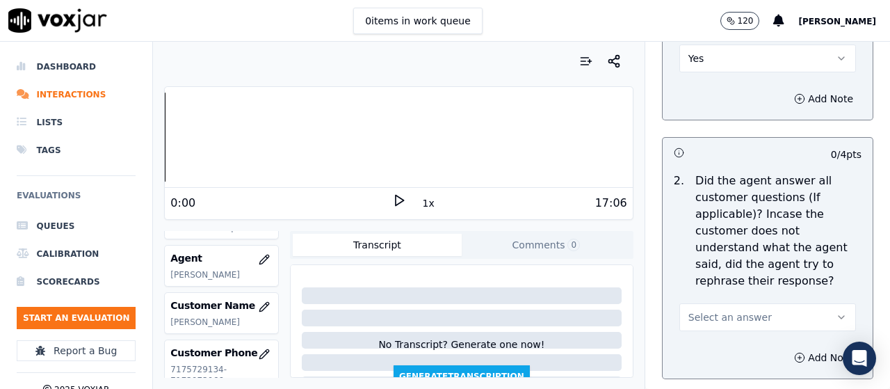
scroll to position [2503, 0]
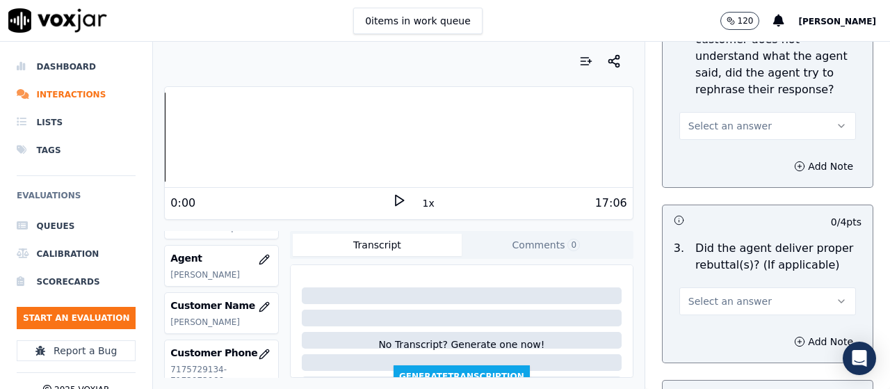
click at [723, 124] on span "Select an answer" at bounding box center [729, 126] width 83 height 14
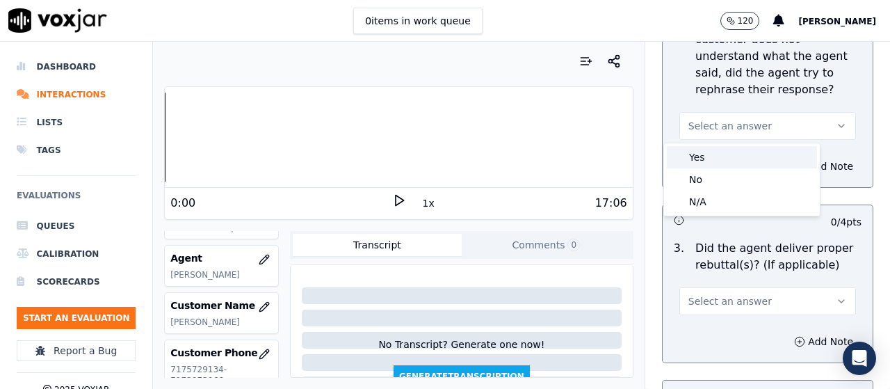
click at [720, 155] on div "Yes" at bounding box center [742, 157] width 150 height 22
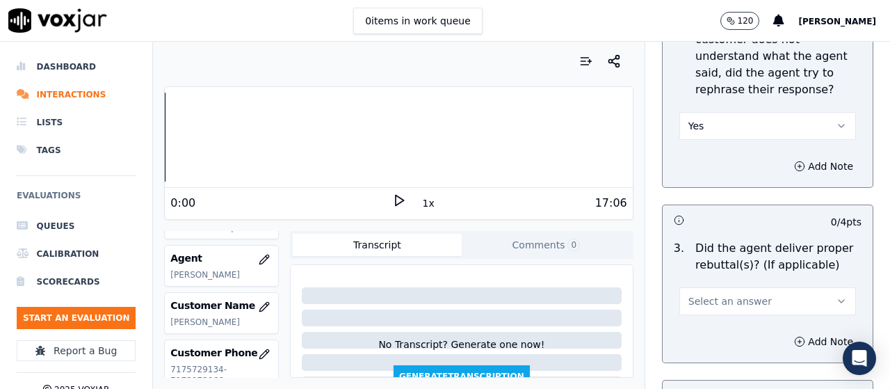
click at [724, 295] on span "Select an answer" at bounding box center [729, 301] width 83 height 14
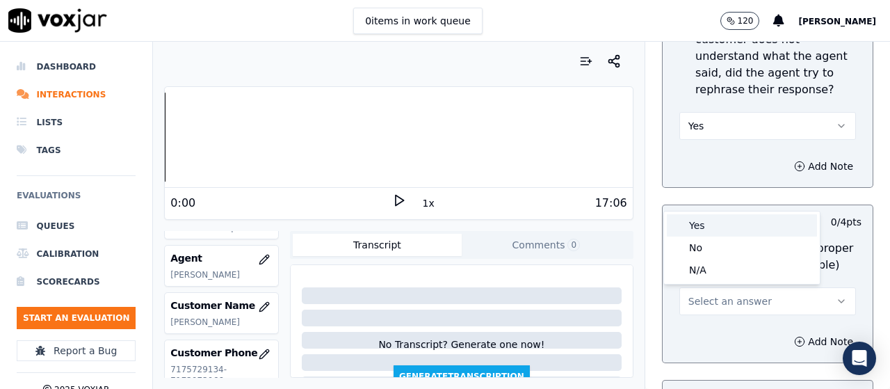
click at [712, 215] on div "Yes" at bounding box center [742, 225] width 150 height 22
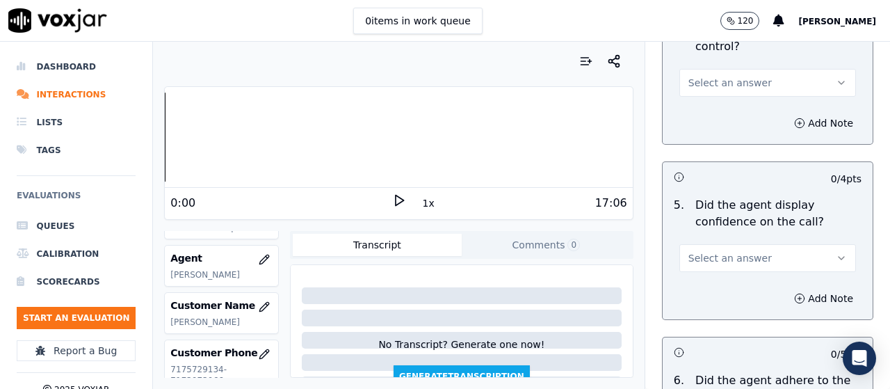
scroll to position [2921, 0]
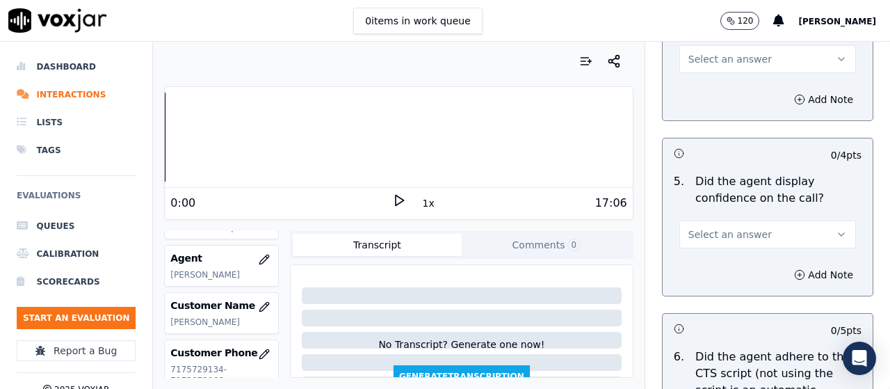
click at [712, 54] on span "Select an answer" at bounding box center [729, 59] width 83 height 14
click at [712, 83] on div "Yes" at bounding box center [742, 90] width 150 height 22
click at [731, 235] on span "Select an answer" at bounding box center [729, 234] width 83 height 14
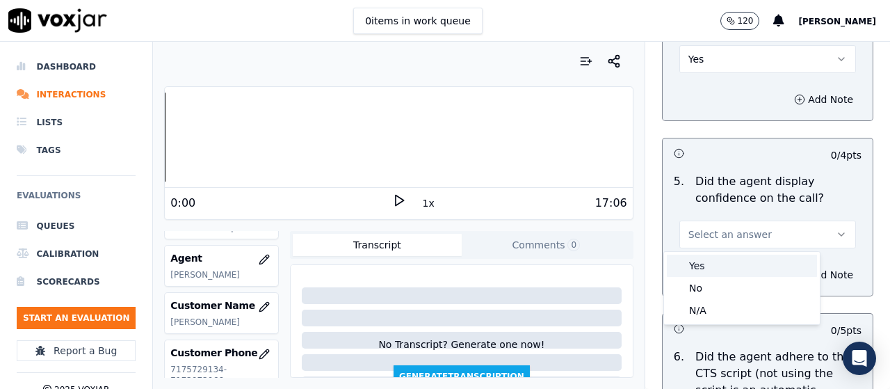
click at [713, 261] on div "Yes" at bounding box center [742, 266] width 150 height 22
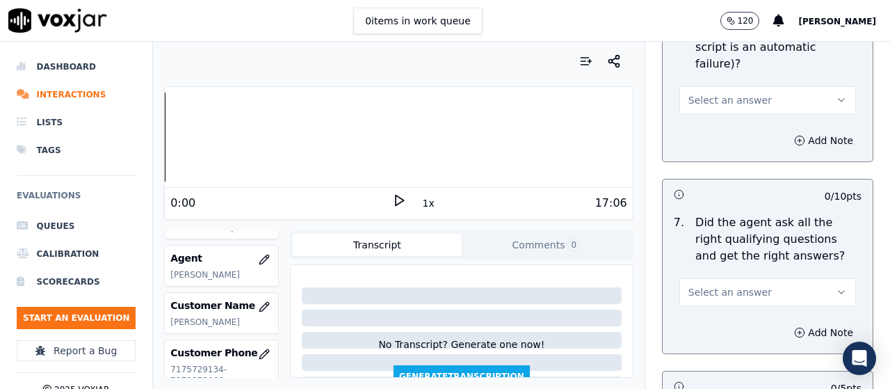
scroll to position [3268, 0]
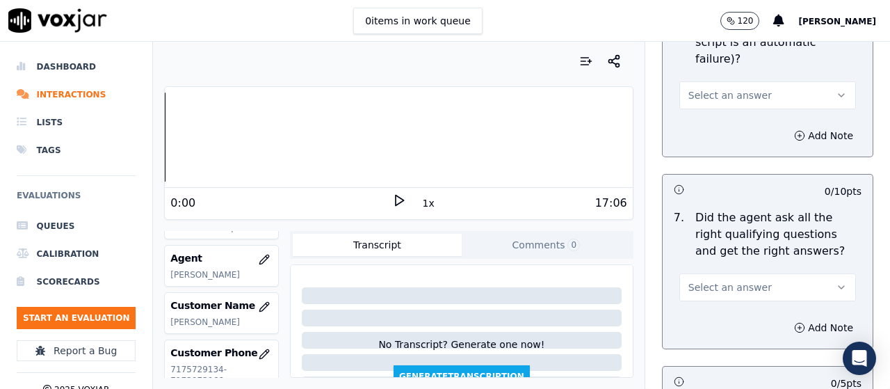
click at [710, 81] on button "Select an answer" at bounding box center [767, 95] width 177 height 28
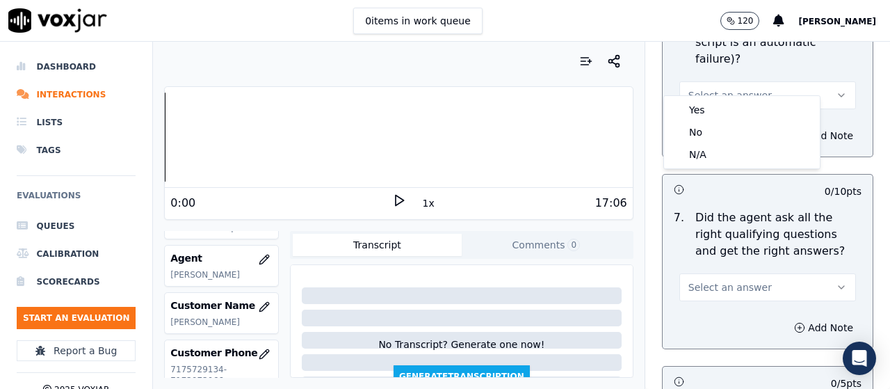
click at [715, 97] on div "Yes No N/A" at bounding box center [742, 132] width 156 height 72
click at [712, 111] on div "Yes" at bounding box center [742, 110] width 150 height 22
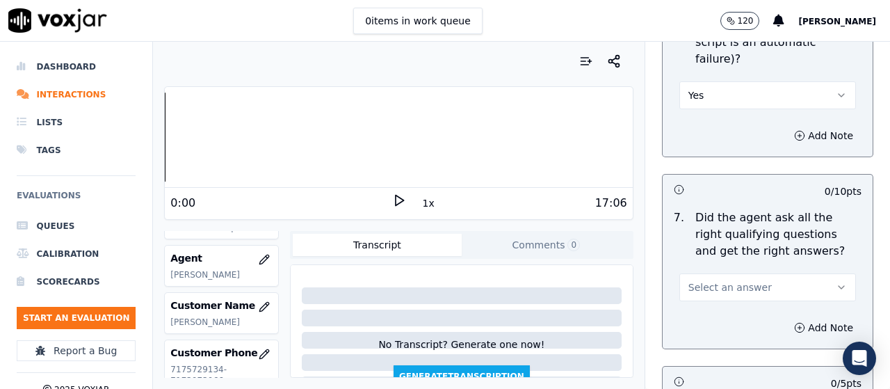
click at [723, 280] on span "Select an answer" at bounding box center [729, 287] width 83 height 14
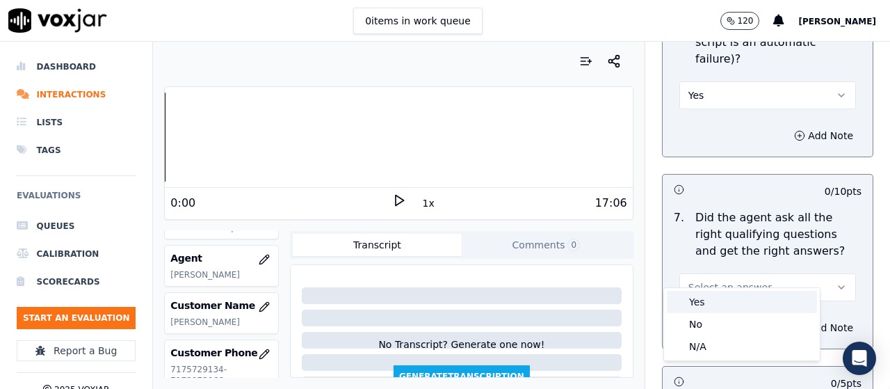
click at [712, 306] on div "Yes" at bounding box center [742, 302] width 150 height 22
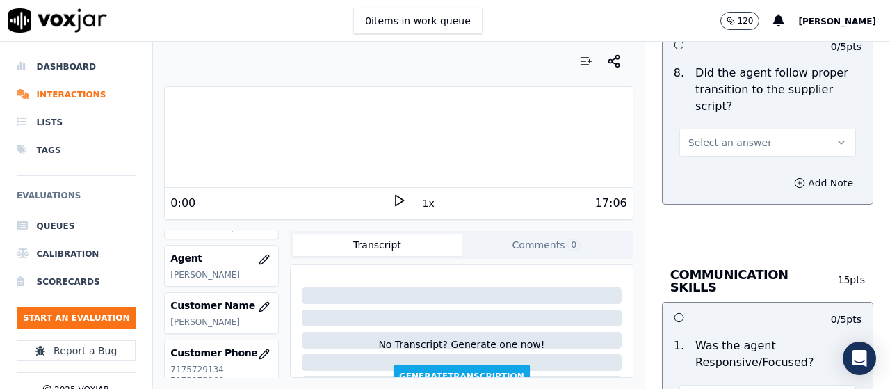
scroll to position [3616, 0]
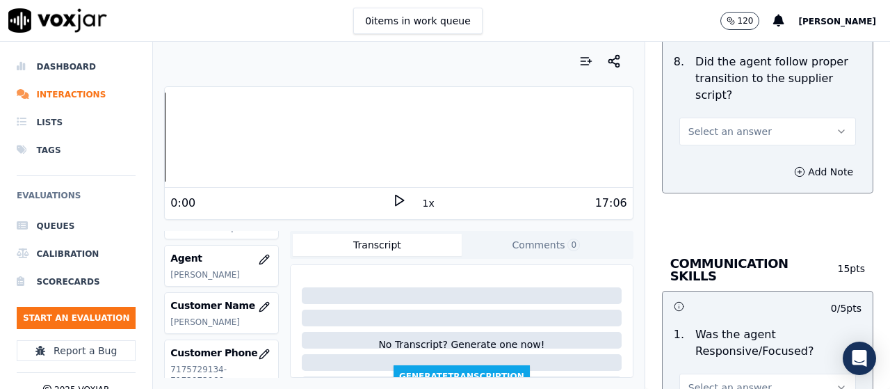
click at [733, 122] on button "Select an answer" at bounding box center [767, 132] width 177 height 28
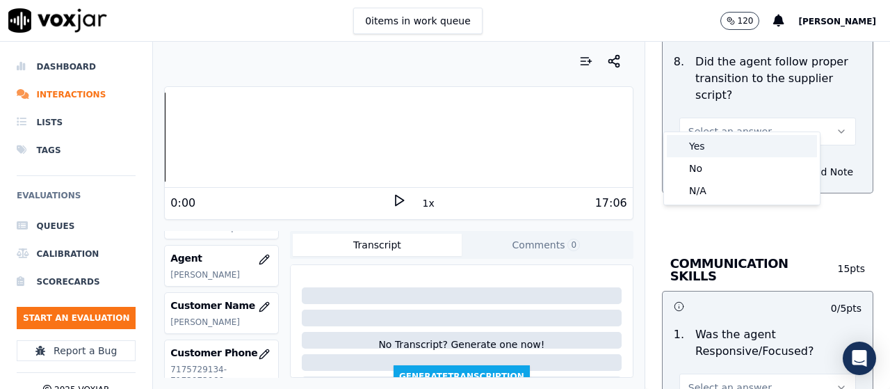
click at [735, 149] on div "Yes" at bounding box center [742, 146] width 150 height 22
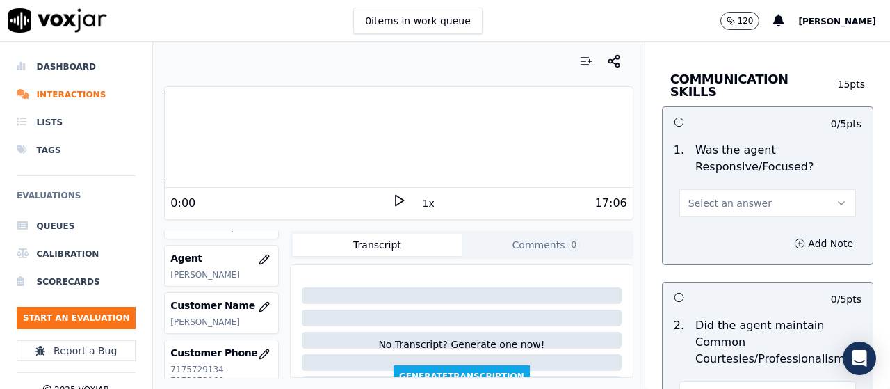
scroll to position [3825, 0]
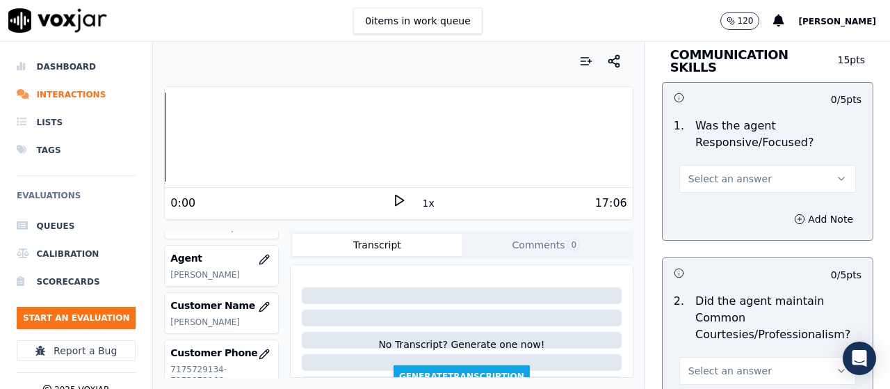
click at [720, 172] on span "Select an answer" at bounding box center [729, 179] width 83 height 14
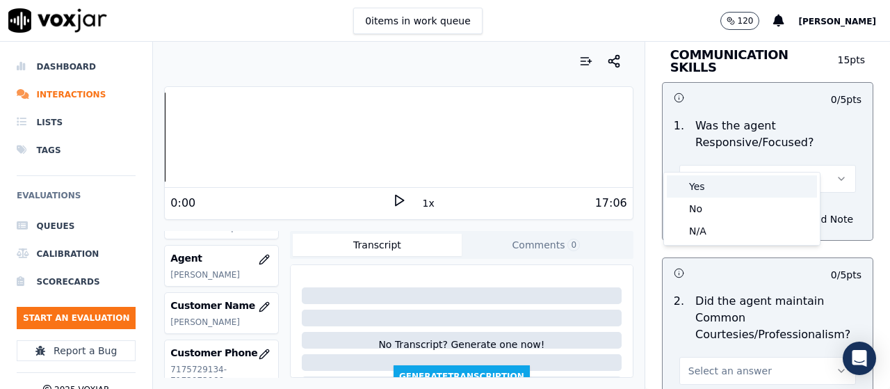
click at [720, 191] on div "Yes" at bounding box center [742, 186] width 150 height 22
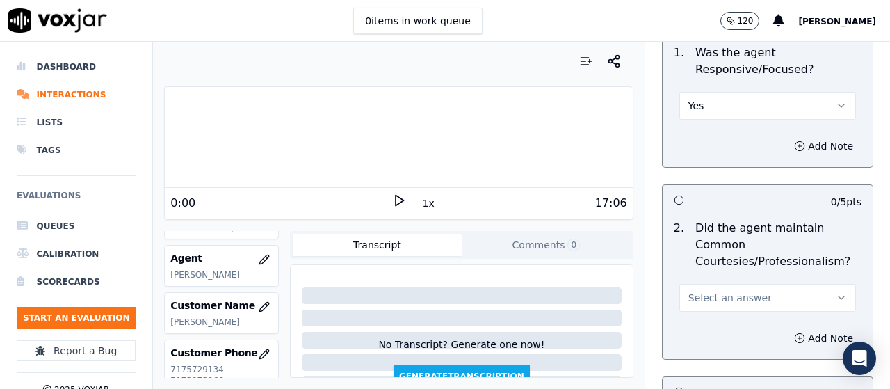
scroll to position [4103, 0]
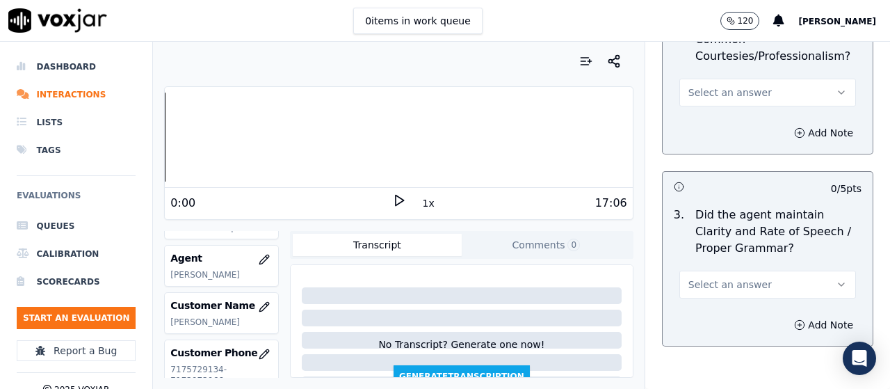
click at [709, 86] on span "Select an answer" at bounding box center [729, 93] width 83 height 14
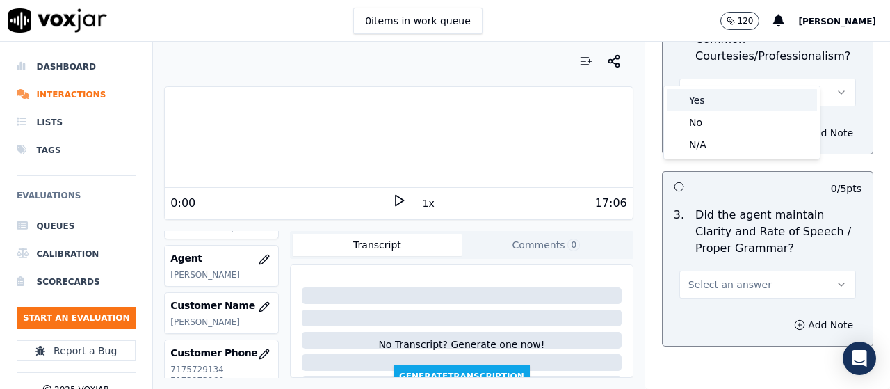
click at [712, 94] on div "Yes" at bounding box center [742, 100] width 150 height 22
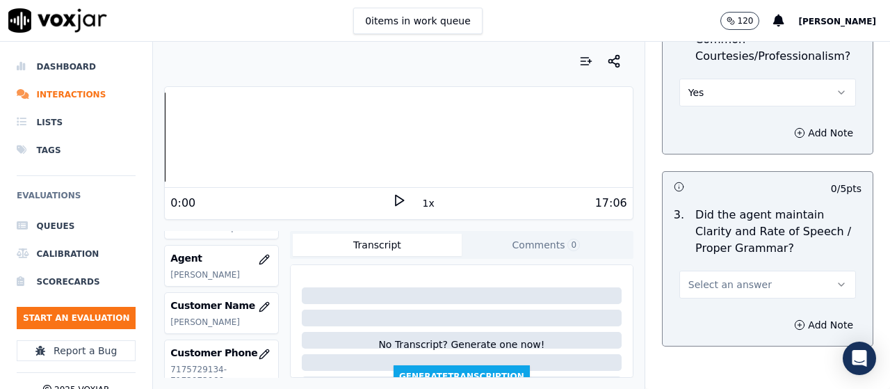
click at [718, 277] on span "Select an answer" at bounding box center [729, 284] width 83 height 14
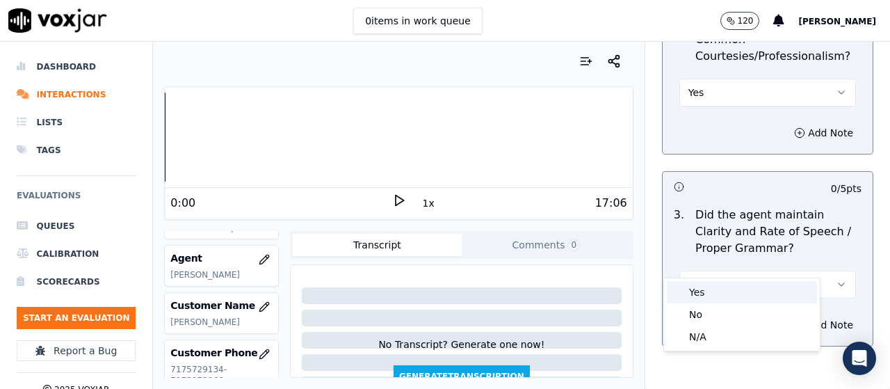
click at [715, 295] on div "Yes" at bounding box center [742, 292] width 150 height 22
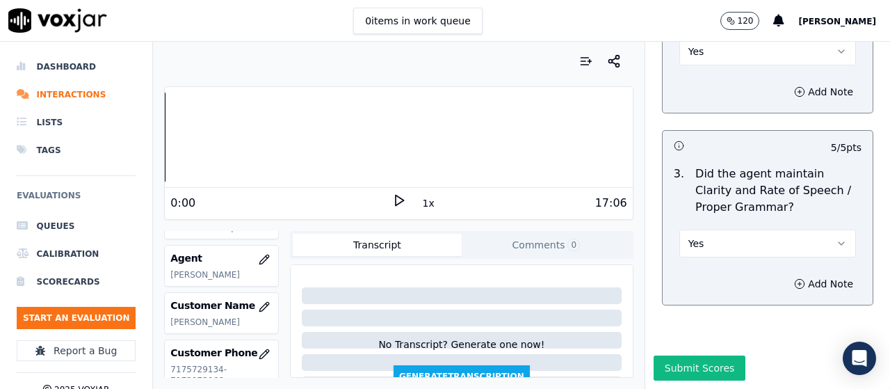
scroll to position [4156, 0]
click at [694, 355] on button "Submit Scores" at bounding box center [700, 367] width 92 height 25
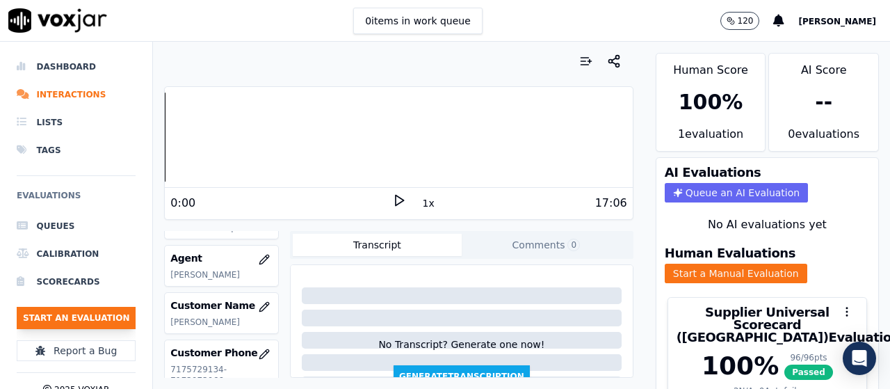
click at [113, 308] on button "Start an Evaluation" at bounding box center [76, 318] width 119 height 22
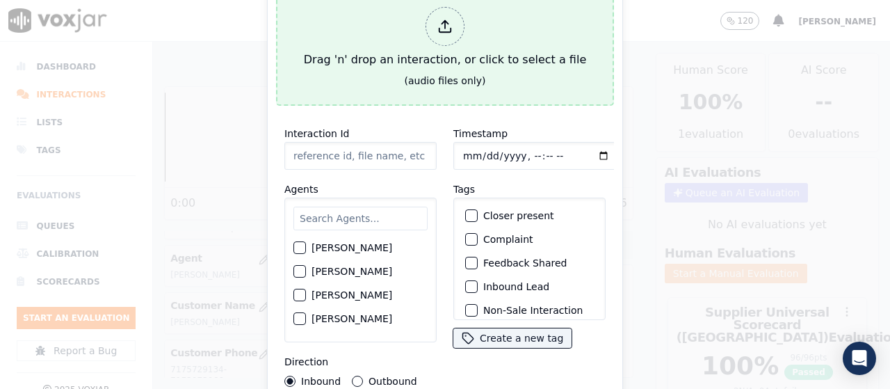
click at [347, 65] on div "Drag 'n' drop an interaction, or click to select a file" at bounding box center [444, 37] width 293 height 72
type input "20250903-164056_2156691647-all.mp3"
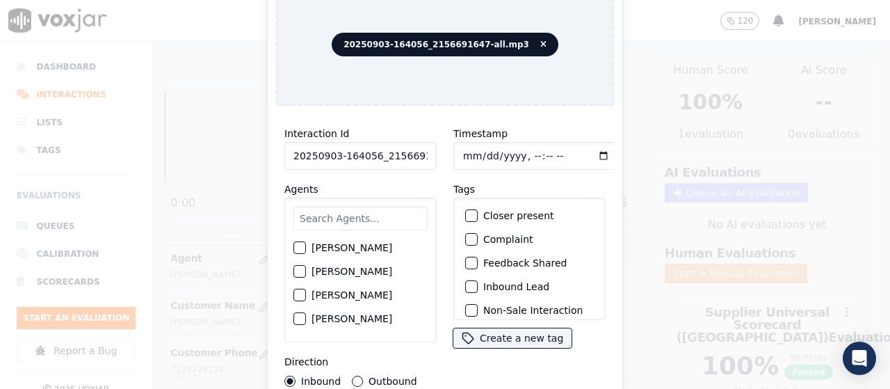
click at [345, 216] on input "text" at bounding box center [360, 219] width 134 height 24
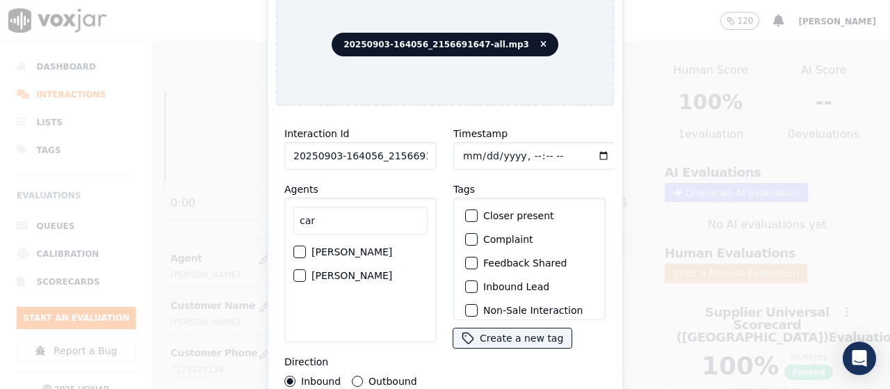
type input "car"
click at [320, 255] on label "CAROLINE JARAMILLO" at bounding box center [352, 252] width 81 height 10
click at [306, 255] on button "CAROLINE JARAMILLO" at bounding box center [299, 251] width 13 height 13
click at [458, 155] on input "Timestamp" at bounding box center [536, 156] width 166 height 28
type input "2025-09-03T15:35"
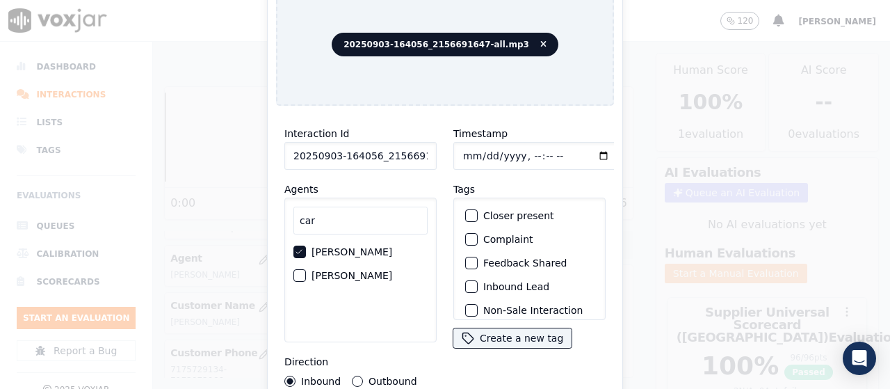
scroll to position [131, 0]
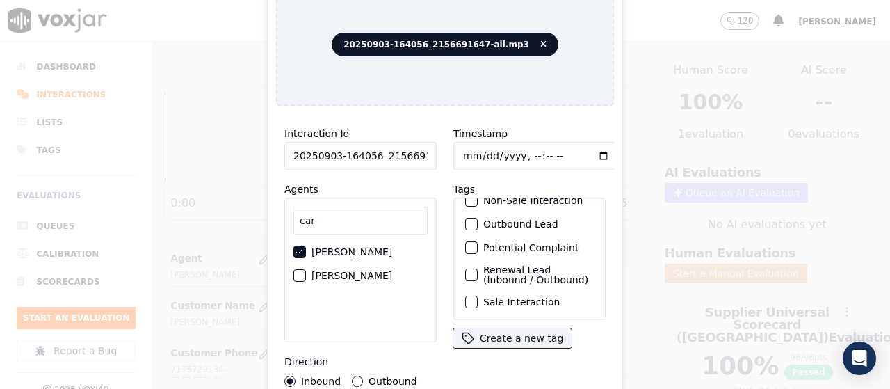
click at [526, 290] on div "Sale Interaction" at bounding box center [530, 302] width 140 height 24
click at [523, 297] on label "Sale Interaction" at bounding box center [521, 302] width 76 height 10
click at [478, 296] on button "Sale Interaction" at bounding box center [471, 302] width 13 height 13
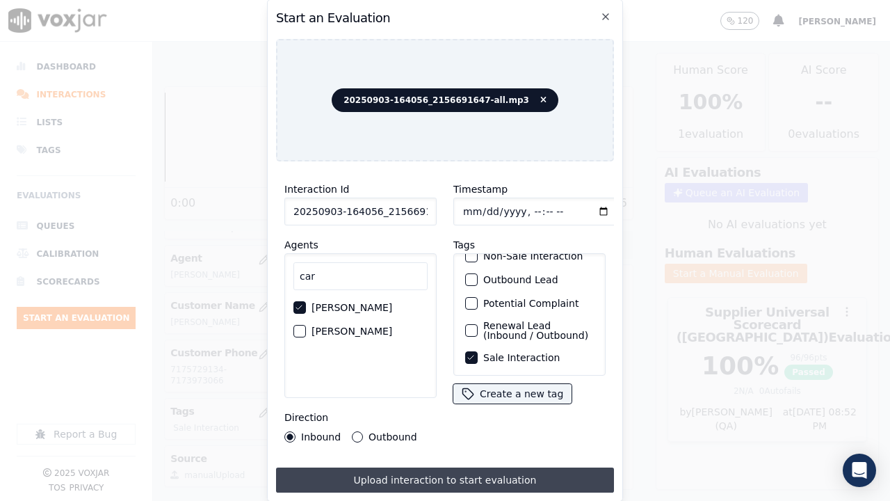
click at [487, 388] on button "Upload interaction to start evaluation" at bounding box center [445, 479] width 338 height 25
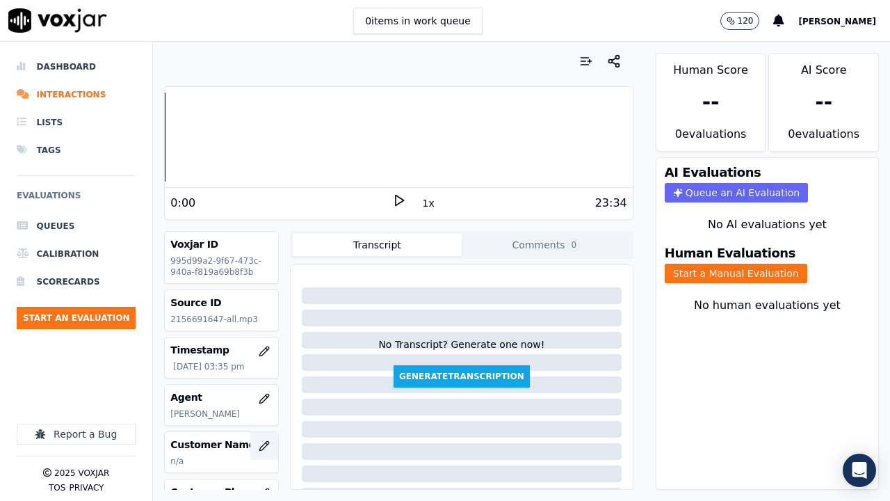
click at [255, 388] on button "button" at bounding box center [264, 446] width 28 height 28
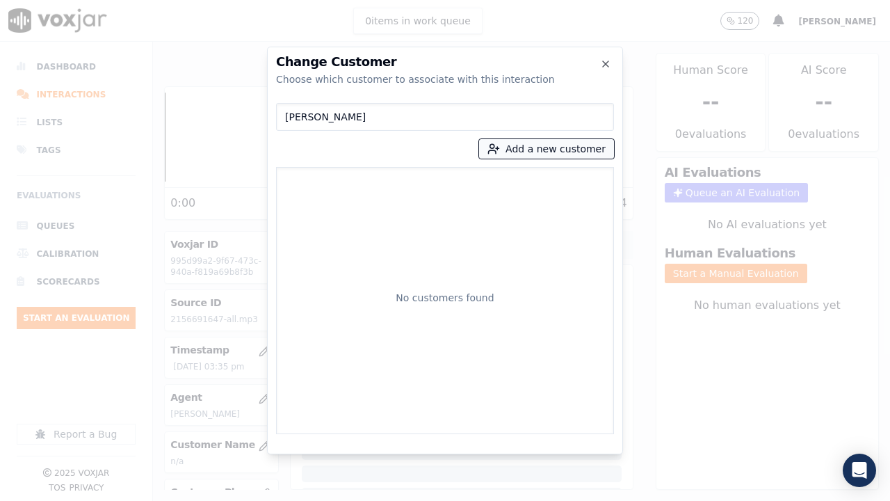
type input "Robert Mendez"
click at [515, 154] on button "Add a new customer" at bounding box center [546, 148] width 135 height 19
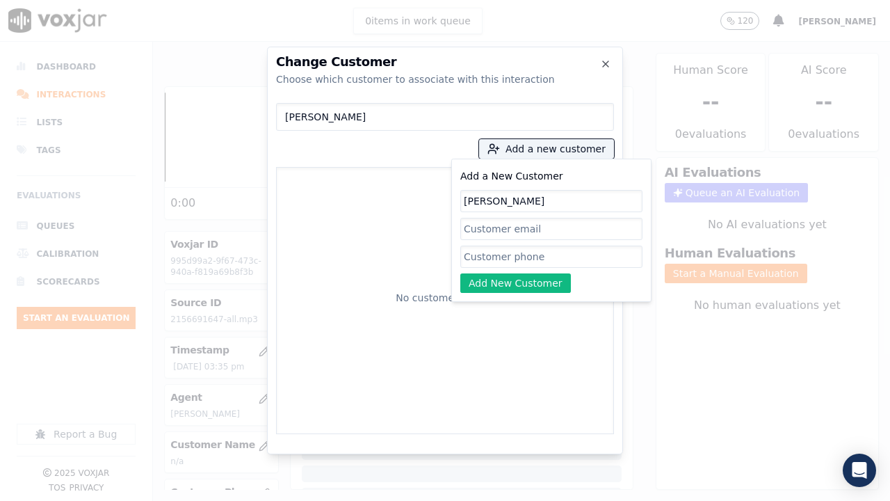
type input "Robert Mendez"
click at [488, 250] on input "Add a New Customer" at bounding box center [551, 256] width 182 height 22
click at [541, 219] on input "Add a New Customer" at bounding box center [551, 229] width 182 height 22
paste input "Robert Mendez"
type input "Robert Mendez"
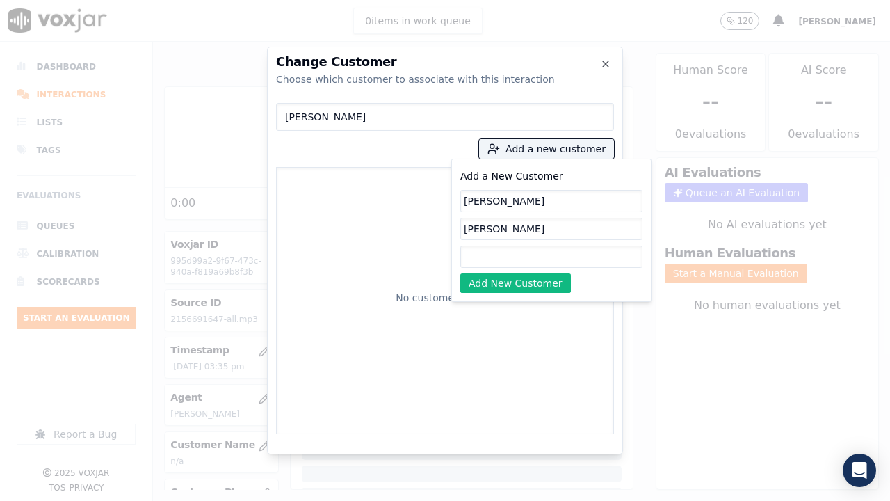
drag, startPoint x: 530, startPoint y: 230, endPoint x: 209, endPoint y: 187, distance: 323.5
click at [209, 388] on div "Change Customer Choose which customer to associate with this interaction Robert…" at bounding box center [445, 501] width 890 height 0
click at [484, 257] on input "Add a New Customer" at bounding box center [551, 256] width 182 height 22
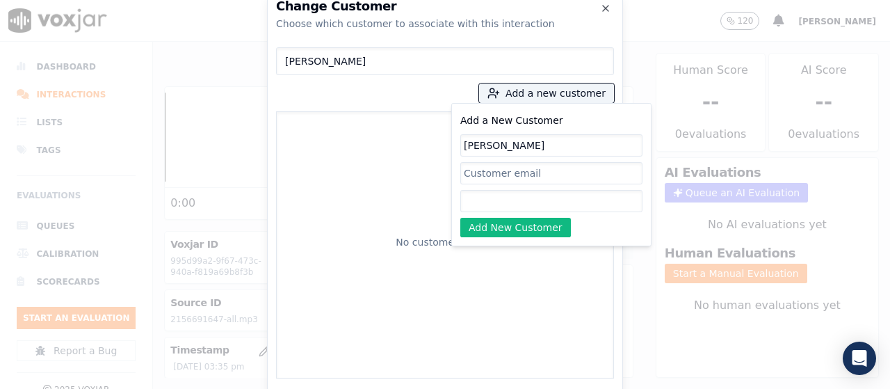
paste input "2156691647"
click at [490, 200] on input "2156691647" at bounding box center [551, 201] width 182 height 22
drag, startPoint x: 533, startPoint y: 200, endPoint x: 325, endPoint y: 182, distance: 208.7
click at [325, 182] on div "Robert Mendez Add a new customer Add a New Customer Robert Mendez 56691647 Add …" at bounding box center [445, 210] width 338 height 337
paste input "2156691647"
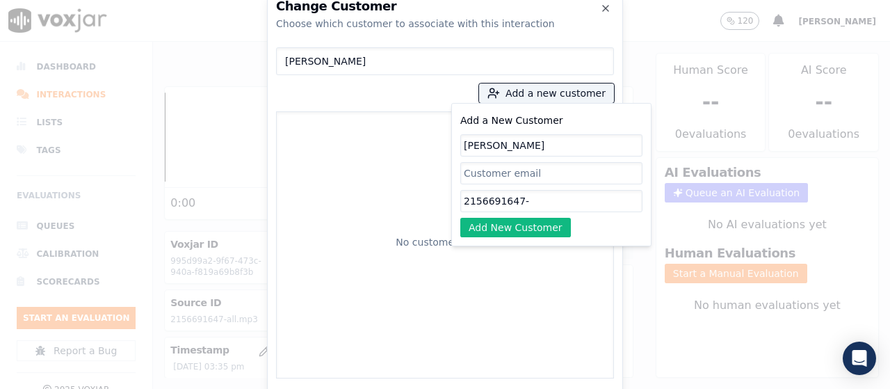
paste input "2672319463"
type input "2156691647-2672319463"
click at [524, 226] on button "Add New Customer" at bounding box center [515, 227] width 111 height 19
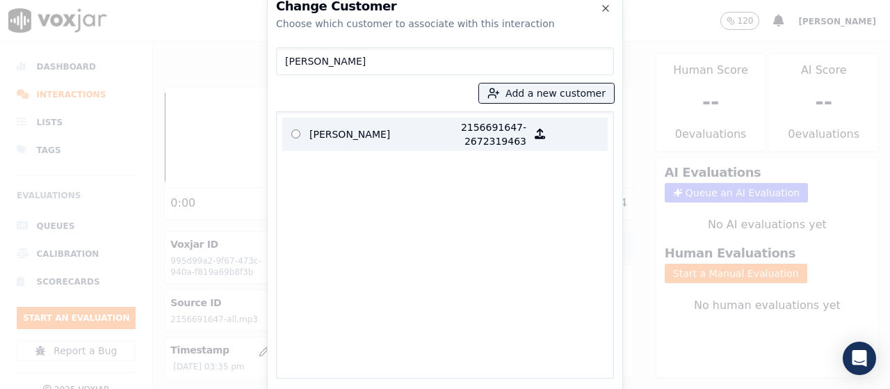
click at [355, 132] on p "Robert Mendez" at bounding box center [363, 134] width 108 height 28
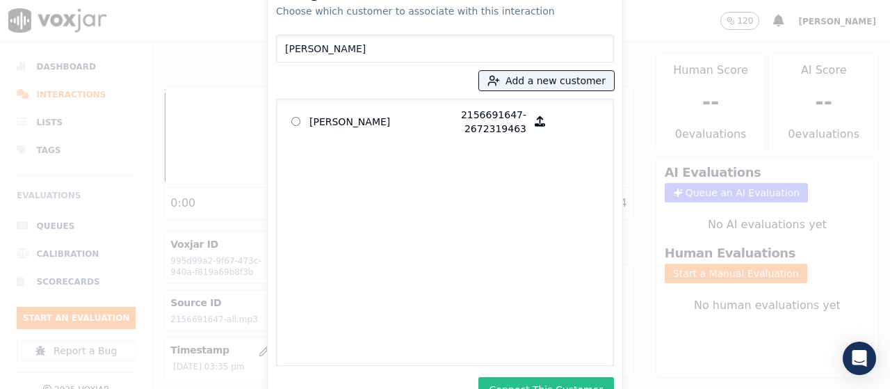
click at [544, 382] on button "Connect This Customer" at bounding box center [546, 389] width 136 height 25
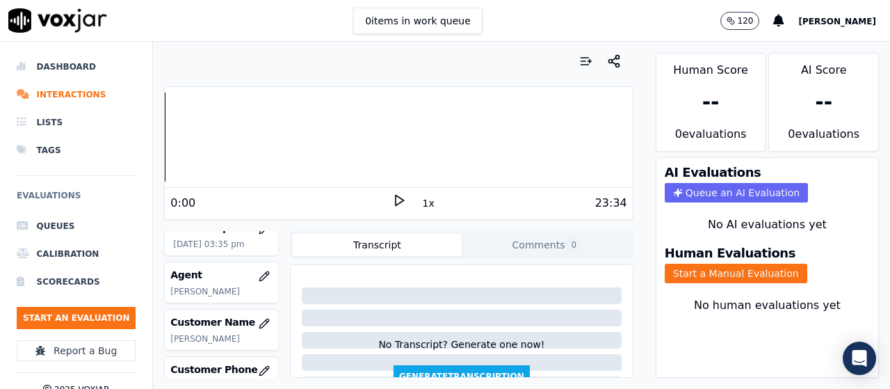
scroll to position [139, 0]
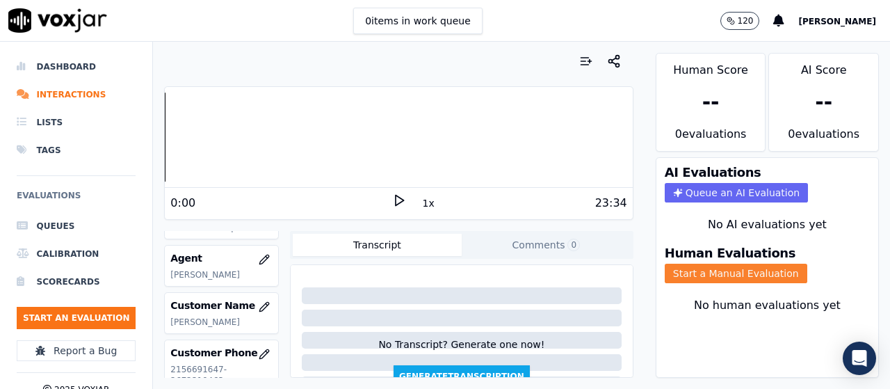
click at [717, 276] on button "Start a Manual Evaluation" at bounding box center [736, 273] width 143 height 19
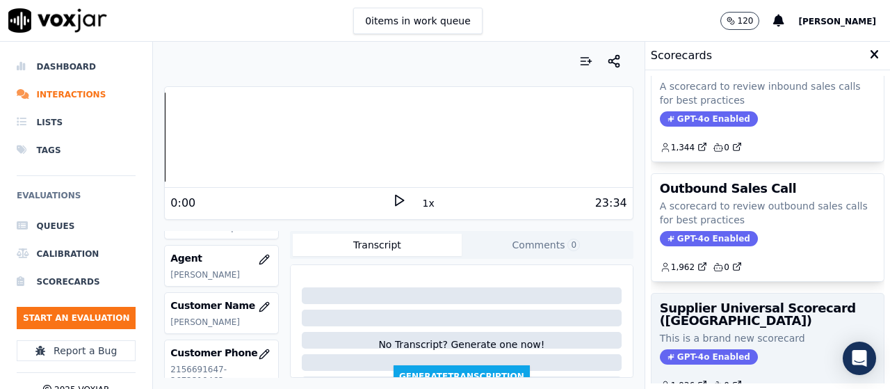
click at [691, 313] on h3 "Supplier Universal Scorecard (Colombia)" at bounding box center [768, 314] width 216 height 25
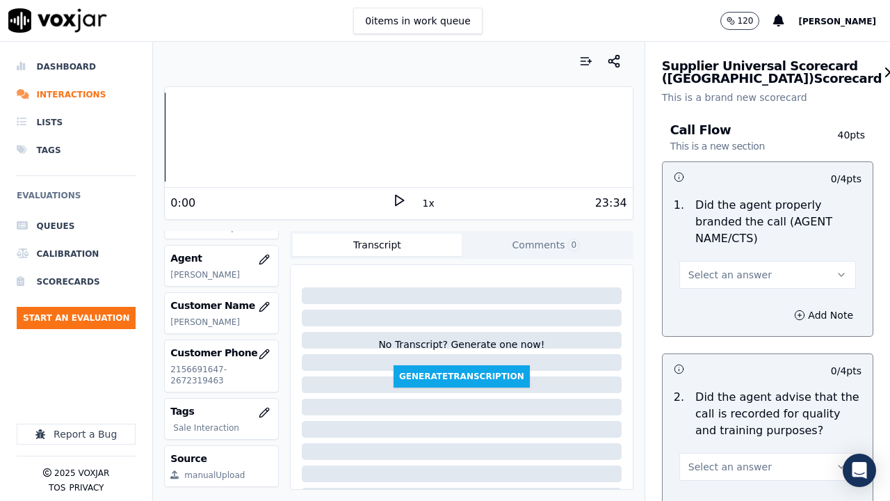
click at [729, 283] on button "Select an answer" at bounding box center [767, 275] width 177 height 28
click at [717, 309] on div "Yes" at bounding box center [742, 306] width 150 height 22
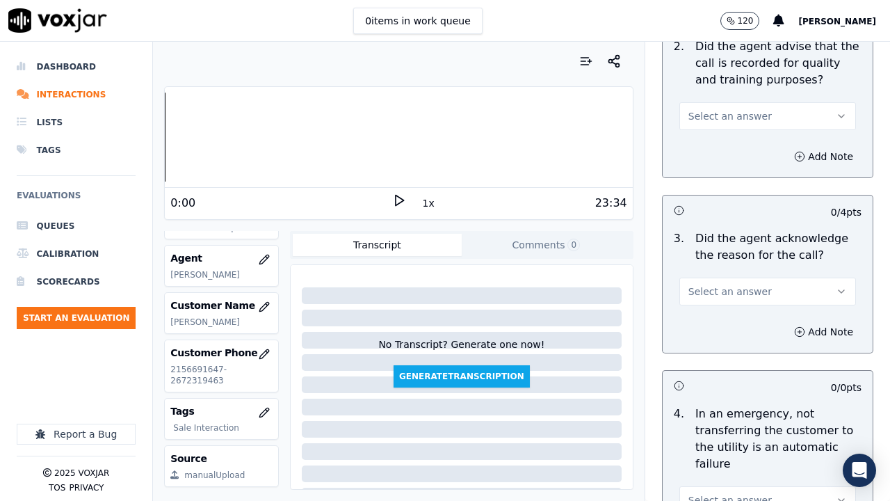
scroll to position [348, 0]
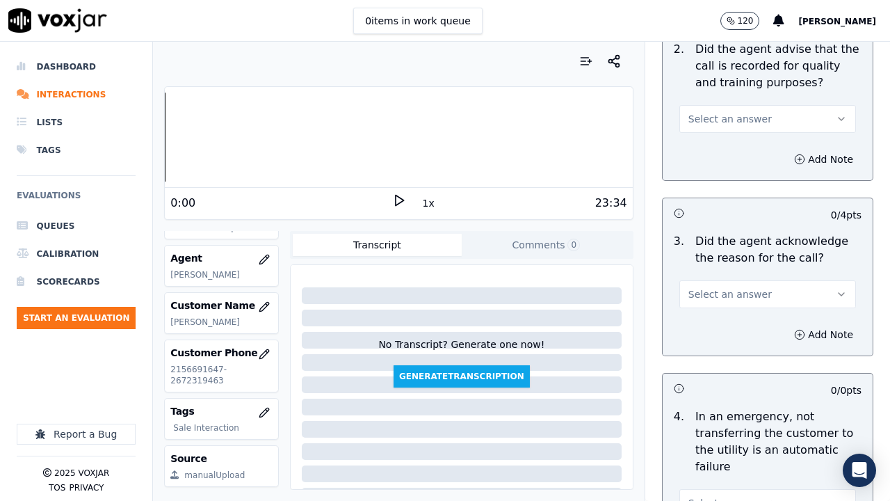
drag, startPoint x: 698, startPoint y: 124, endPoint x: 700, endPoint y: 132, distance: 7.8
click at [699, 124] on span "Select an answer" at bounding box center [729, 119] width 83 height 14
click at [703, 146] on div "Yes" at bounding box center [742, 150] width 150 height 22
click at [737, 296] on span "Select an answer" at bounding box center [729, 294] width 83 height 14
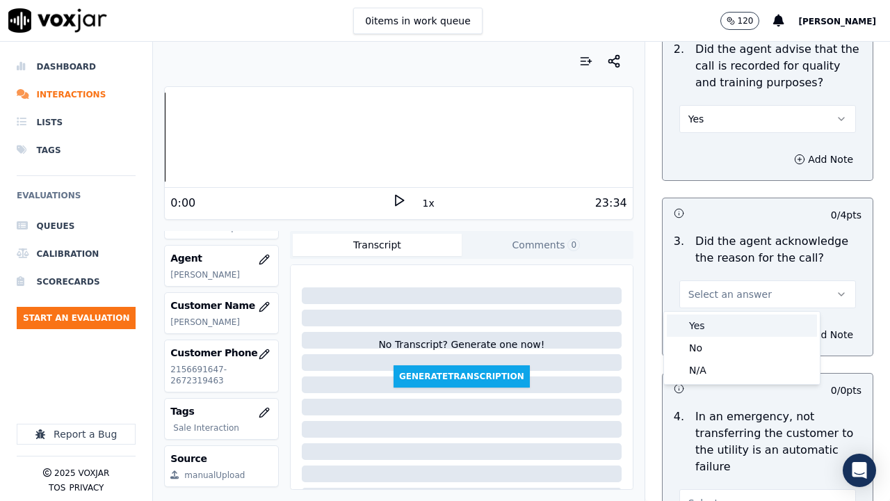
drag, startPoint x: 729, startPoint y: 325, endPoint x: 720, endPoint y: 328, distance: 8.8
click at [728, 325] on div "Yes" at bounding box center [742, 325] width 150 height 22
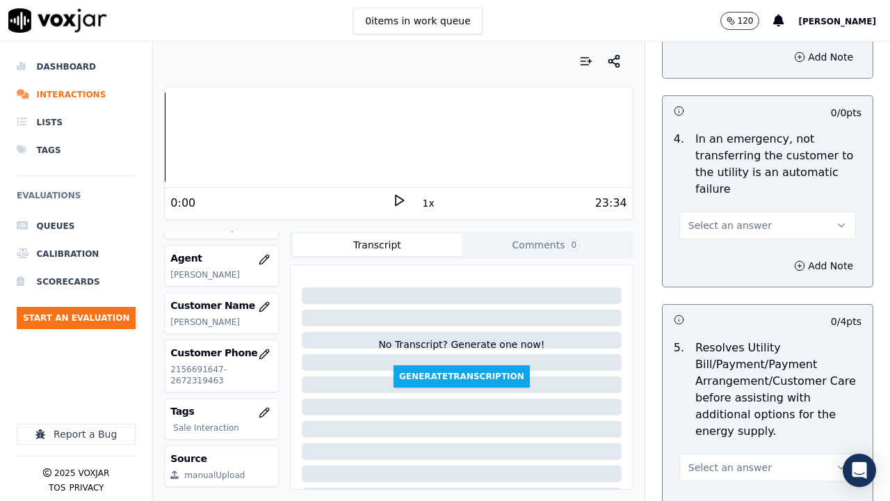
scroll to position [626, 0]
click at [709, 215] on button "Select an answer" at bounding box center [767, 225] width 177 height 28
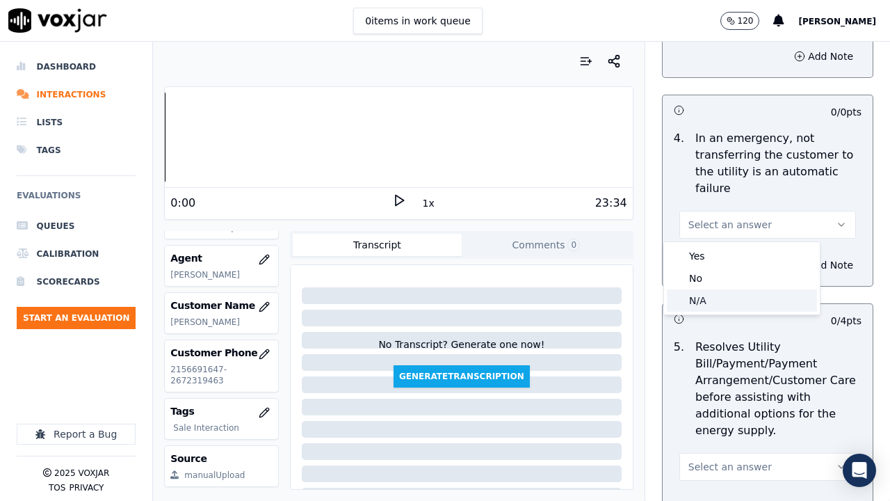
click at [703, 295] on div "N/A" at bounding box center [742, 300] width 150 height 22
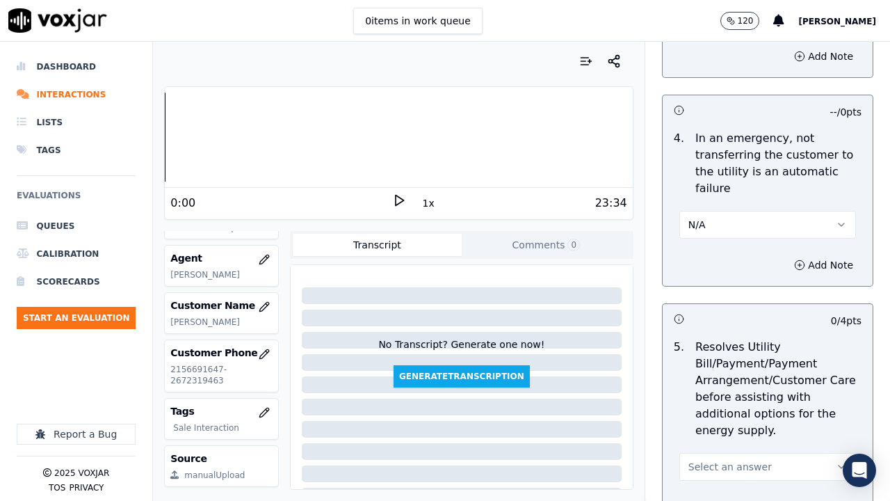
scroll to position [974, 0]
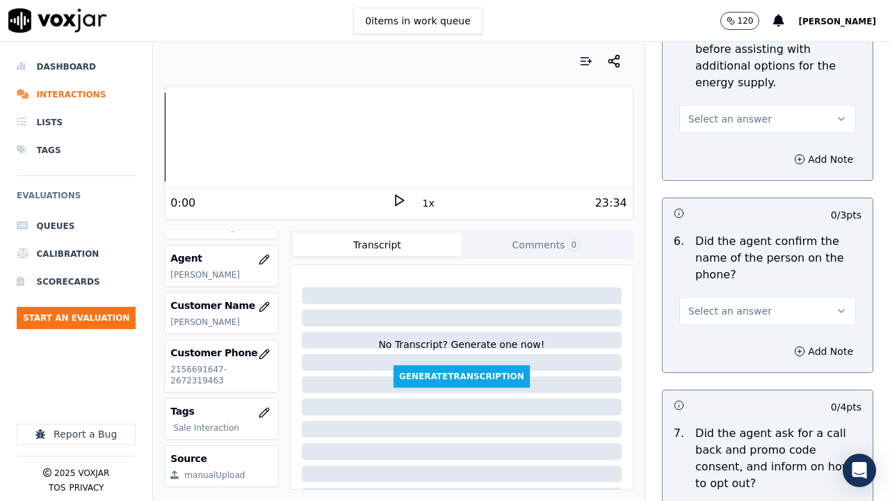
click at [716, 113] on span "Select an answer" at bounding box center [729, 119] width 83 height 14
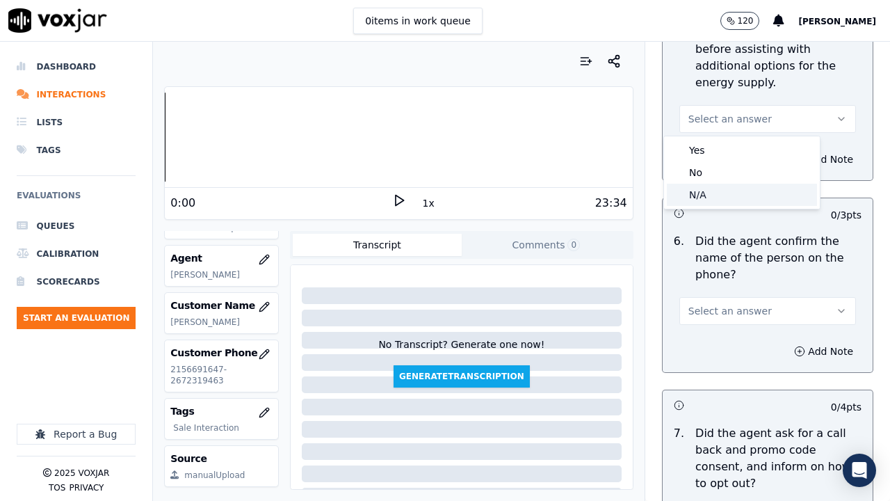
click at [711, 193] on div "N/A" at bounding box center [742, 195] width 150 height 22
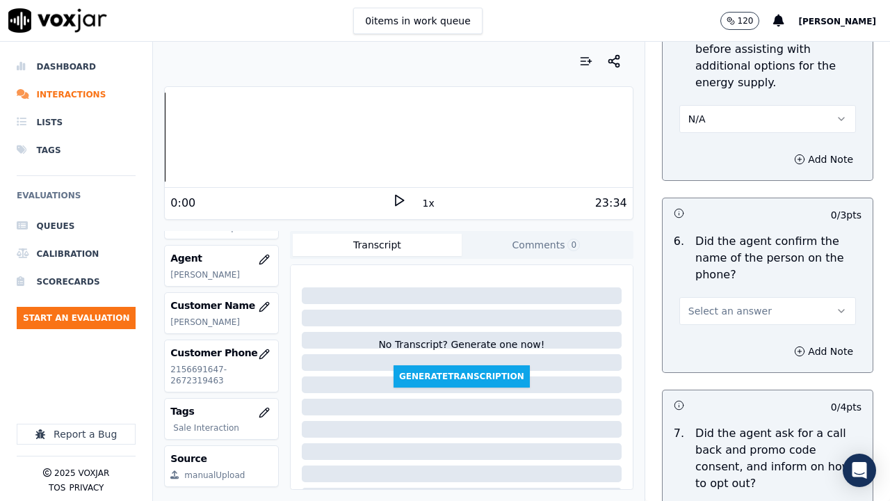
click at [720, 318] on button "Select an answer" at bounding box center [767, 311] width 177 height 28
click at [709, 344] on div "Yes" at bounding box center [742, 342] width 150 height 22
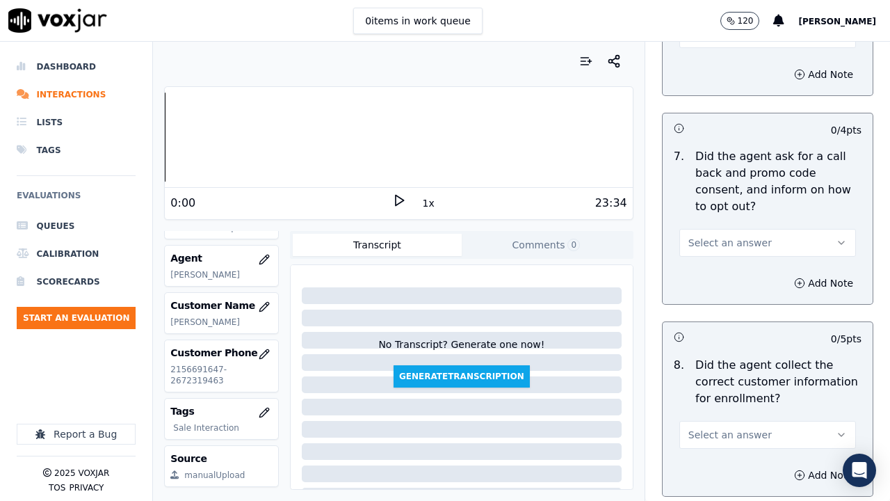
scroll to position [1252, 0]
click at [702, 242] on span "Select an answer" at bounding box center [729, 241] width 83 height 14
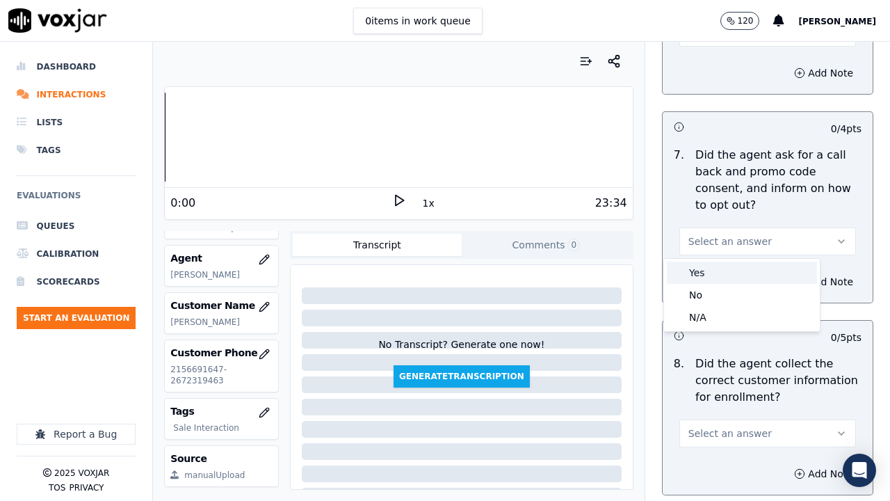
click at [693, 270] on div "Yes" at bounding box center [742, 272] width 150 height 22
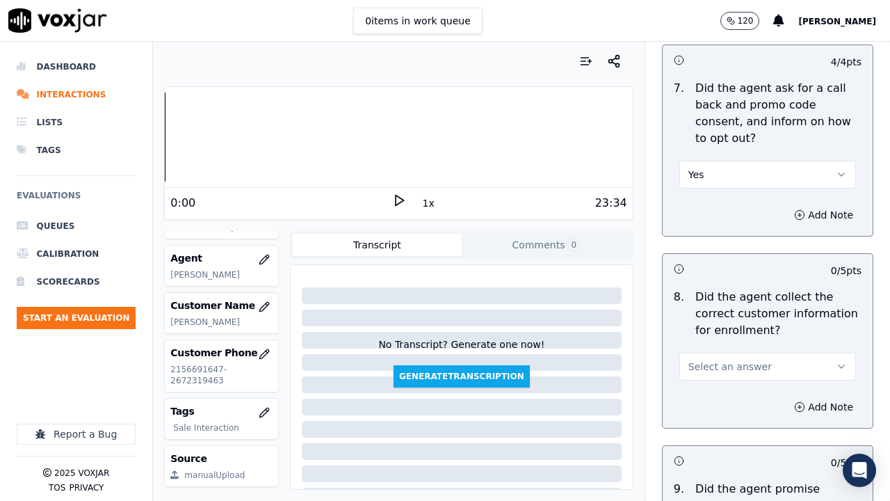
scroll to position [1391, 0]
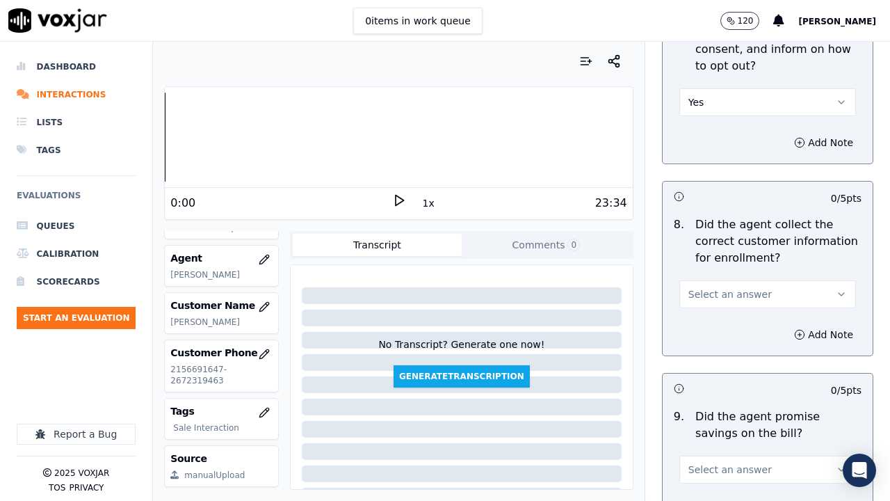
click at [707, 289] on span "Select an answer" at bounding box center [729, 294] width 83 height 14
click at [703, 325] on div "Yes" at bounding box center [742, 325] width 150 height 22
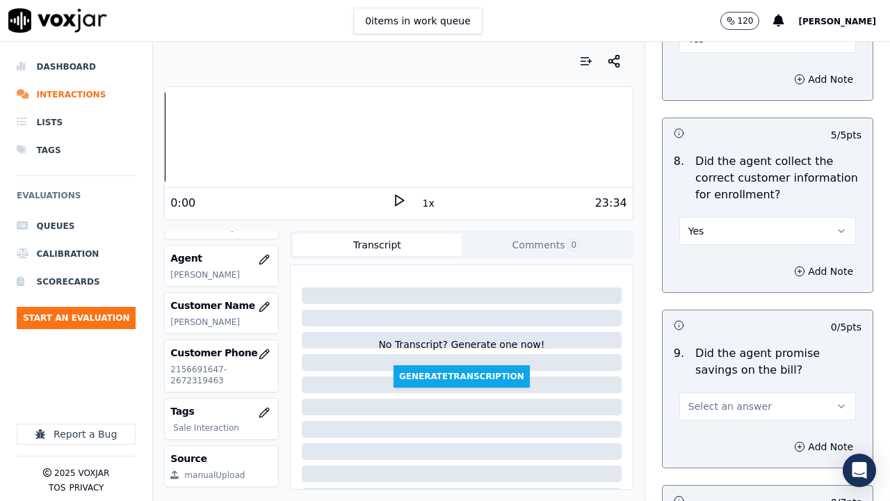
scroll to position [1599, 0]
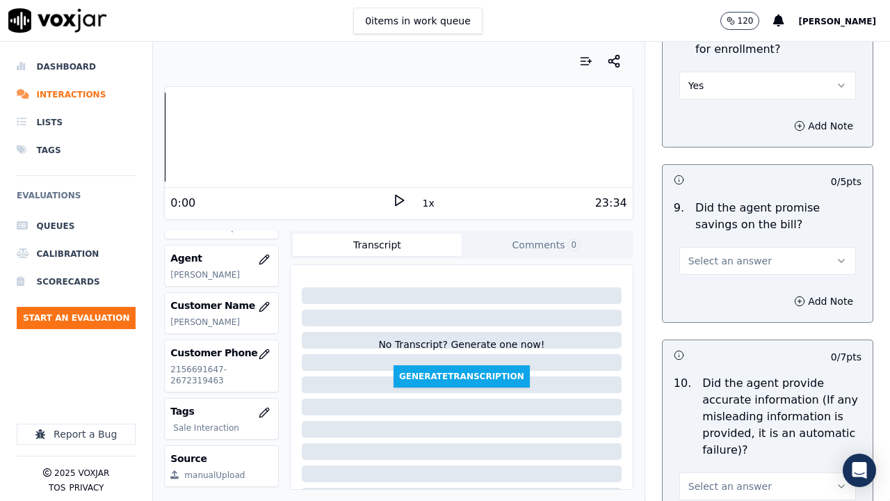
click at [707, 252] on button "Select an answer" at bounding box center [767, 261] width 177 height 28
click at [702, 298] on div "Yes" at bounding box center [742, 292] width 150 height 22
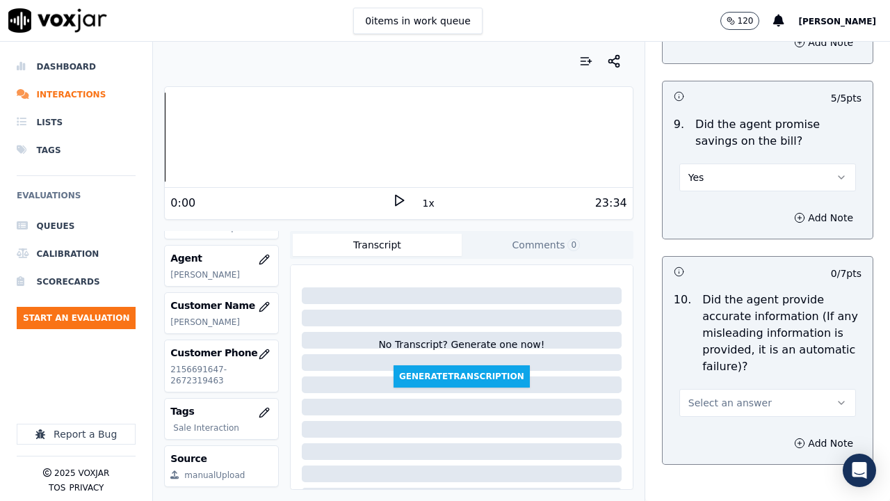
scroll to position [1808, 0]
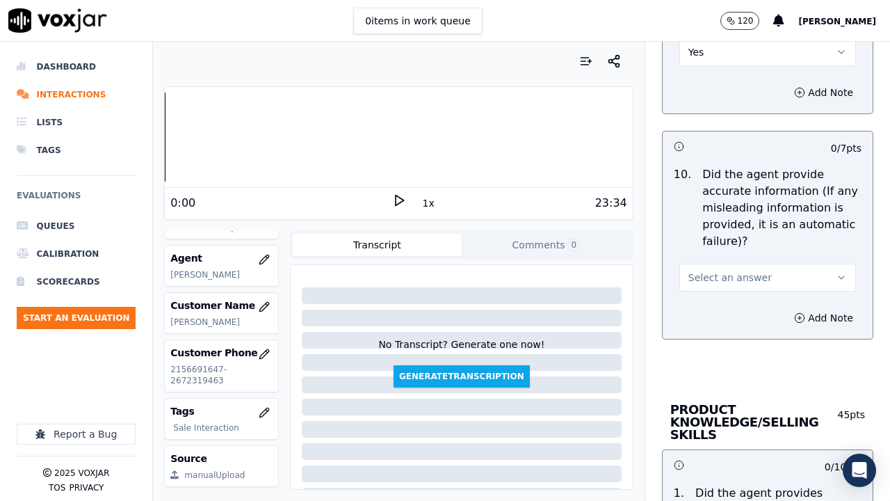
click at [707, 263] on div "Select an answer" at bounding box center [767, 276] width 177 height 31
click at [707, 277] on span "Select an answer" at bounding box center [729, 278] width 83 height 14
click at [714, 312] on div "Yes" at bounding box center [742, 309] width 150 height 22
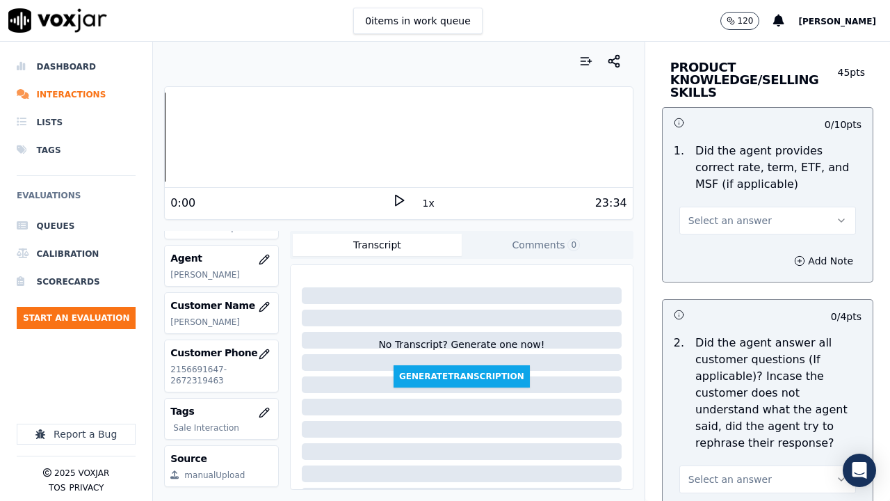
scroll to position [2156, 0]
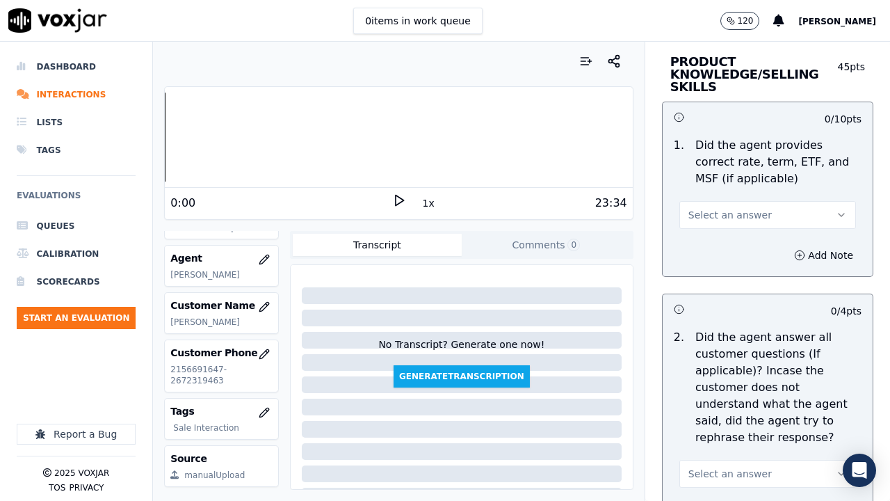
click at [698, 220] on span "Select an answer" at bounding box center [729, 215] width 83 height 14
click at [696, 244] on div "Yes" at bounding box center [742, 246] width 150 height 22
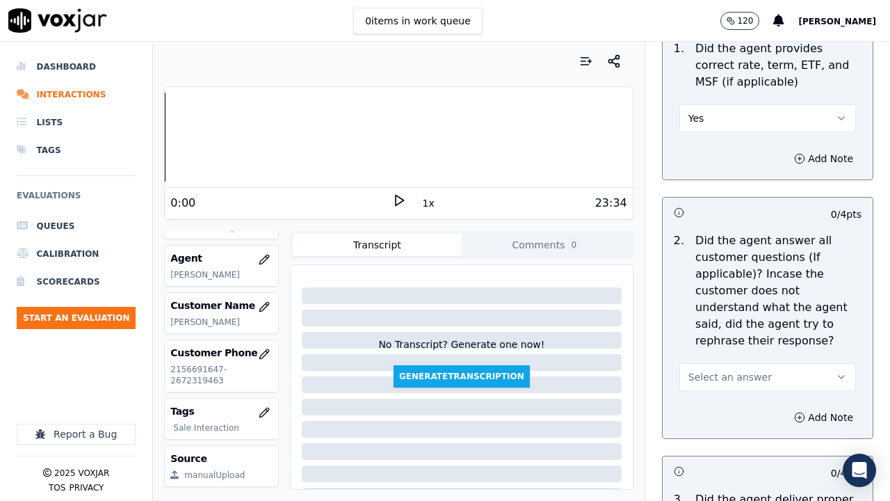
scroll to position [2364, 0]
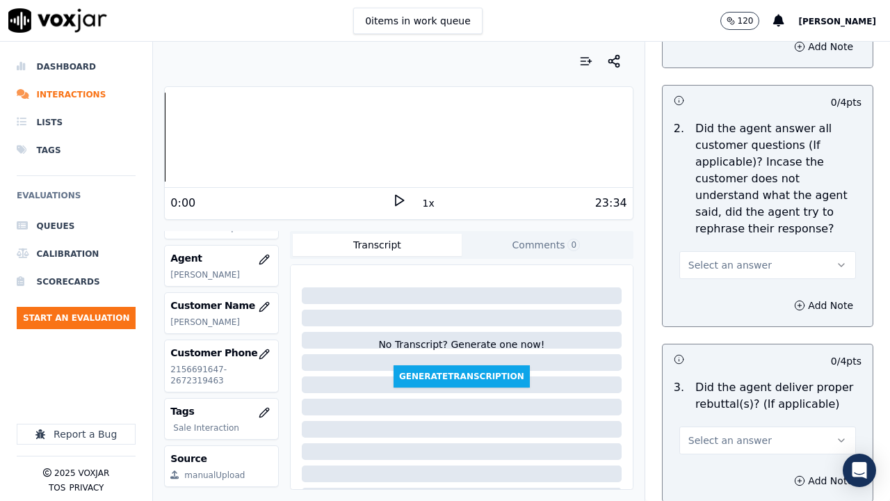
click at [713, 257] on button "Select an answer" at bounding box center [767, 265] width 177 height 28
drag, startPoint x: 712, startPoint y: 295, endPoint x: 711, endPoint y: 320, distance: 25.0
click at [712, 294] on div "Yes" at bounding box center [742, 296] width 150 height 22
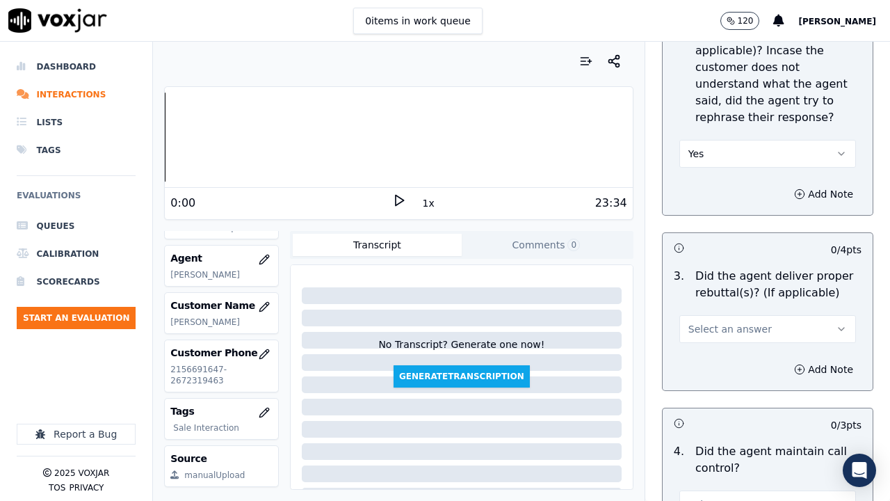
scroll to position [2642, 0]
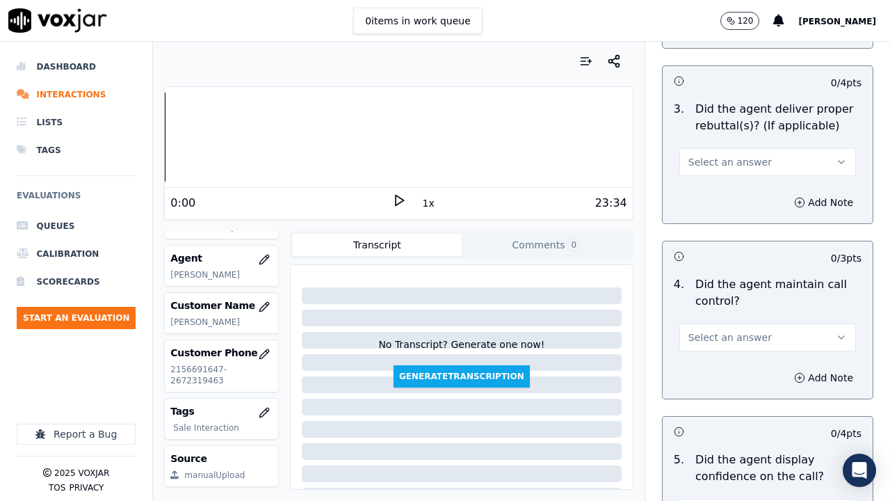
click at [700, 170] on button "Select an answer" at bounding box center [767, 162] width 177 height 28
click at [704, 195] on div "Yes" at bounding box center [742, 193] width 150 height 22
click at [722, 337] on span "Select an answer" at bounding box center [729, 337] width 83 height 14
click at [713, 366] on div "Yes" at bounding box center [742, 368] width 150 height 22
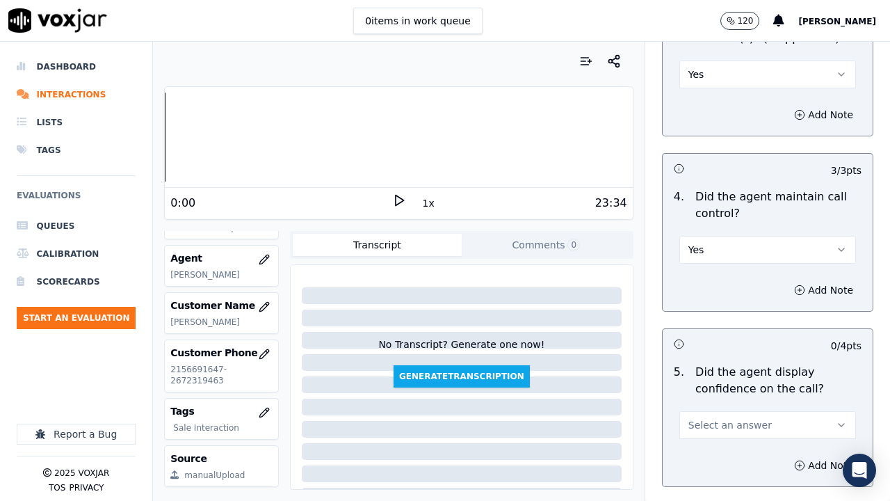
scroll to position [3060, 0]
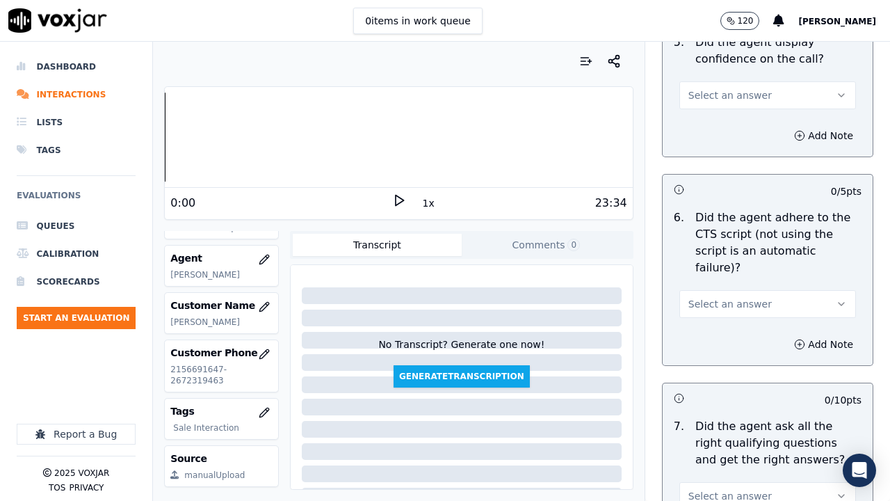
click at [701, 90] on span "Select an answer" at bounding box center [729, 95] width 83 height 14
click at [701, 124] on div "Yes" at bounding box center [742, 126] width 150 height 22
drag, startPoint x: 693, startPoint y: 279, endPoint x: 697, endPoint y: 296, distance: 17.2
click at [695, 290] on button "Select an answer" at bounding box center [767, 304] width 177 height 28
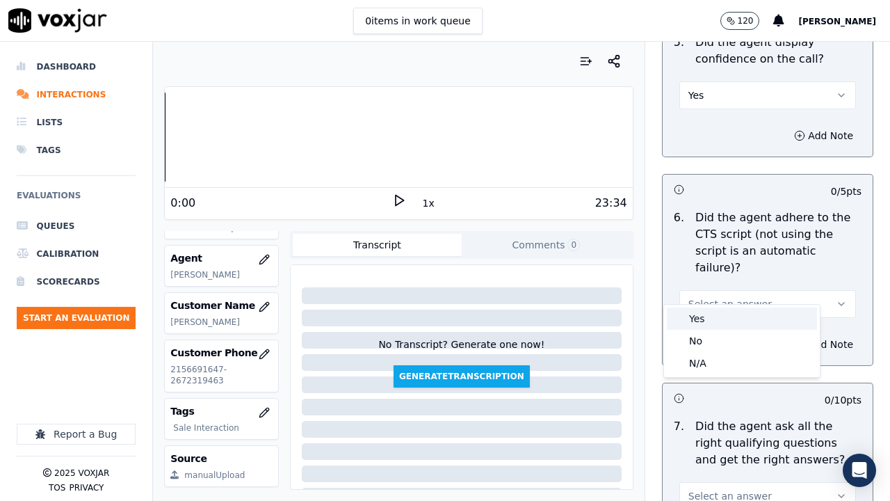
click at [701, 321] on div "Yes" at bounding box center [742, 318] width 150 height 22
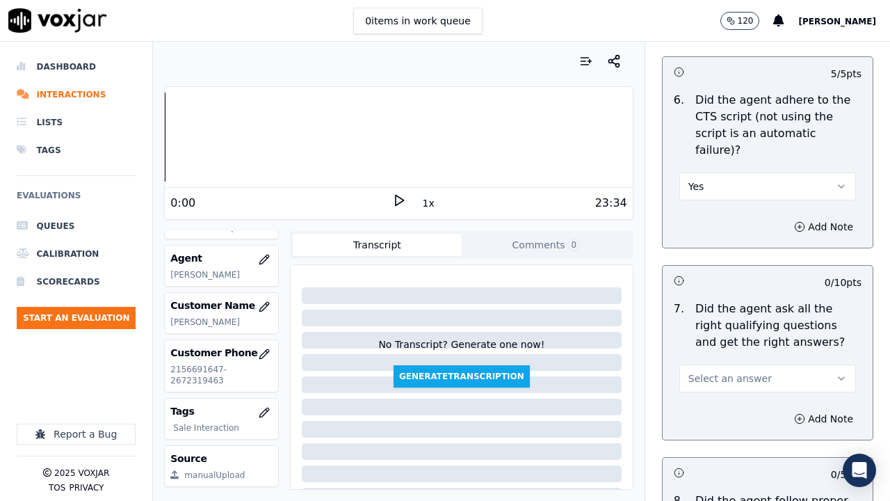
scroll to position [3477, 0]
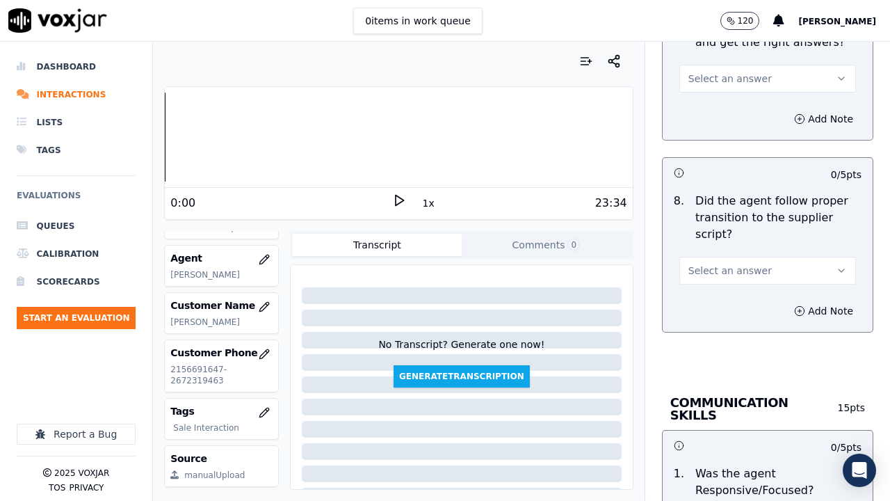
click at [713, 264] on span "Select an answer" at bounding box center [729, 271] width 83 height 14
click at [711, 287] on div "Yes" at bounding box center [742, 285] width 150 height 22
click at [723, 72] on span "Select an answer" at bounding box center [729, 79] width 83 height 14
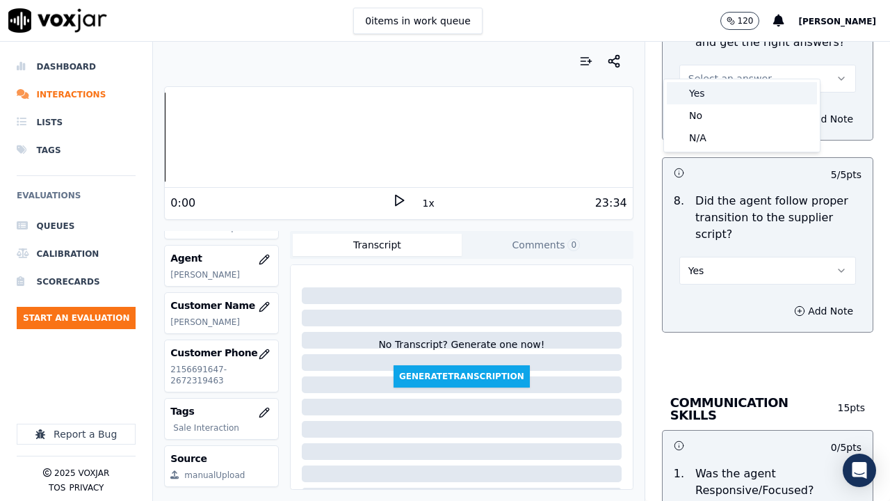
click at [726, 102] on div "Yes" at bounding box center [742, 93] width 150 height 22
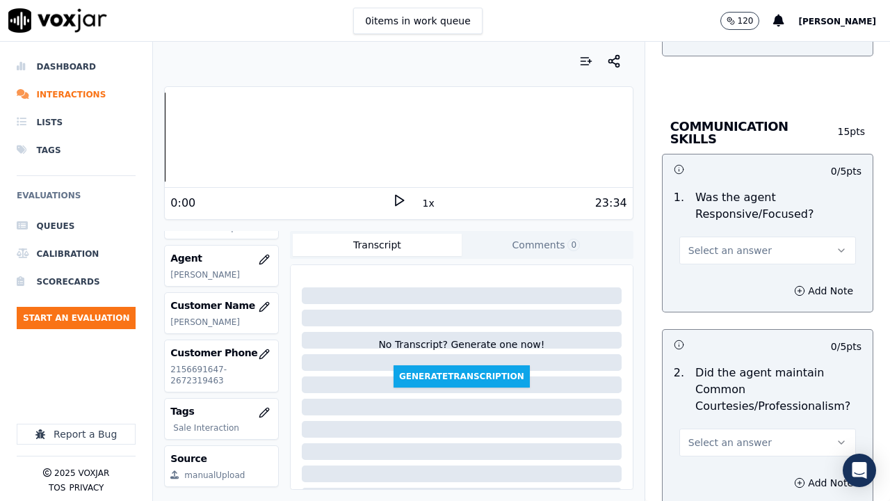
scroll to position [3755, 0]
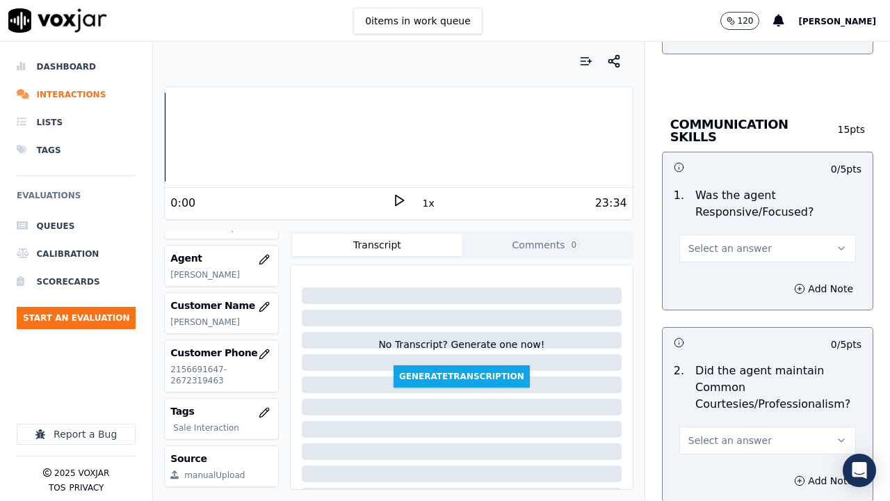
click at [706, 234] on button "Select an answer" at bounding box center [767, 248] width 177 height 28
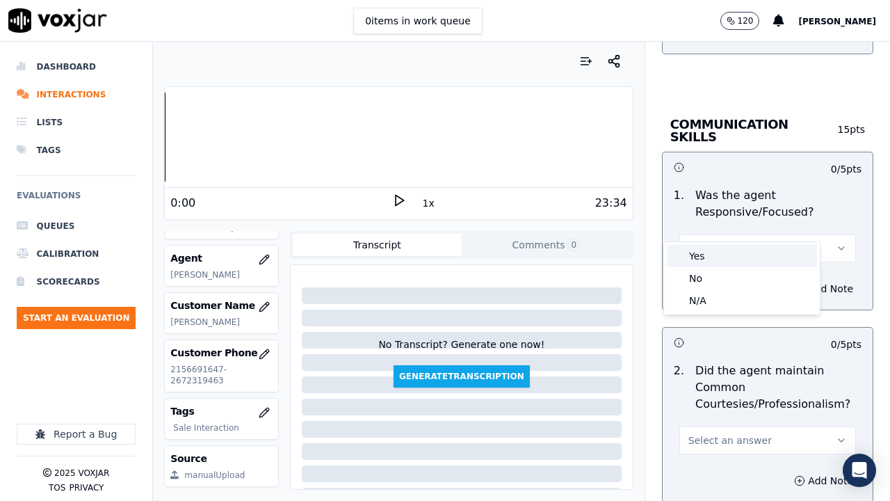
click at [704, 257] on div "Yes" at bounding box center [742, 256] width 150 height 22
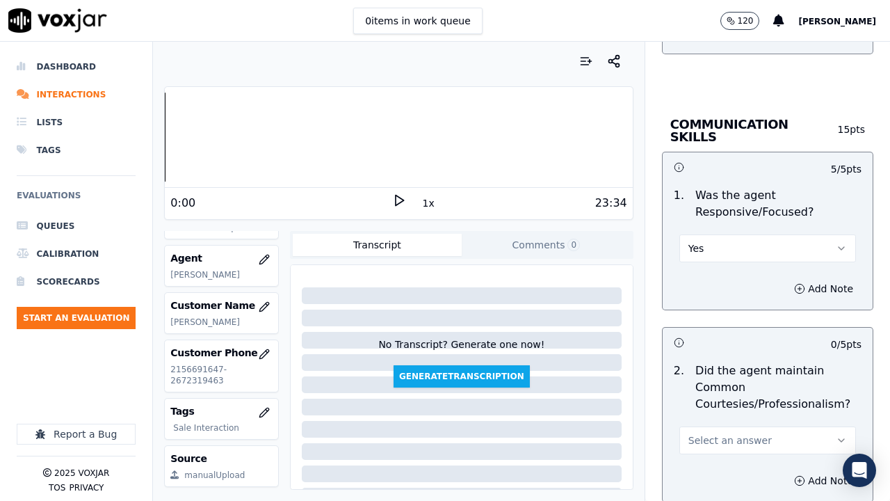
click at [726, 388] on span "Select an answer" at bounding box center [729, 440] width 83 height 14
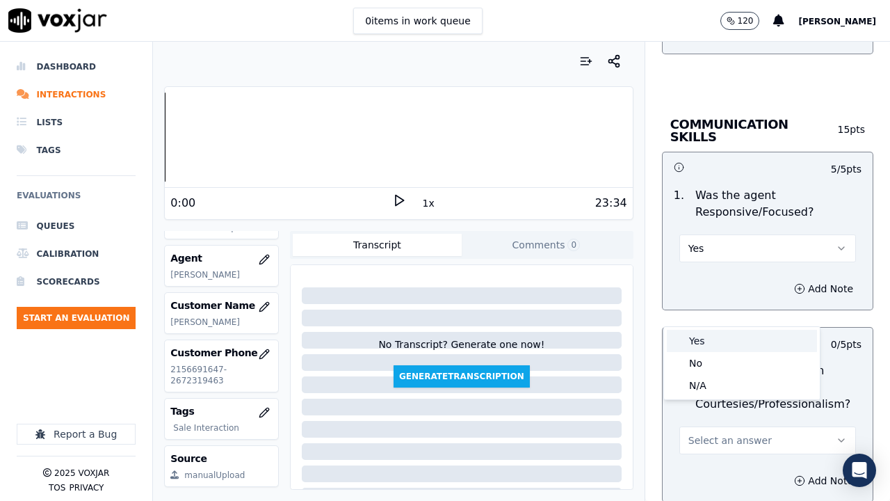
click at [711, 337] on div "Yes" at bounding box center [742, 341] width 150 height 22
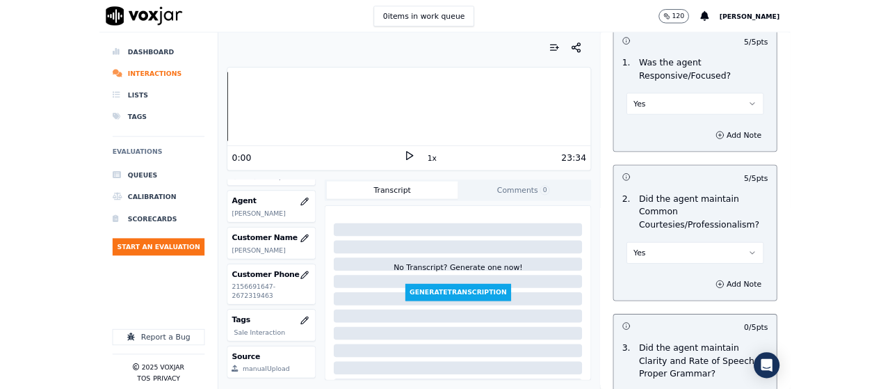
scroll to position [4044, 0]
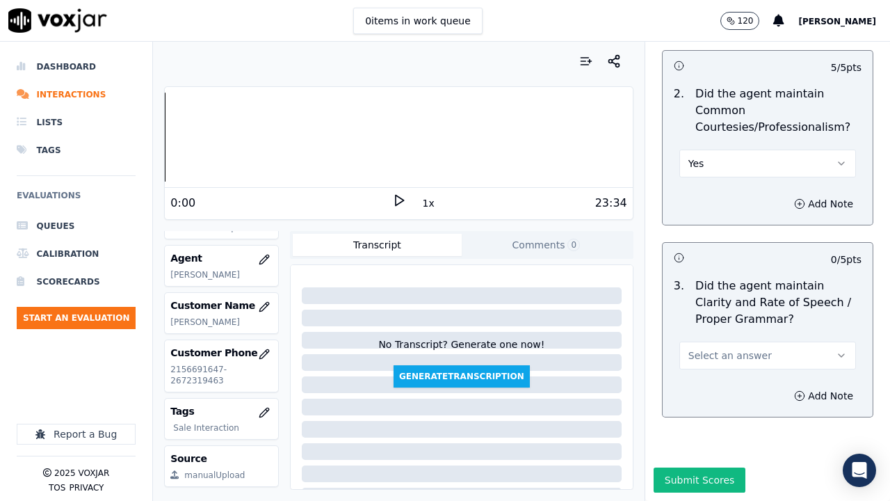
click at [714, 348] on span "Select an answer" at bounding box center [729, 355] width 83 height 14
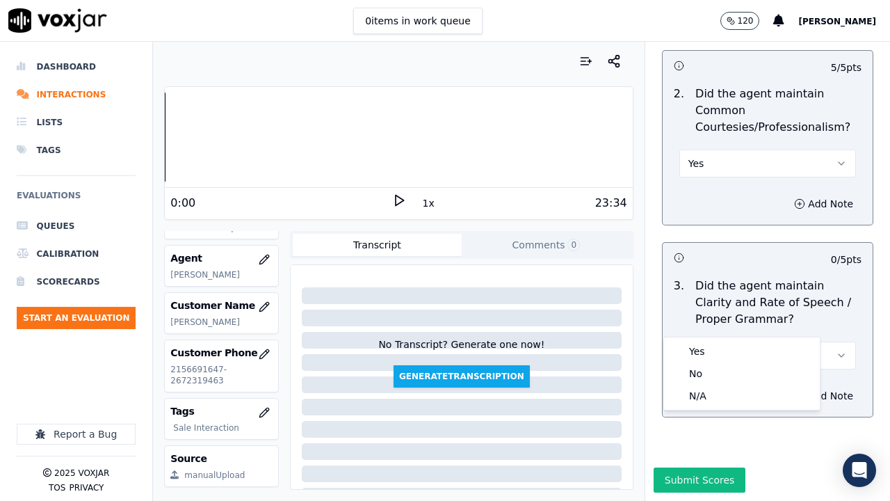
click at [710, 339] on div "Yes No N/A" at bounding box center [742, 373] width 156 height 72
click at [722, 355] on div "Yes" at bounding box center [742, 351] width 150 height 22
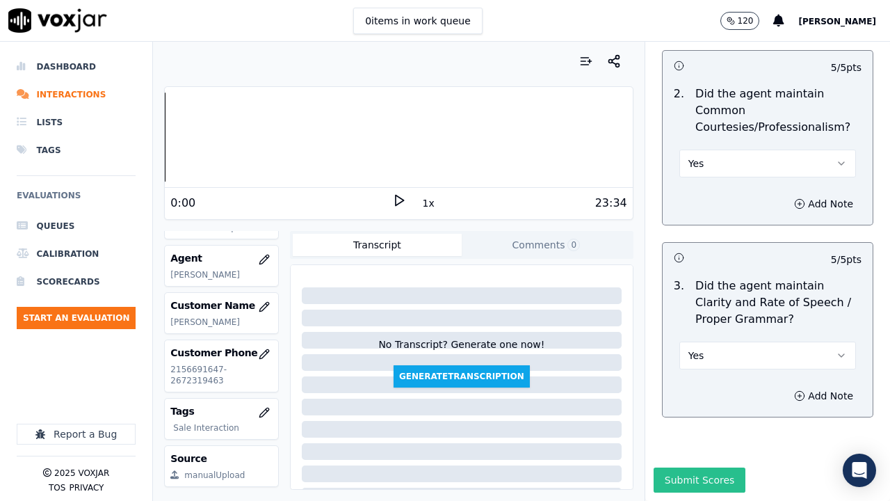
click at [694, 388] on button "Submit Scores" at bounding box center [700, 479] width 92 height 25
